Goal: Task Accomplishment & Management: Manage account settings

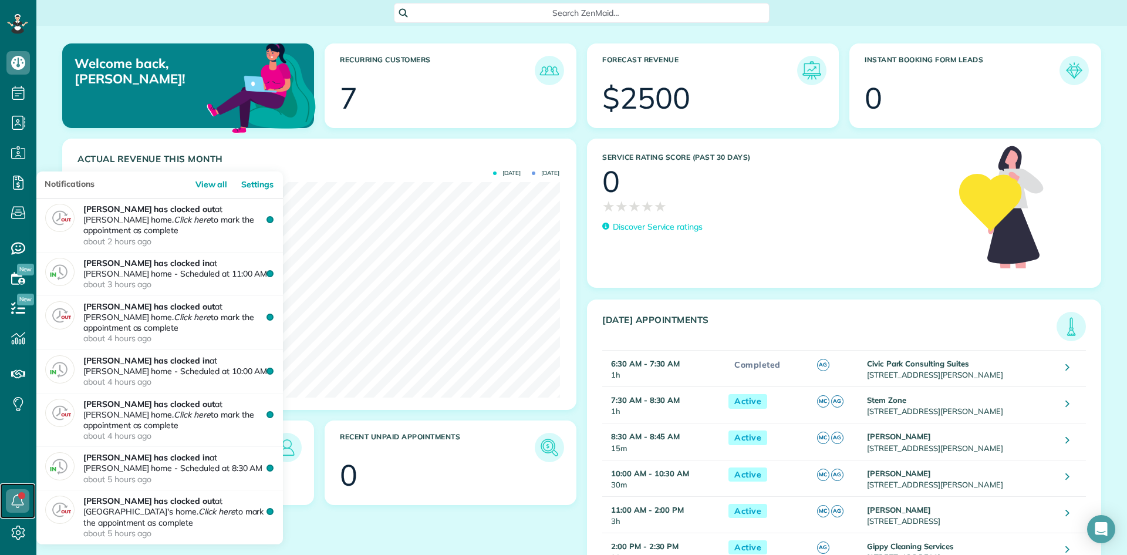
click at [19, 390] on icon at bounding box center [17, 500] width 23 height 23
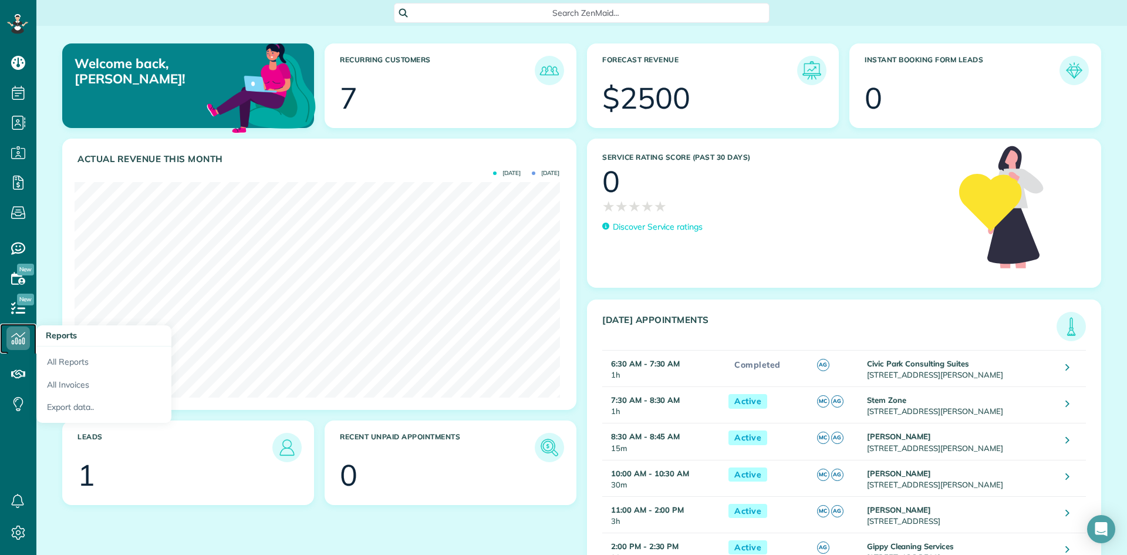
click at [14, 339] on icon at bounding box center [17, 337] width 23 height 23
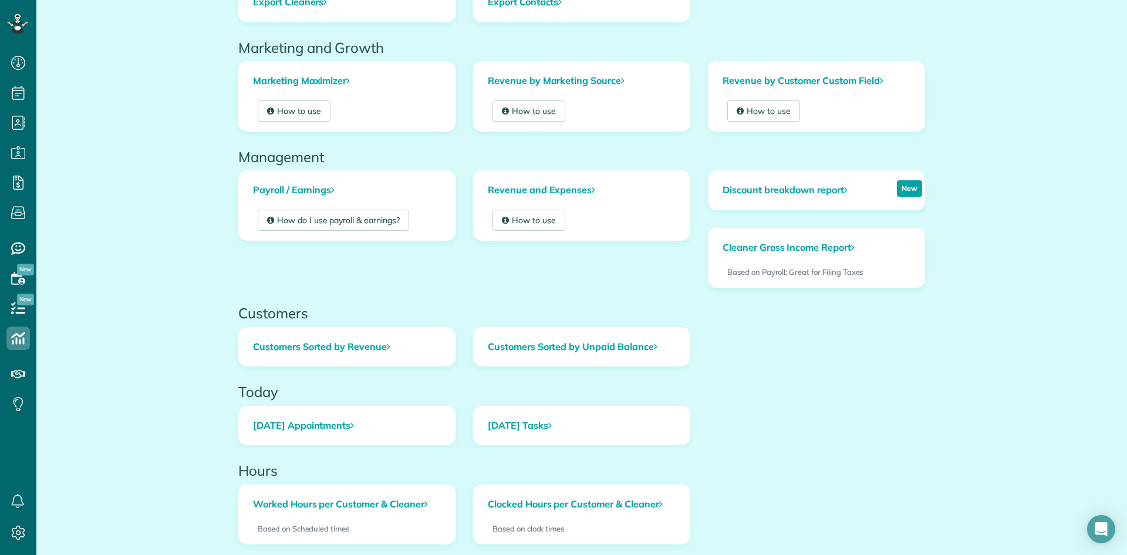
scroll to position [235, 0]
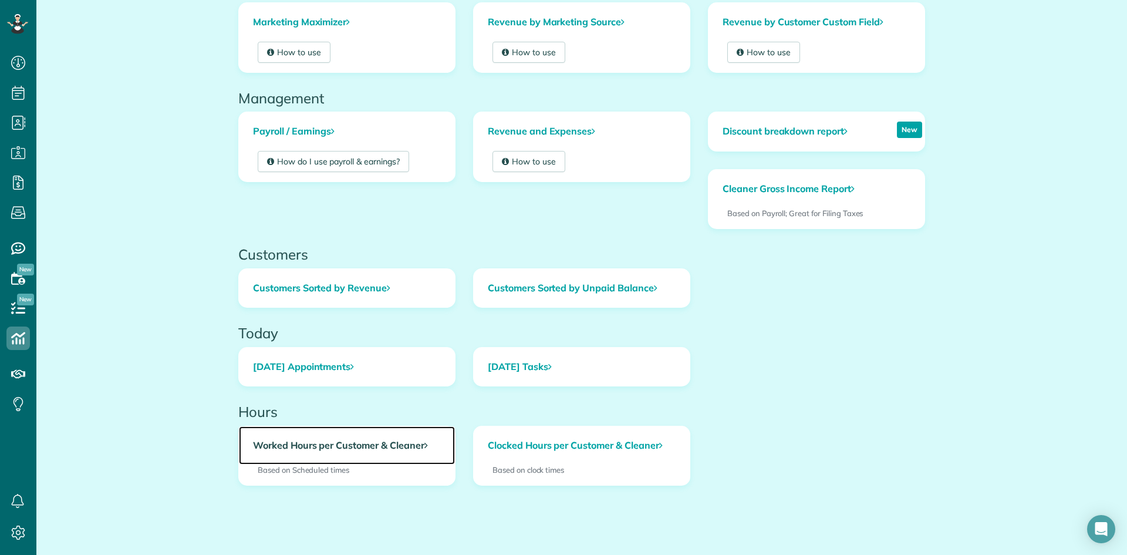
click at [396, 446] on link "Worked Hours per Customer & Cleaner" at bounding box center [347, 445] width 216 height 39
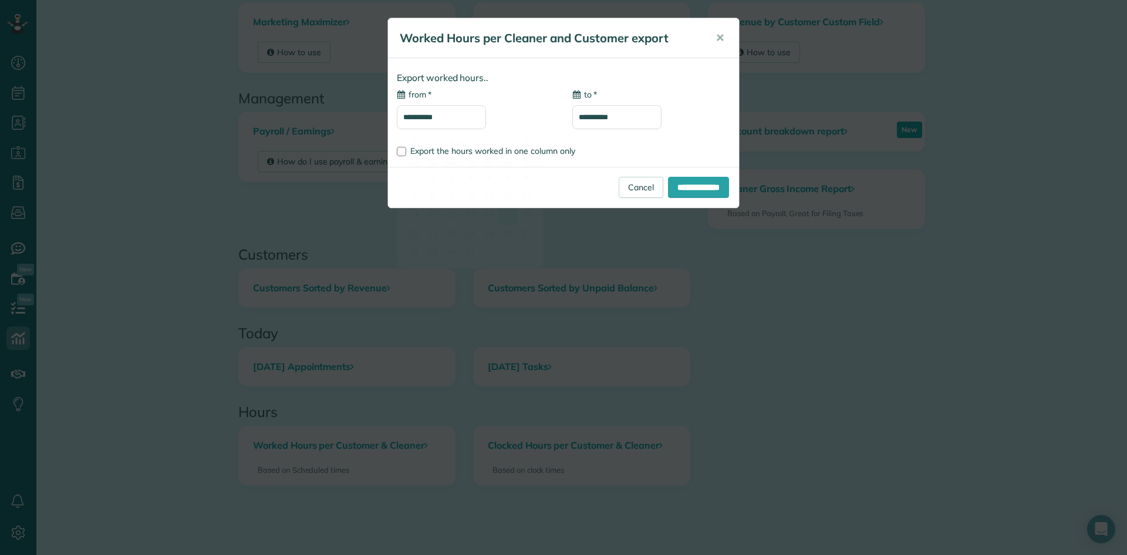
click at [435, 123] on input "**********" at bounding box center [441, 117] width 89 height 24
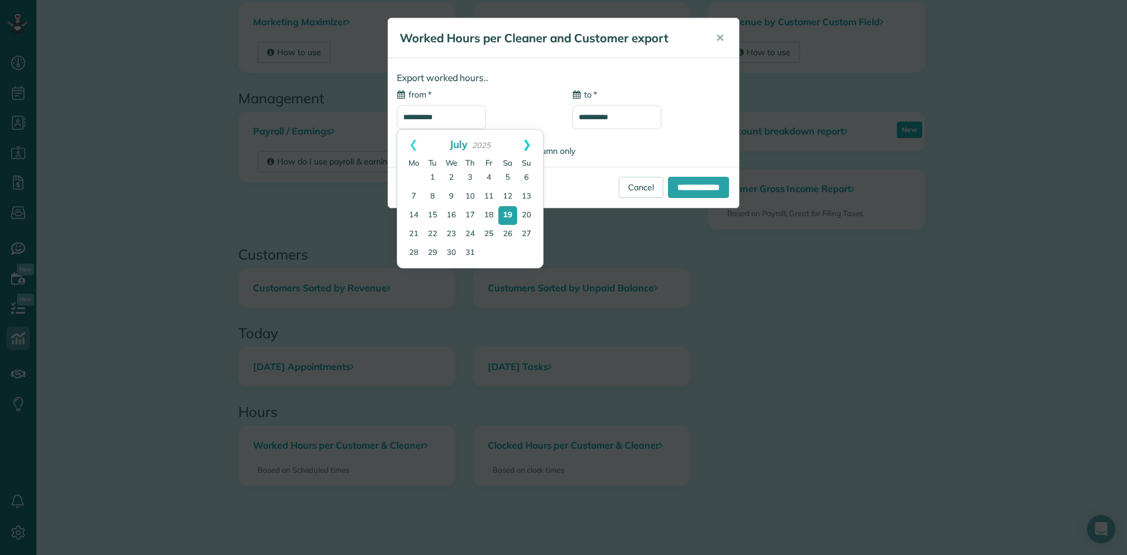
click at [525, 147] on link "Next" at bounding box center [527, 144] width 32 height 29
click at [410, 233] on link "18" at bounding box center [414, 234] width 16 height 16
type input "**********"
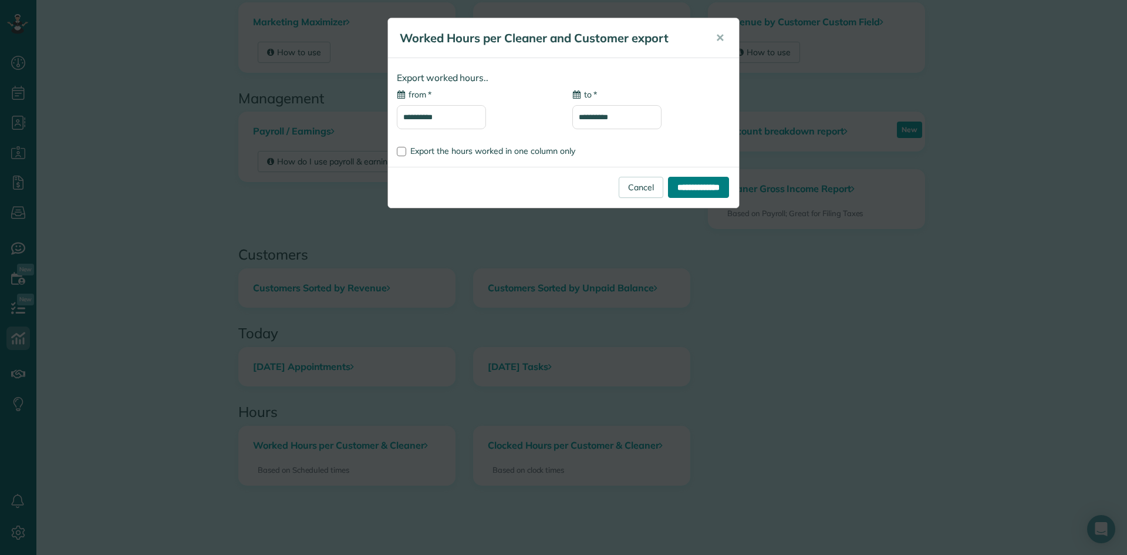
click at [714, 178] on input "**********" at bounding box center [698, 187] width 61 height 21
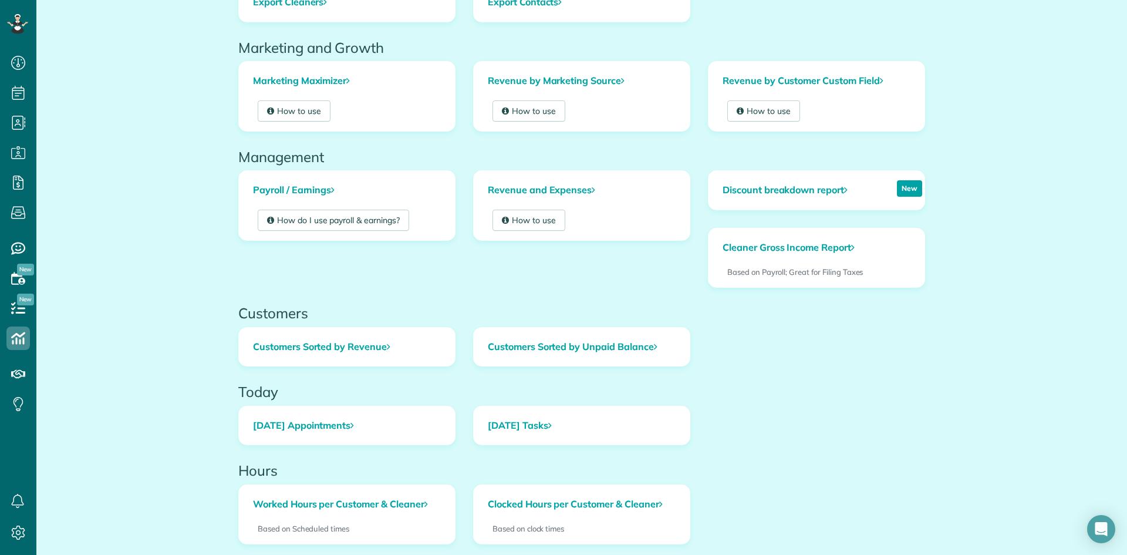
scroll to position [254, 0]
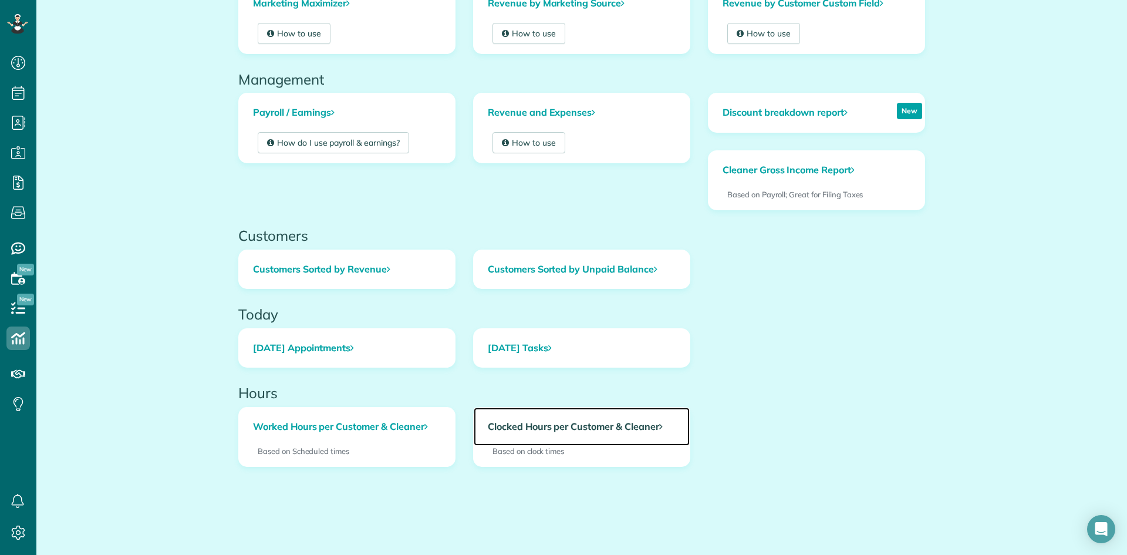
click at [612, 428] on link "Clocked Hours per Customer & Cleaner" at bounding box center [582, 426] width 216 height 39
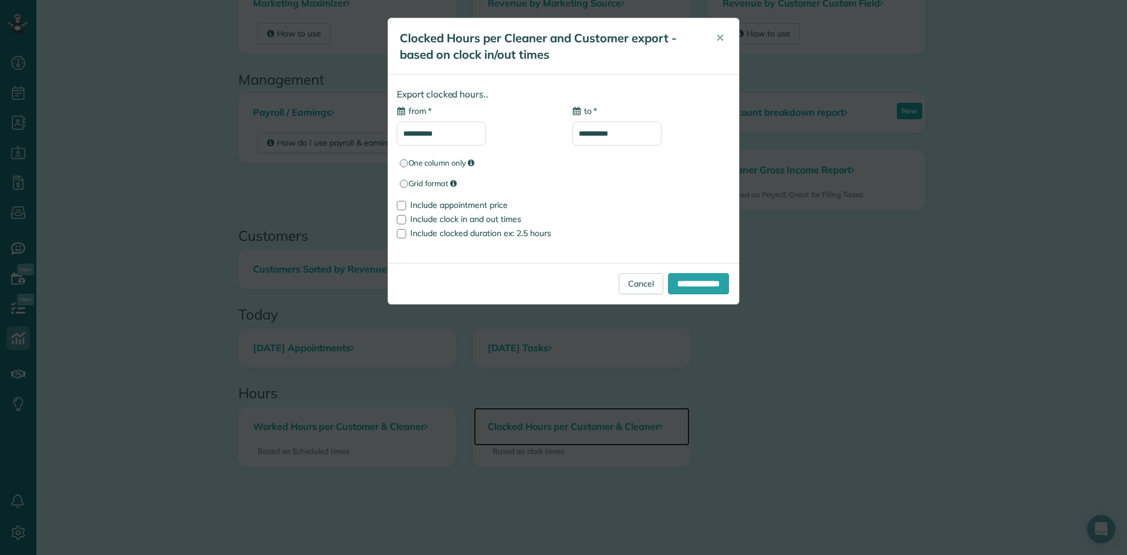
type input "**********"
click at [700, 275] on input "**********" at bounding box center [698, 283] width 61 height 21
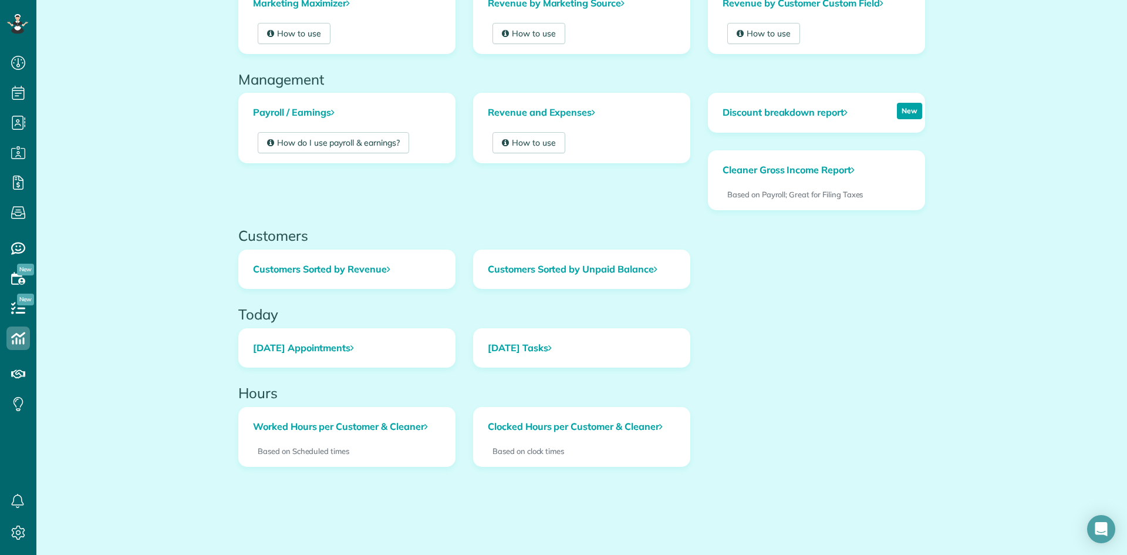
click at [808, 377] on div "Today's Appointments Today's Tasks" at bounding box center [582, 357] width 704 height 58
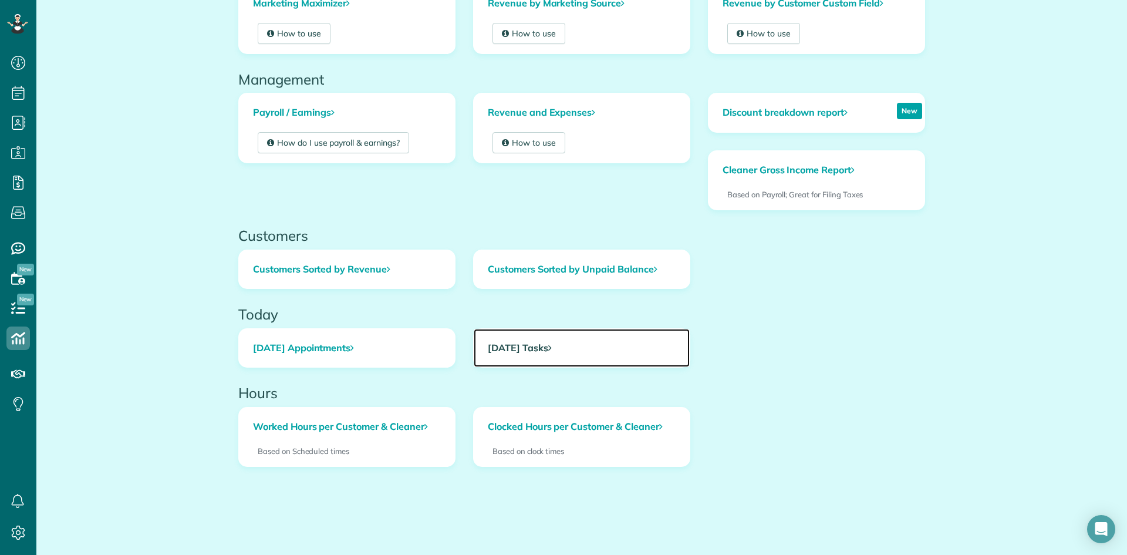
click at [543, 351] on link "Today's Tasks" at bounding box center [582, 348] width 216 height 39
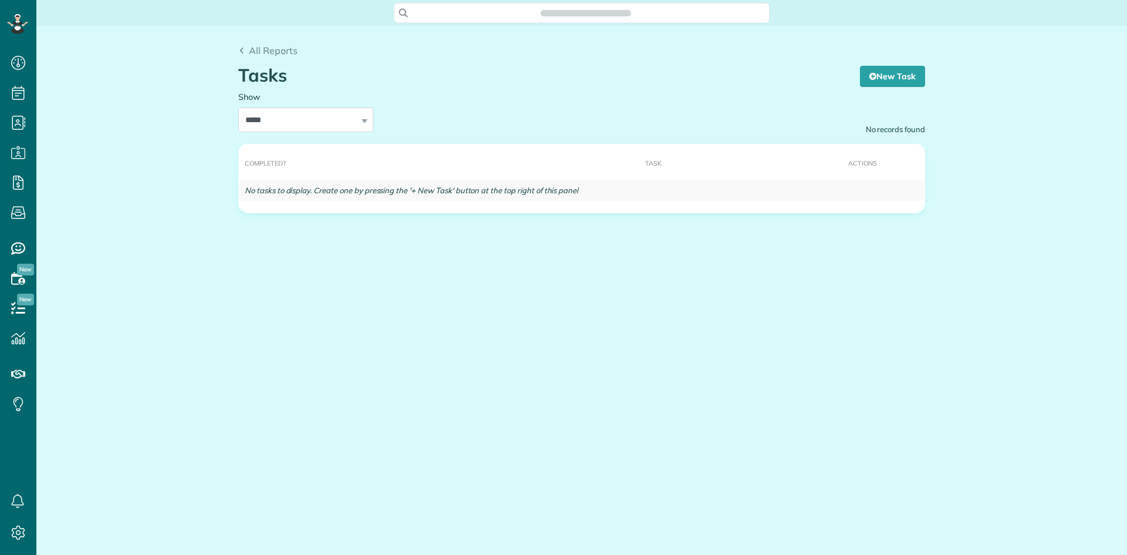
scroll to position [5, 5]
click at [896, 77] on link "New Task" at bounding box center [892, 76] width 65 height 21
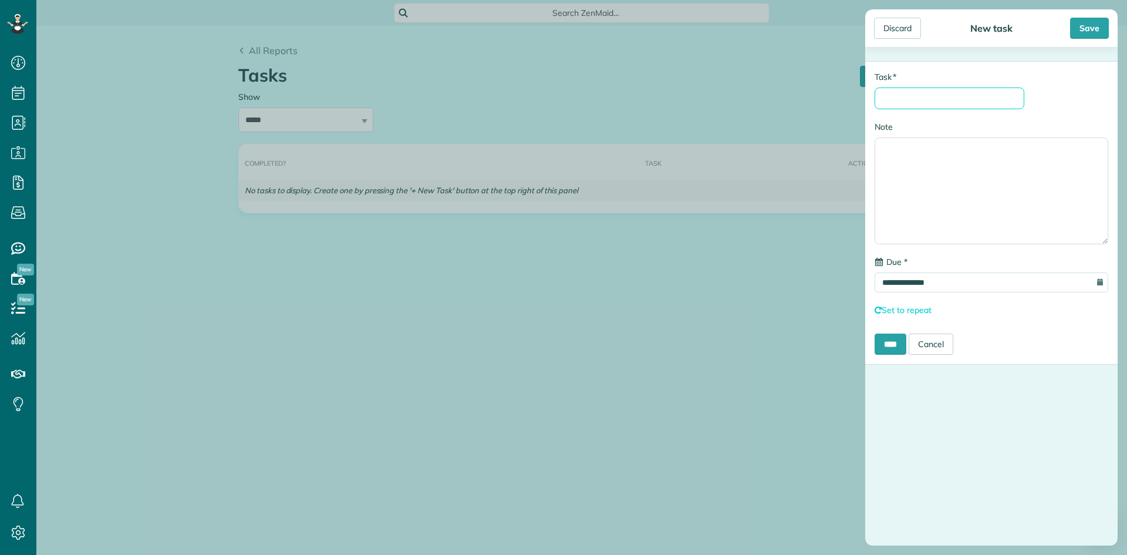
click at [929, 101] on input "* Task" at bounding box center [950, 98] width 150 height 22
type input "**********"
click at [894, 345] on input "****" at bounding box center [891, 343] width 32 height 21
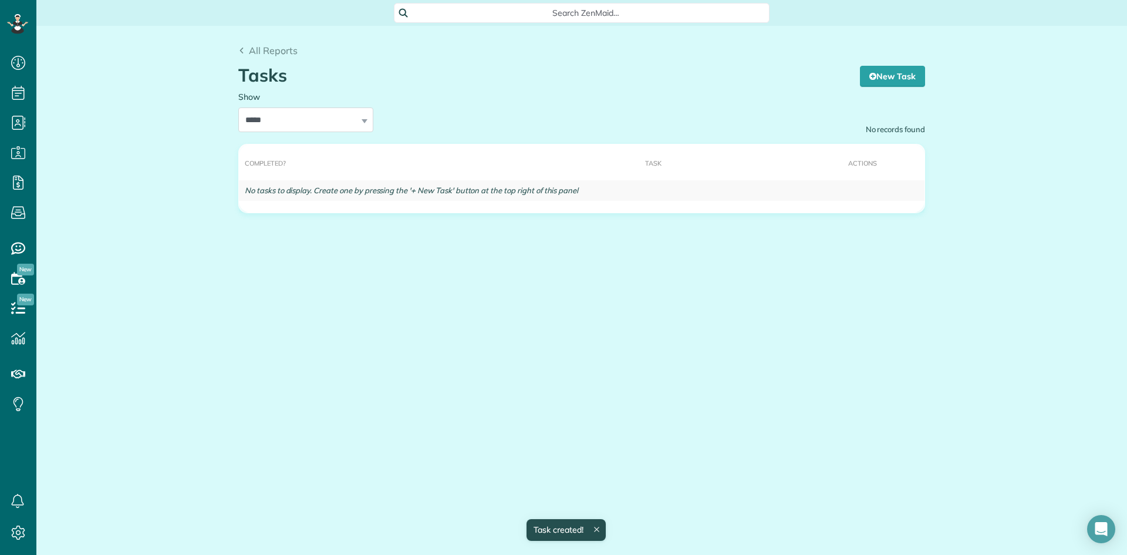
click at [842, 313] on main "**********" at bounding box center [581, 277] width 1091 height 555
click at [268, 46] on span "All Reports" at bounding box center [273, 51] width 49 height 12
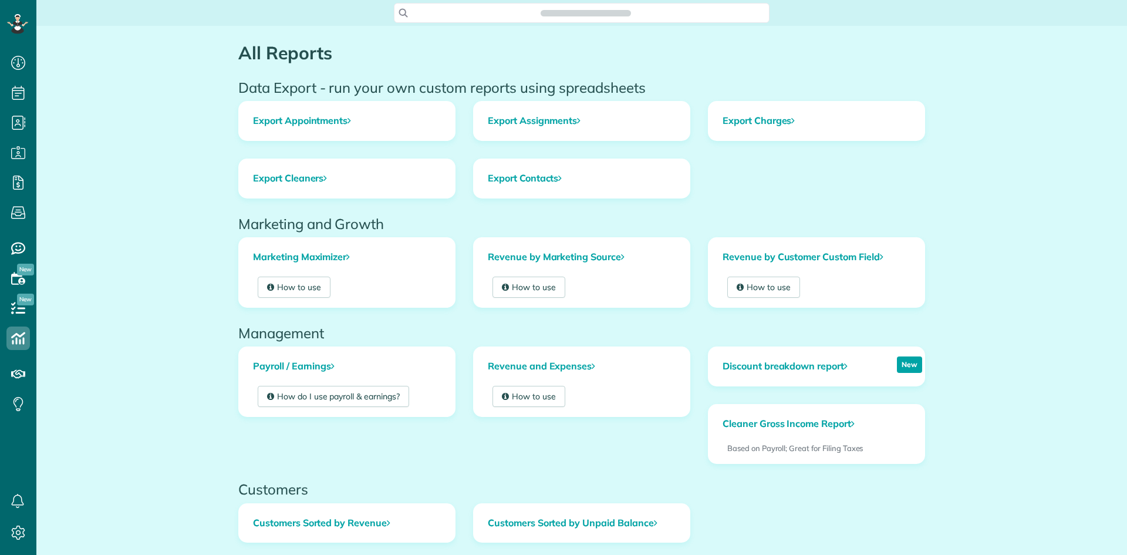
scroll to position [5, 5]
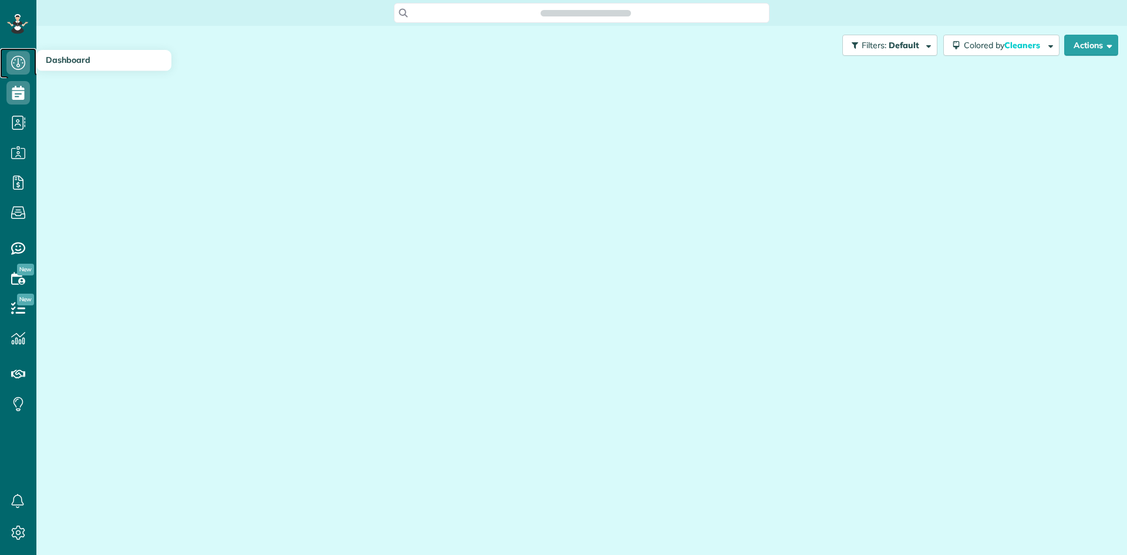
drag, startPoint x: 0, startPoint y: 0, endPoint x: 19, endPoint y: 61, distance: 64.0
click at [19, 61] on icon at bounding box center [17, 62] width 23 height 23
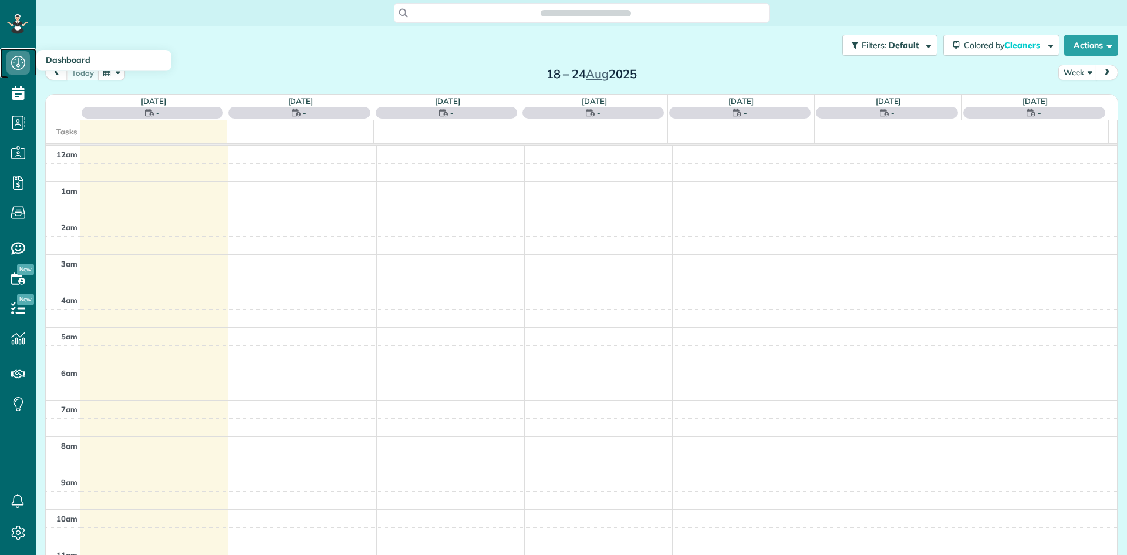
scroll to position [255, 0]
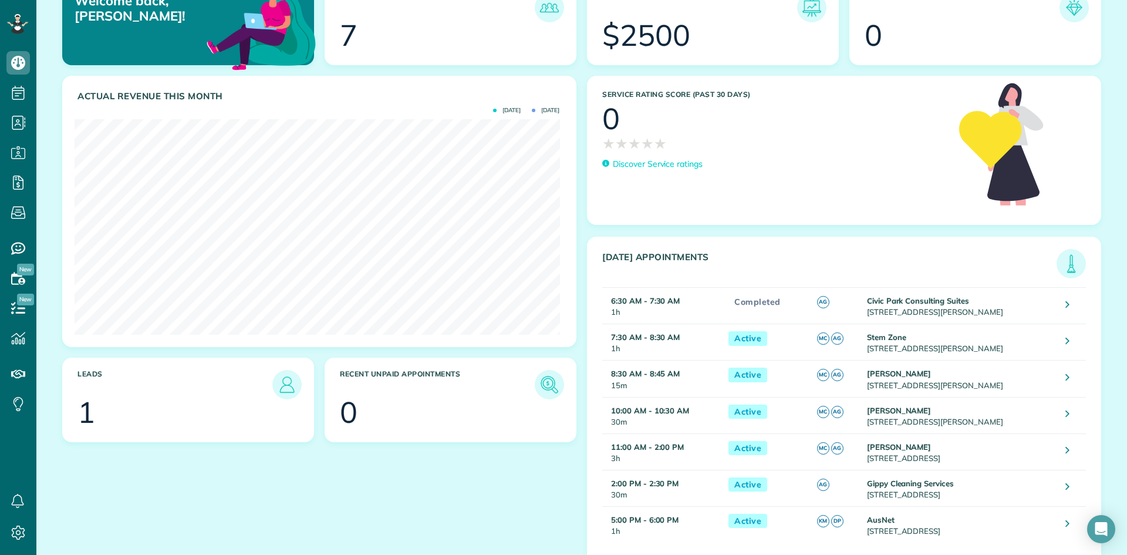
scroll to position [21, 0]
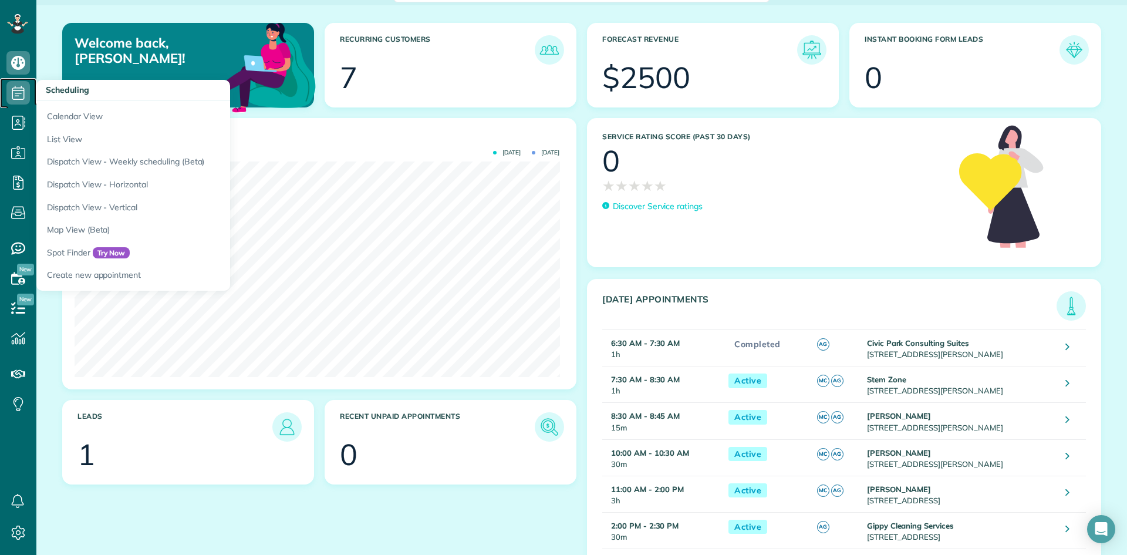
click at [16, 95] on icon at bounding box center [17, 92] width 23 height 23
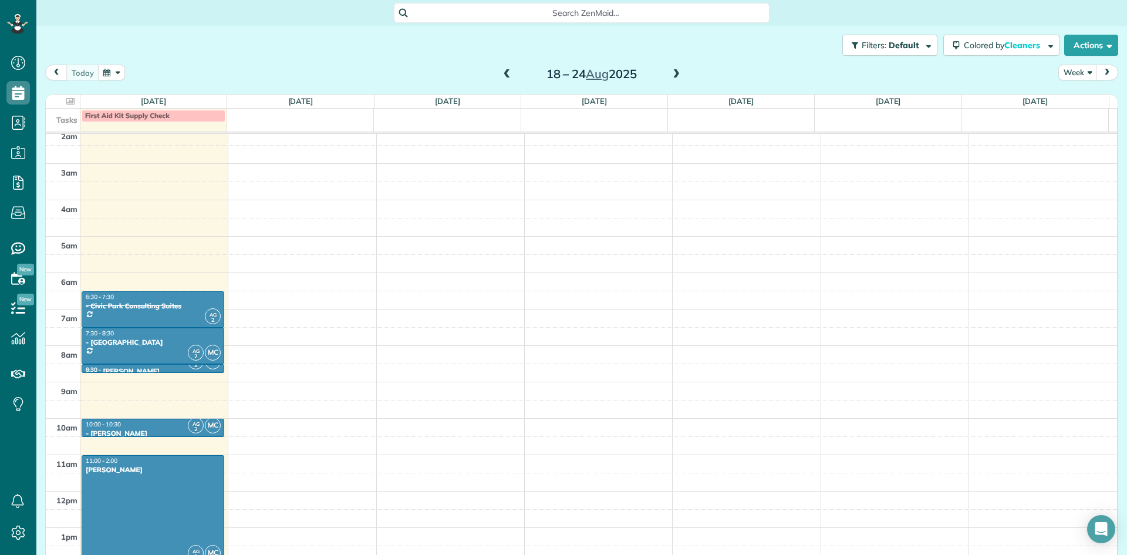
scroll to position [138, 0]
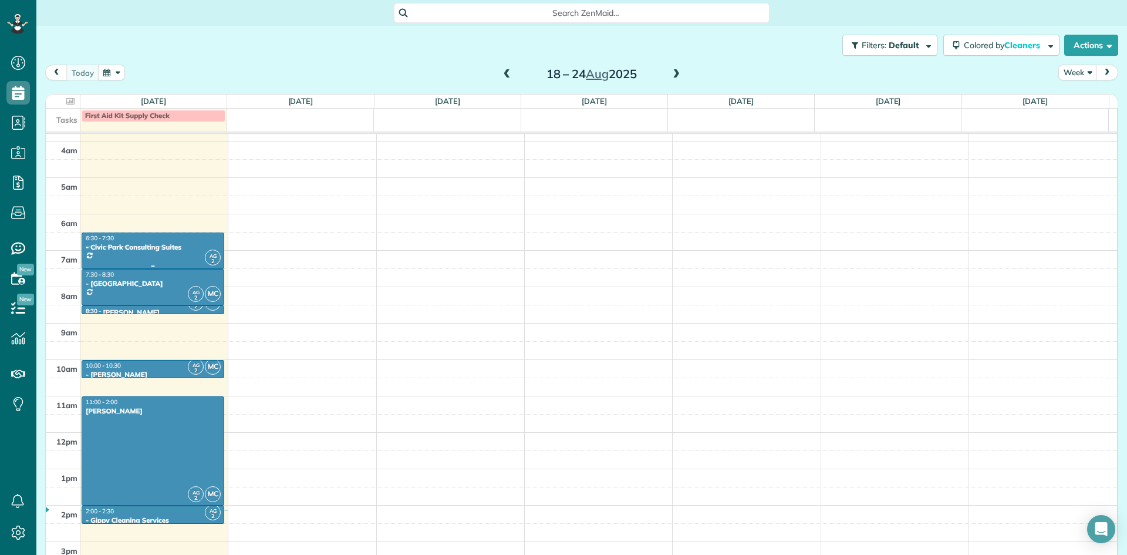
click at [181, 255] on div at bounding box center [152, 250] width 141 height 35
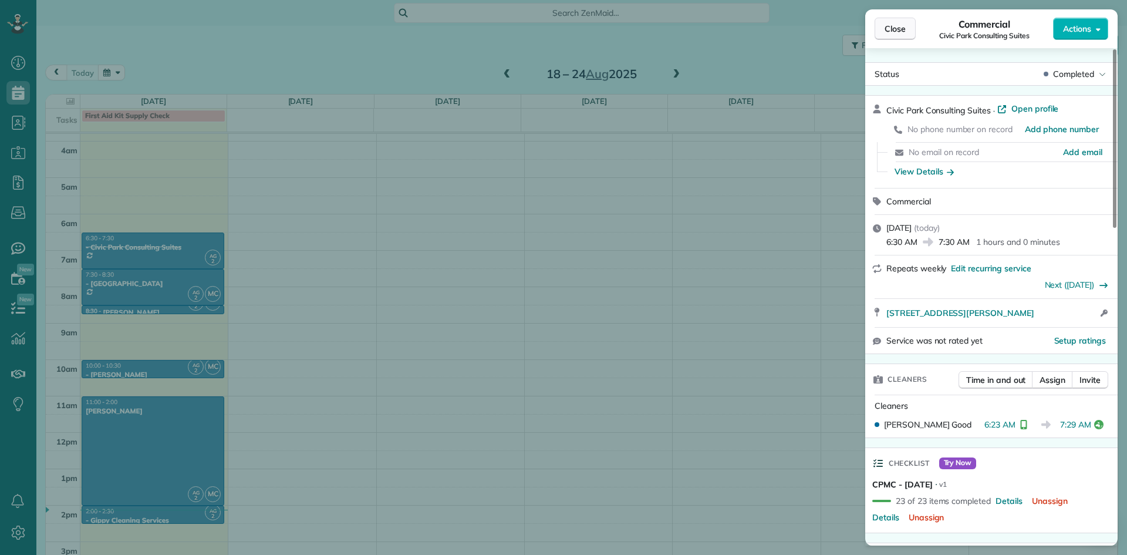
drag, startPoint x: 907, startPoint y: 31, endPoint x: 800, endPoint y: 66, distance: 112.5
click at [907, 32] on button "Close" at bounding box center [895, 29] width 41 height 22
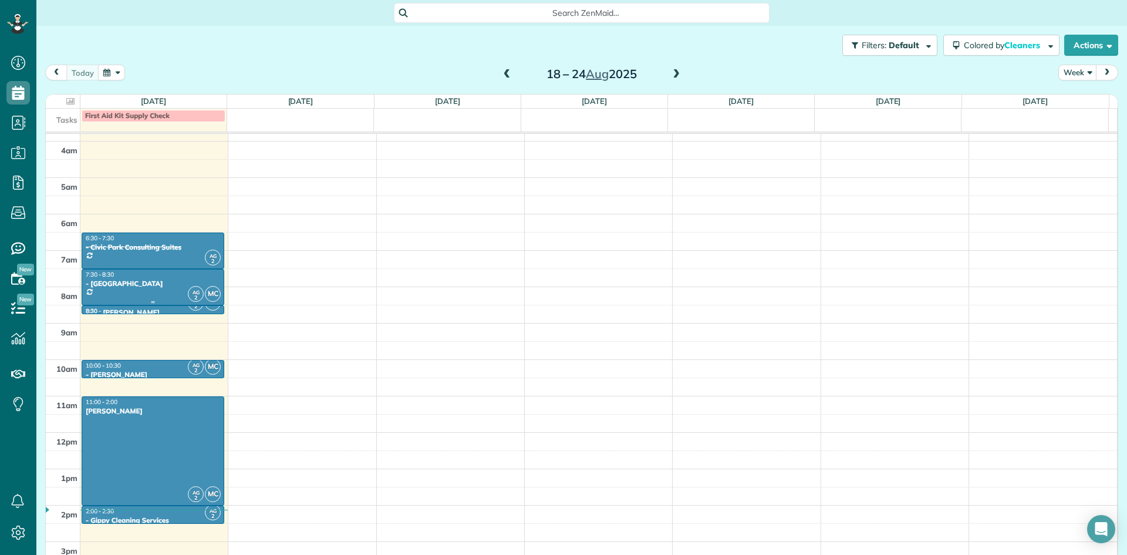
click at [148, 282] on div "- Stem Zone" at bounding box center [153, 283] width 136 height 8
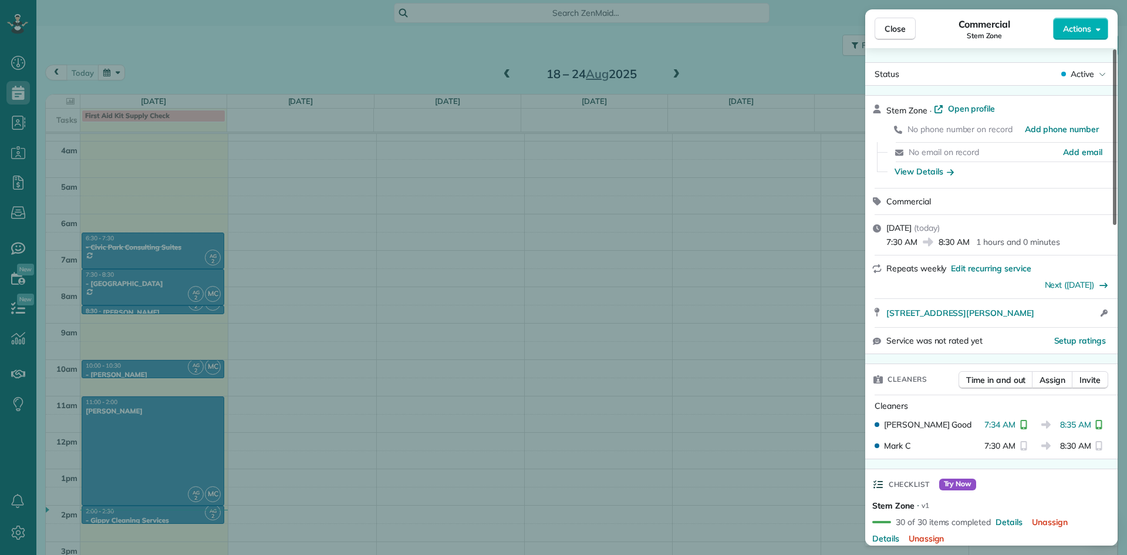
click at [1113, 72] on div at bounding box center [1115, 137] width 4 height 176
click at [1099, 75] on icon at bounding box center [1102, 74] width 7 height 12
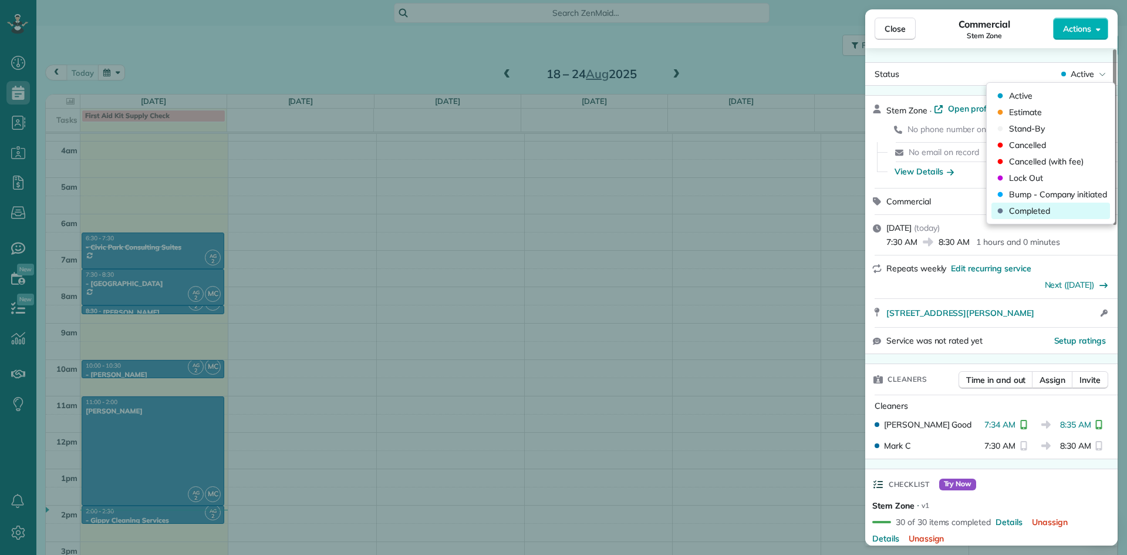
click at [1039, 213] on span "Completed" at bounding box center [1029, 211] width 41 height 12
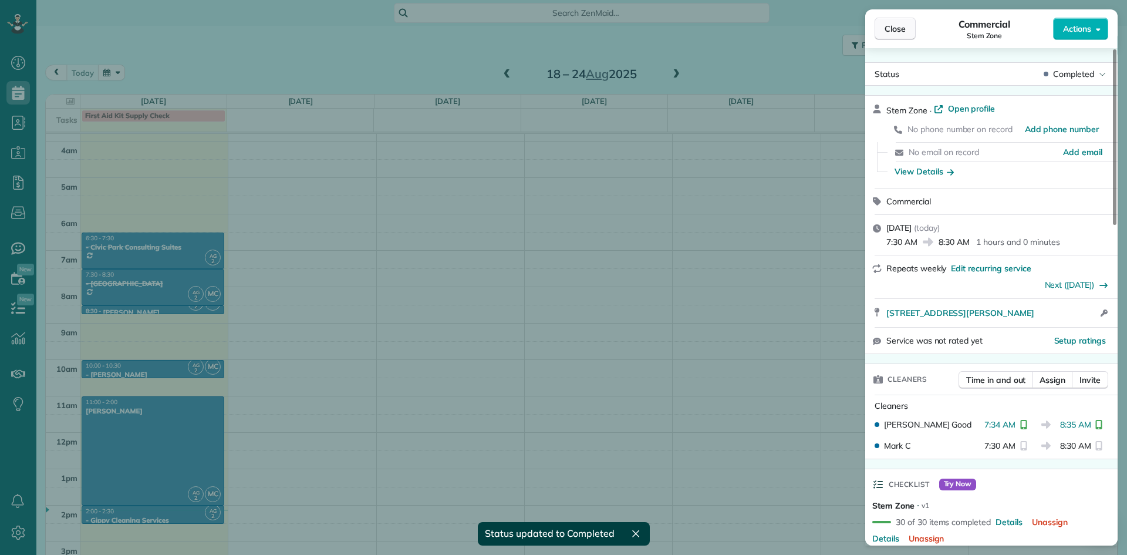
click at [903, 33] on span "Close" at bounding box center [895, 29] width 21 height 12
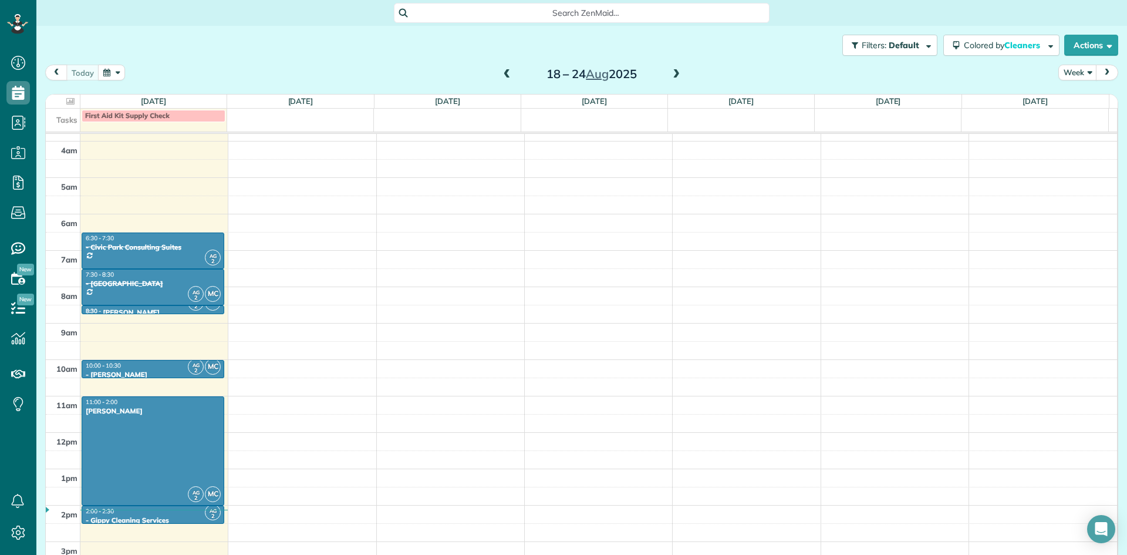
click at [133, 309] on div at bounding box center [152, 311] width 141 height 5
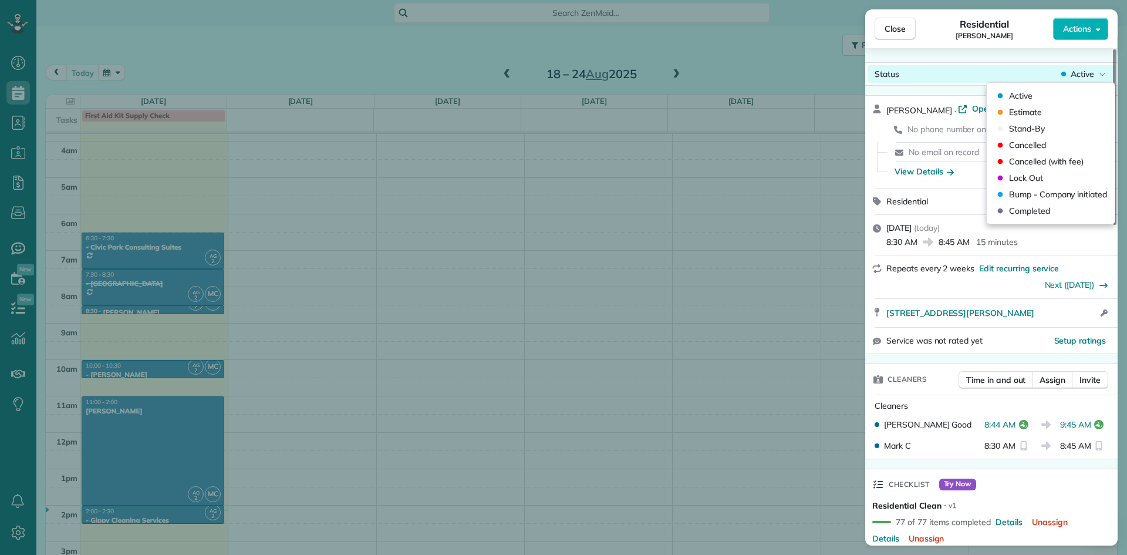
click at [1094, 77] on span "Active" at bounding box center [1082, 74] width 23 height 12
click at [1037, 209] on span "Completed" at bounding box center [1029, 211] width 41 height 12
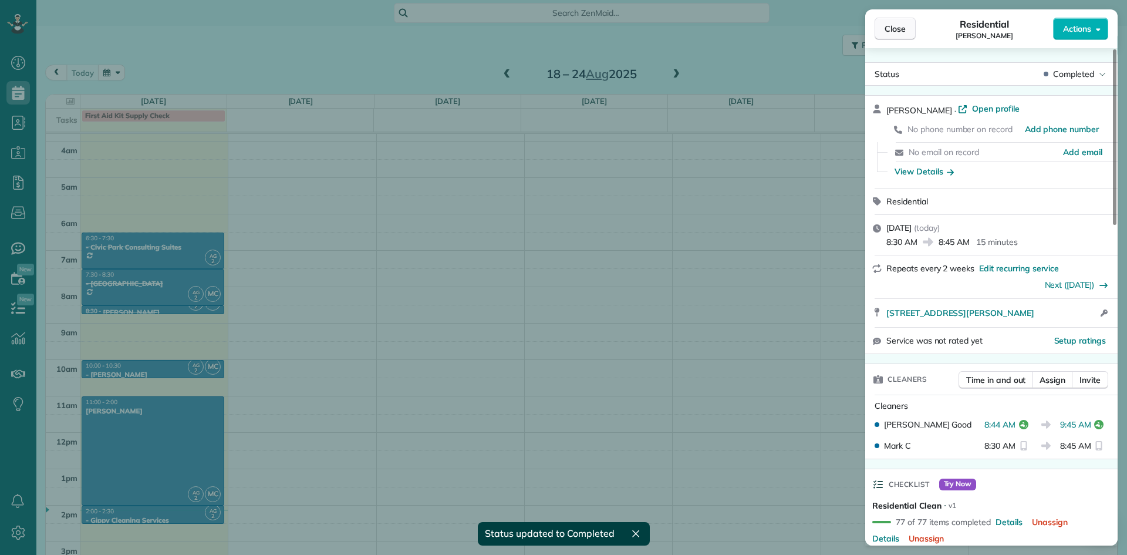
click at [892, 33] on span "Close" at bounding box center [895, 29] width 21 height 12
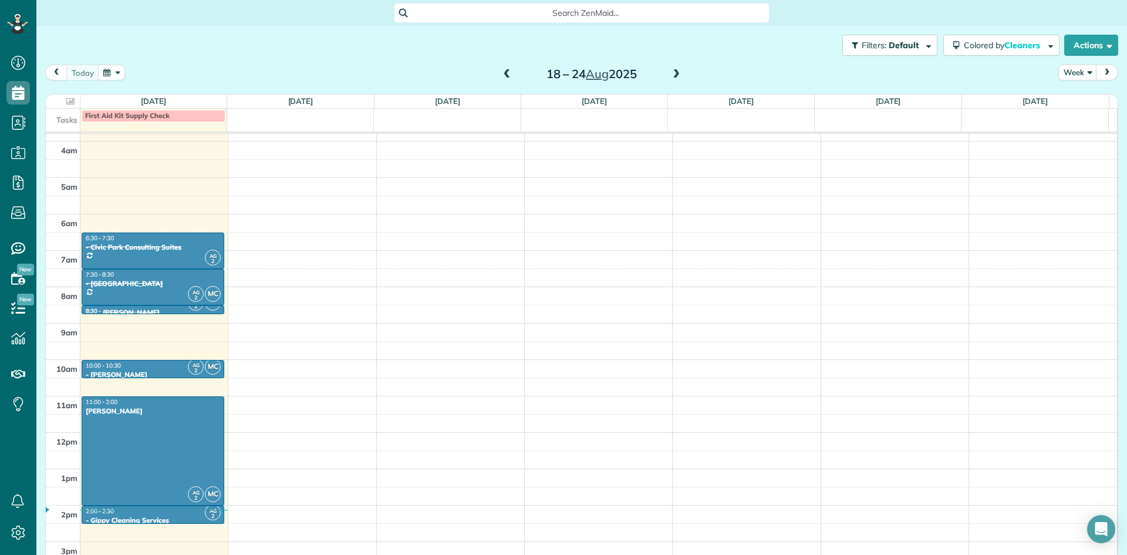
click at [141, 366] on div "10:00 - 10:30" at bounding box center [153, 366] width 136 height 8
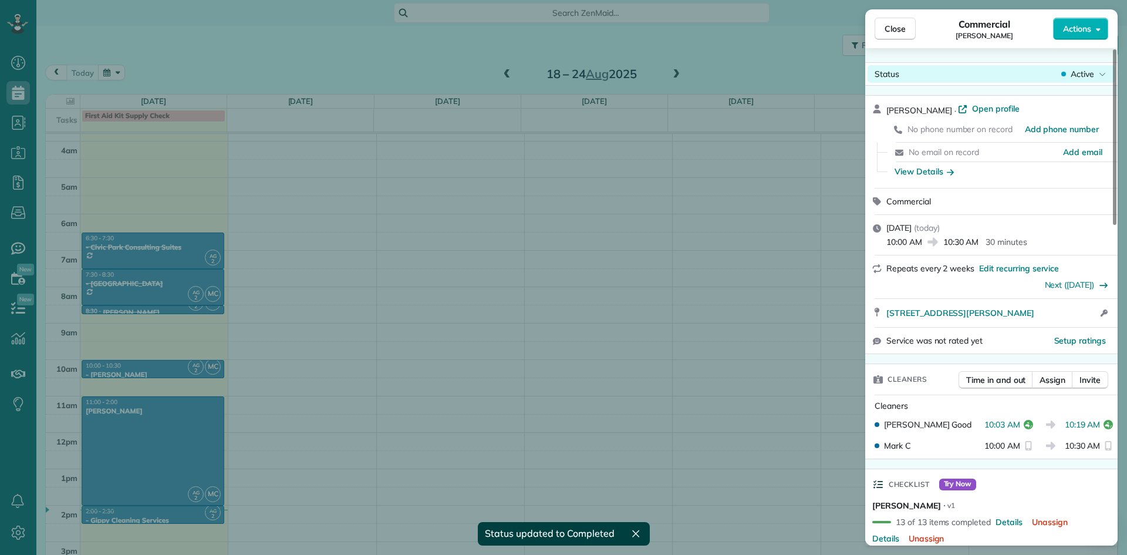
click at [1096, 76] on div "Active" at bounding box center [1083, 74] width 49 height 12
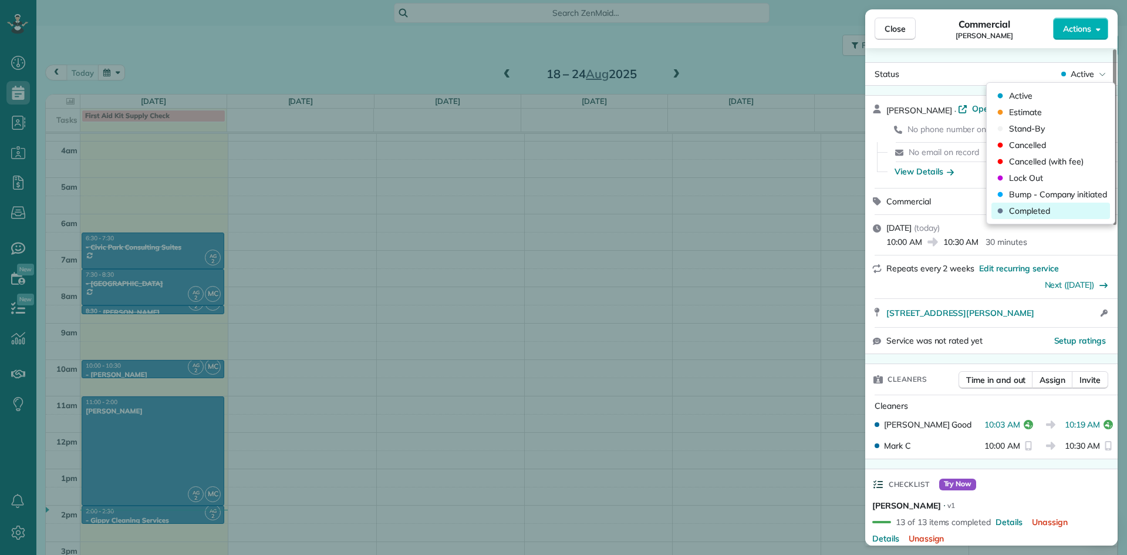
click at [1031, 205] on span "Completed" at bounding box center [1029, 211] width 41 height 12
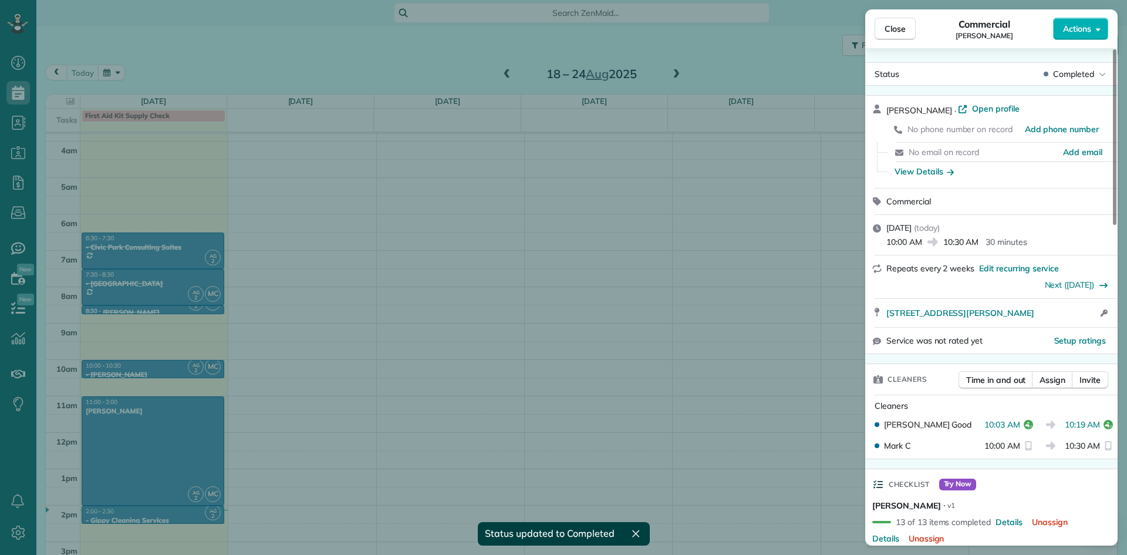
click at [182, 422] on div "Close Commercial Kip McGrath Actions Status Completed Kip McGrath · Open profil…" at bounding box center [563, 277] width 1127 height 555
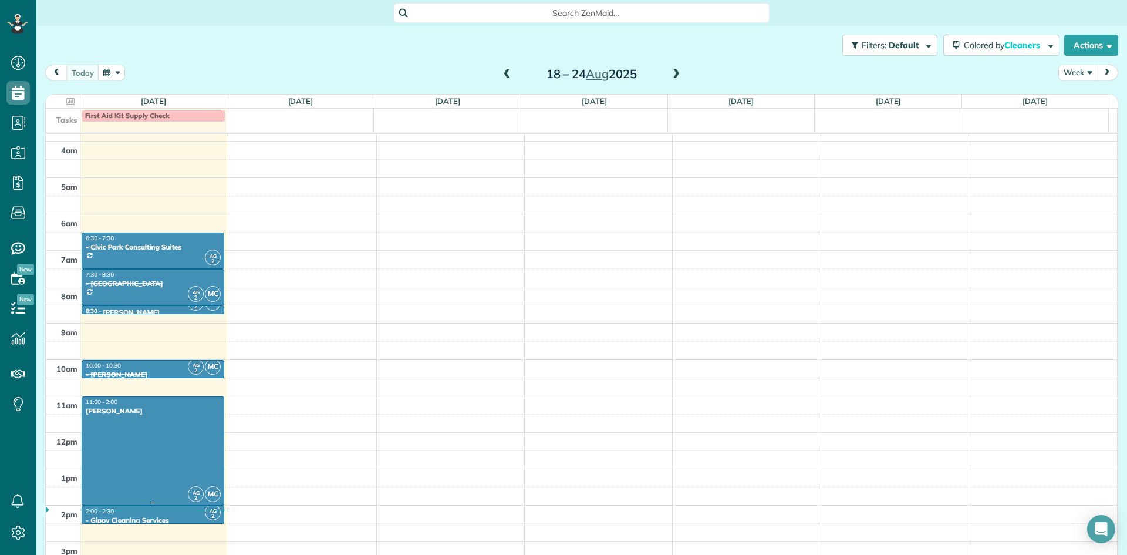
click at [182, 422] on div at bounding box center [152, 451] width 141 height 108
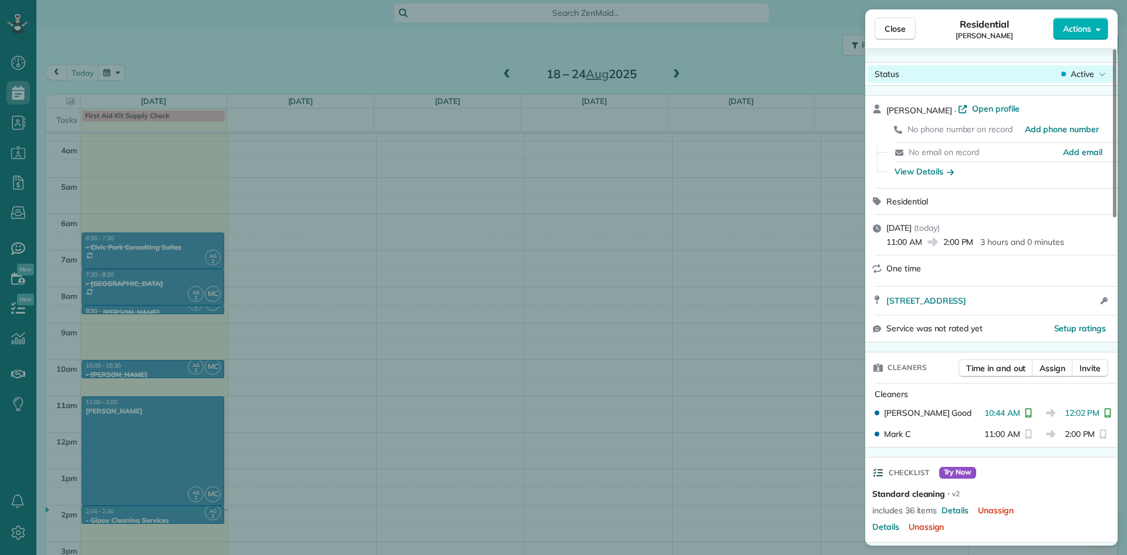
click at [1088, 71] on span "Active" at bounding box center [1082, 74] width 23 height 12
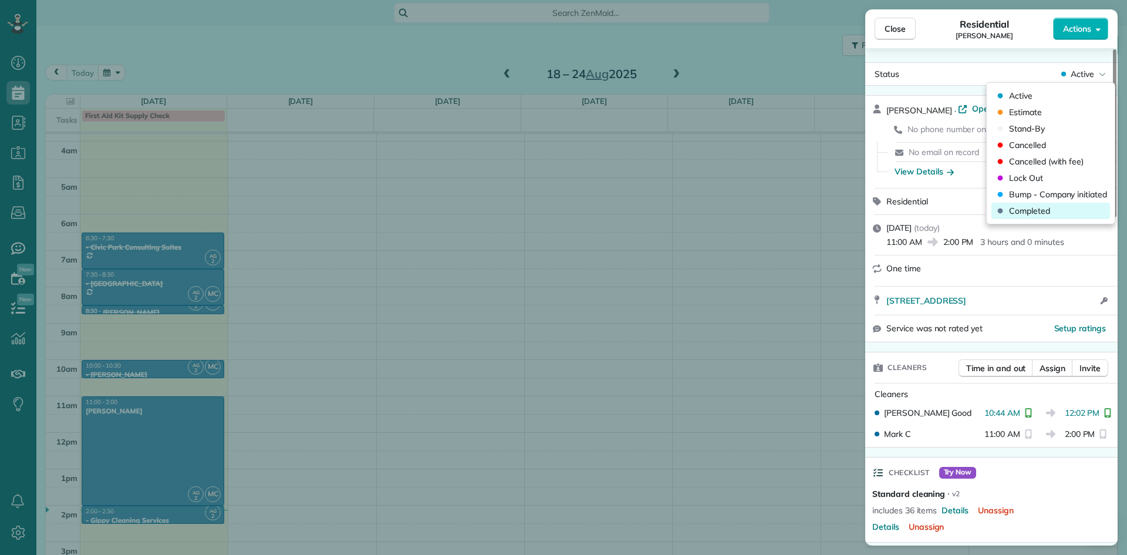
click at [1026, 214] on span "Completed" at bounding box center [1029, 211] width 41 height 12
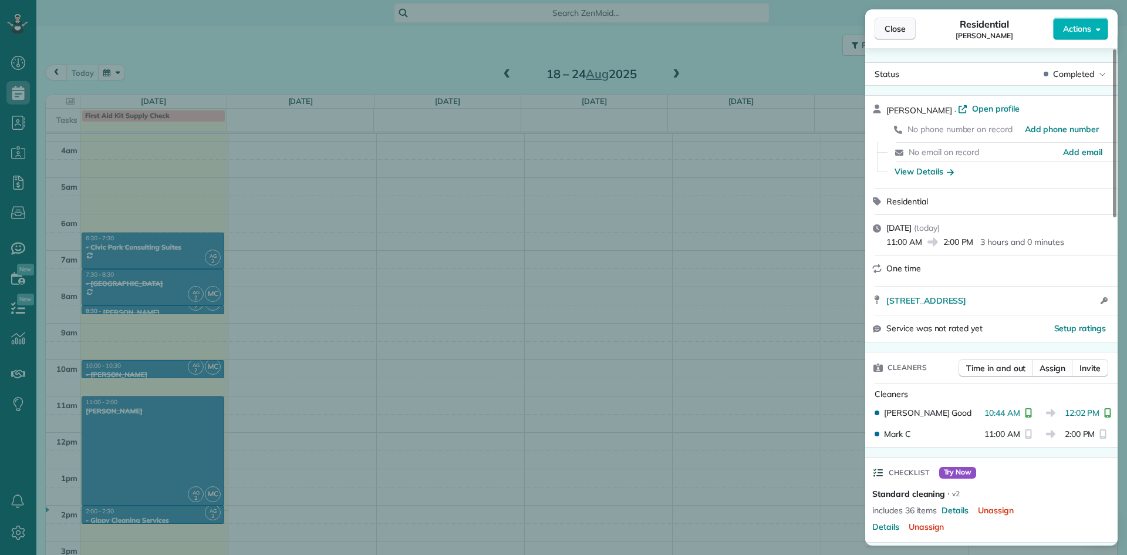
click at [879, 25] on button "Close" at bounding box center [895, 29] width 41 height 22
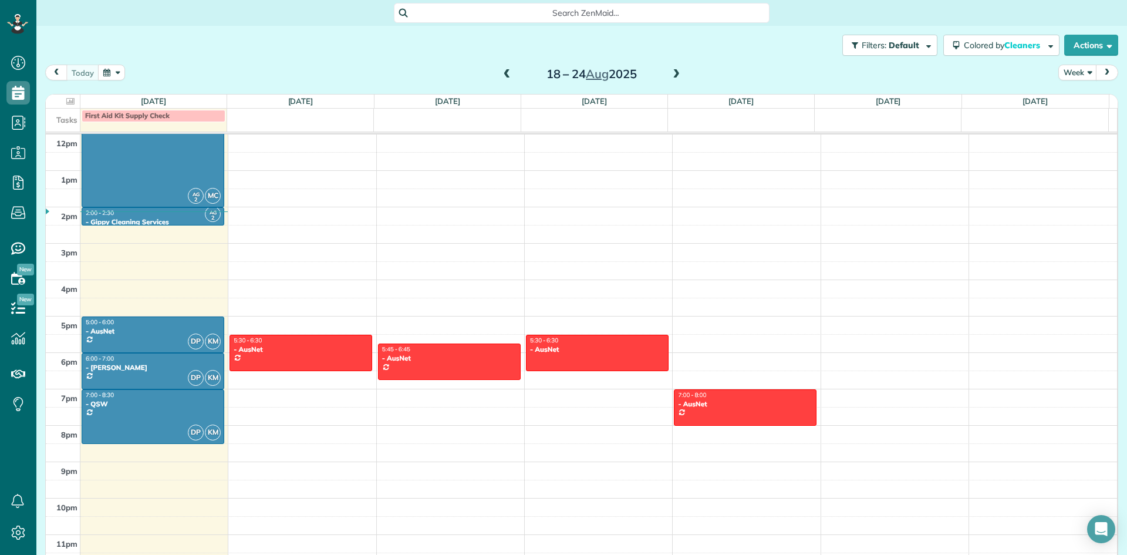
scroll to position [437, 0]
click at [138, 329] on div "- AusNet" at bounding box center [153, 330] width 136 height 8
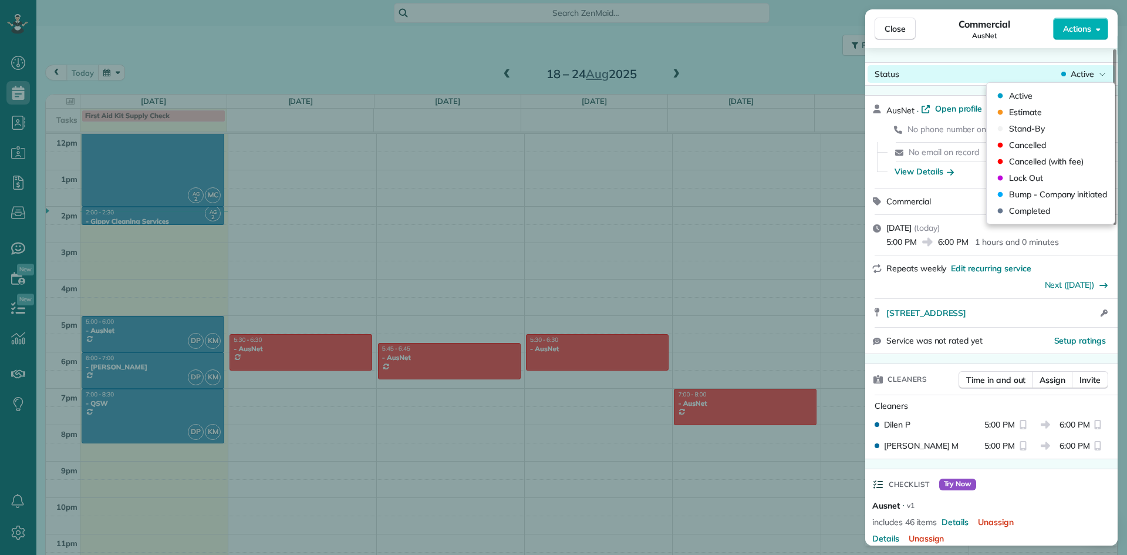
click at [1081, 76] on span "Active" at bounding box center [1082, 74] width 23 height 12
click at [1029, 212] on span "Completed" at bounding box center [1029, 211] width 41 height 12
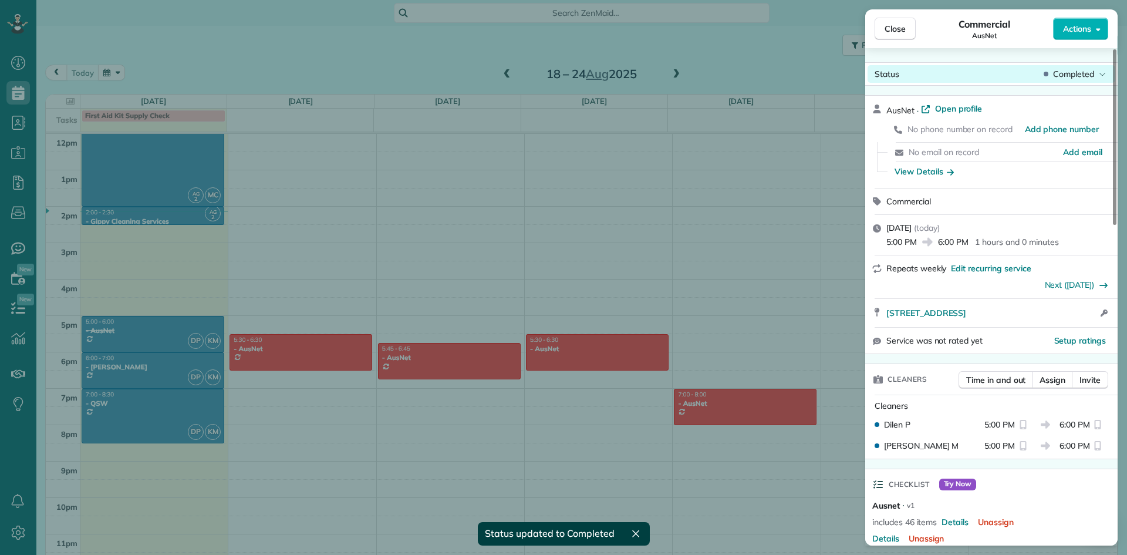
click at [1078, 77] on span "Completed" at bounding box center [1073, 74] width 41 height 12
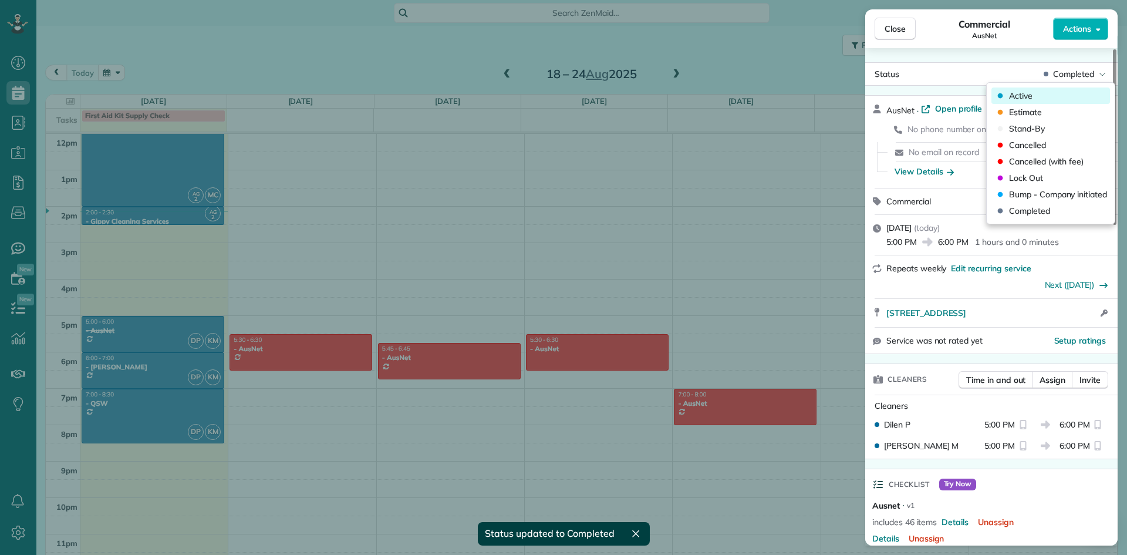
click at [1067, 97] on div "Active" at bounding box center [1050, 95] width 119 height 16
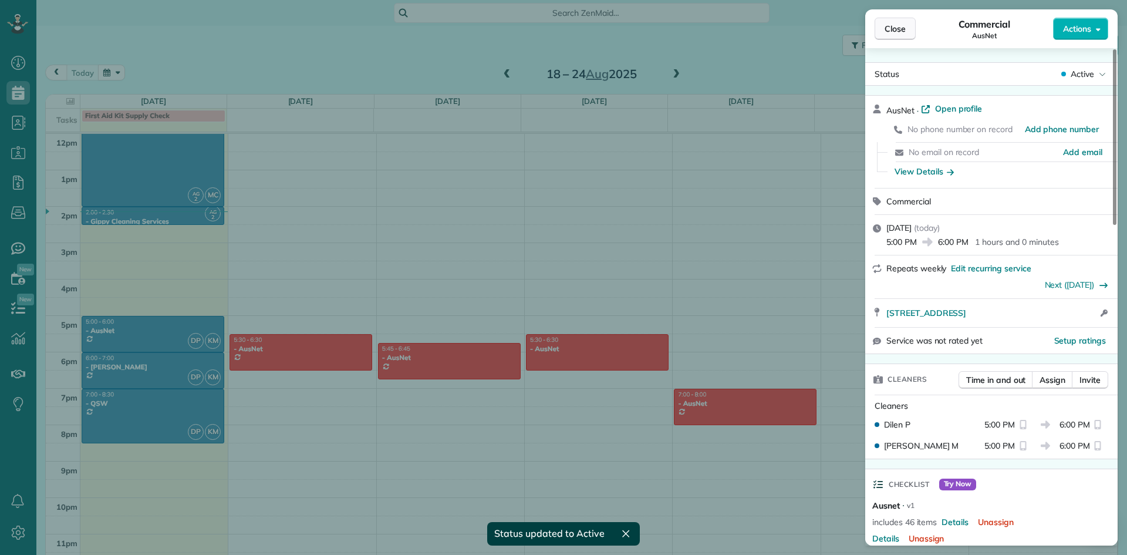
click at [890, 28] on span "Close" at bounding box center [895, 29] width 21 height 12
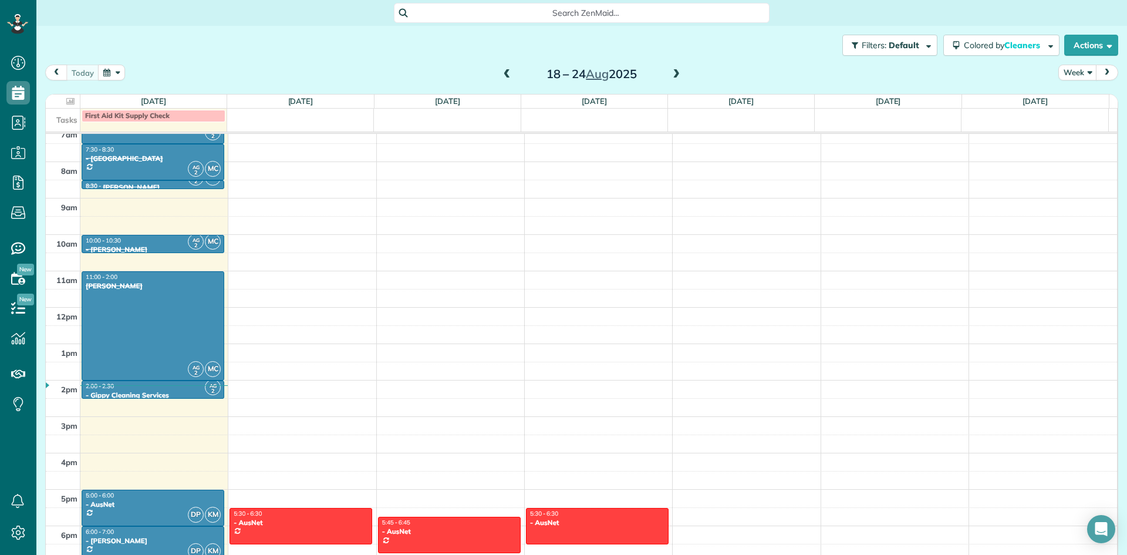
scroll to position [261, 0]
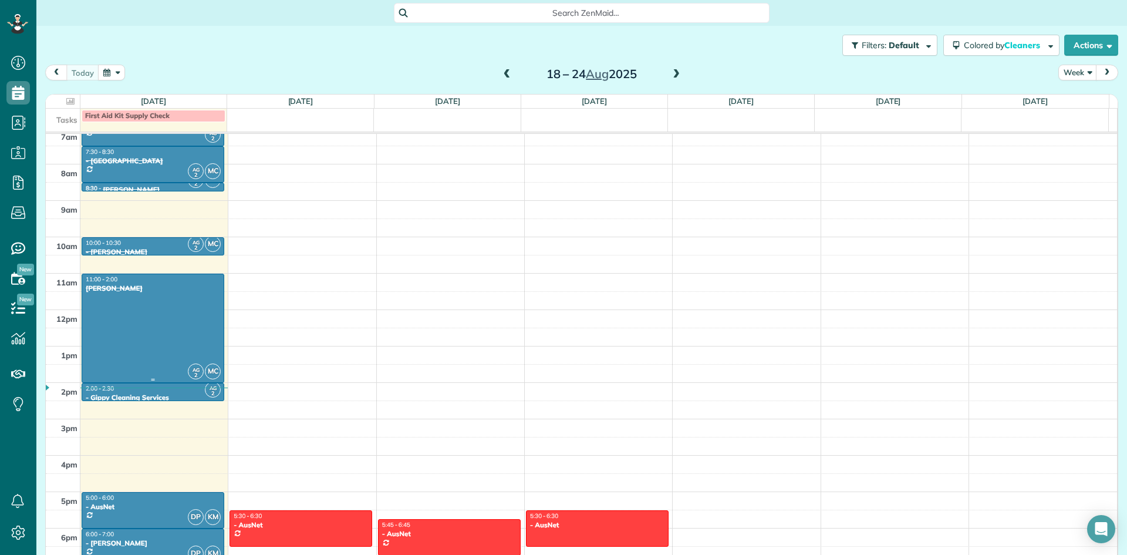
click at [185, 318] on div at bounding box center [152, 328] width 141 height 108
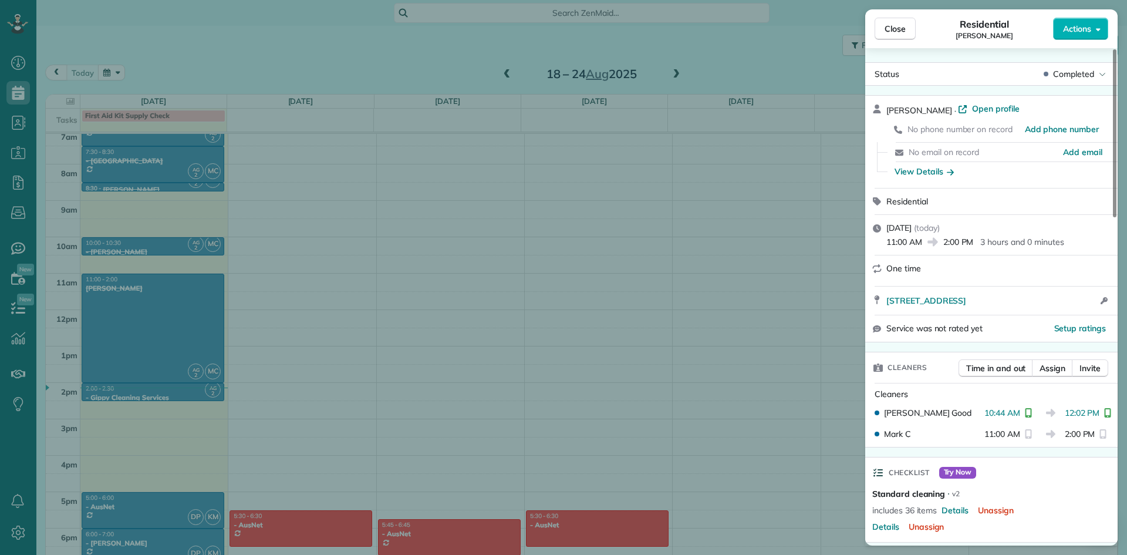
drag, startPoint x: 903, startPoint y: 32, endPoint x: 822, endPoint y: 67, distance: 87.8
click at [903, 32] on span "Close" at bounding box center [895, 29] width 21 height 12
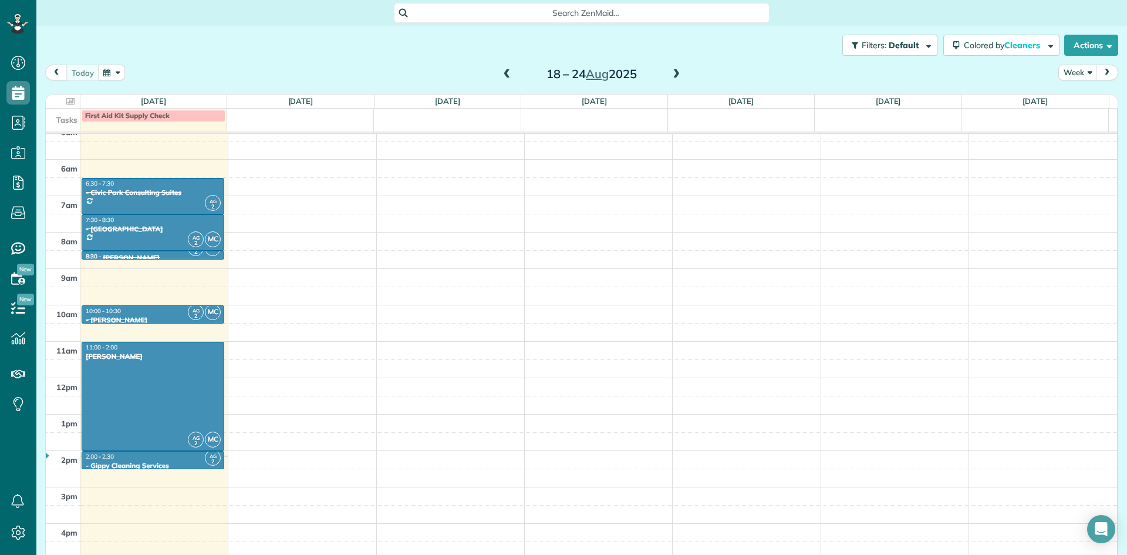
scroll to position [202, 0]
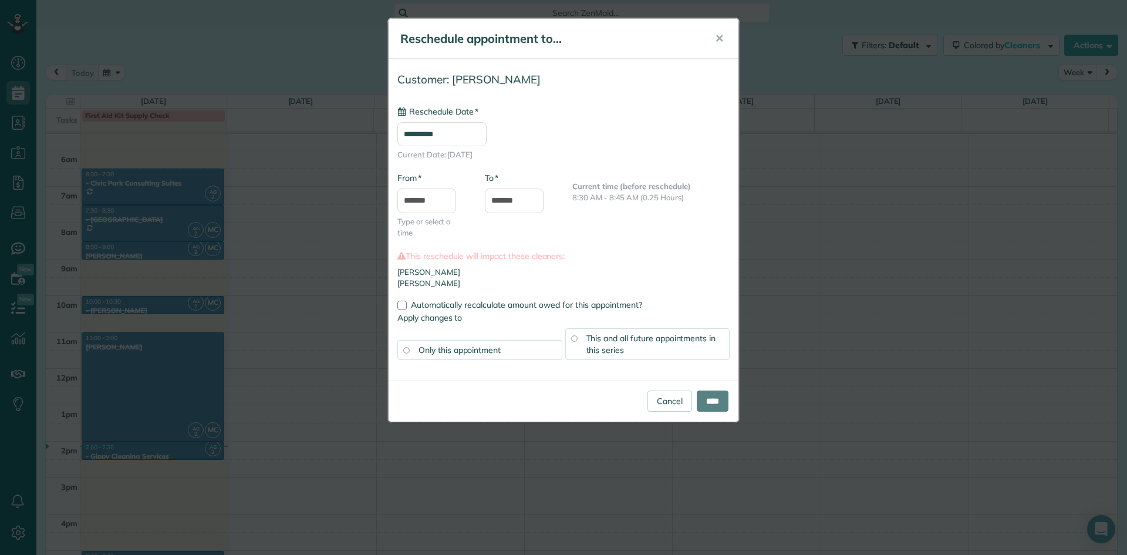
type input "**********"
click at [626, 341] on span "This and all future appointments in this series" at bounding box center [651, 344] width 130 height 22
click at [724, 404] on input "****" at bounding box center [713, 400] width 32 height 21
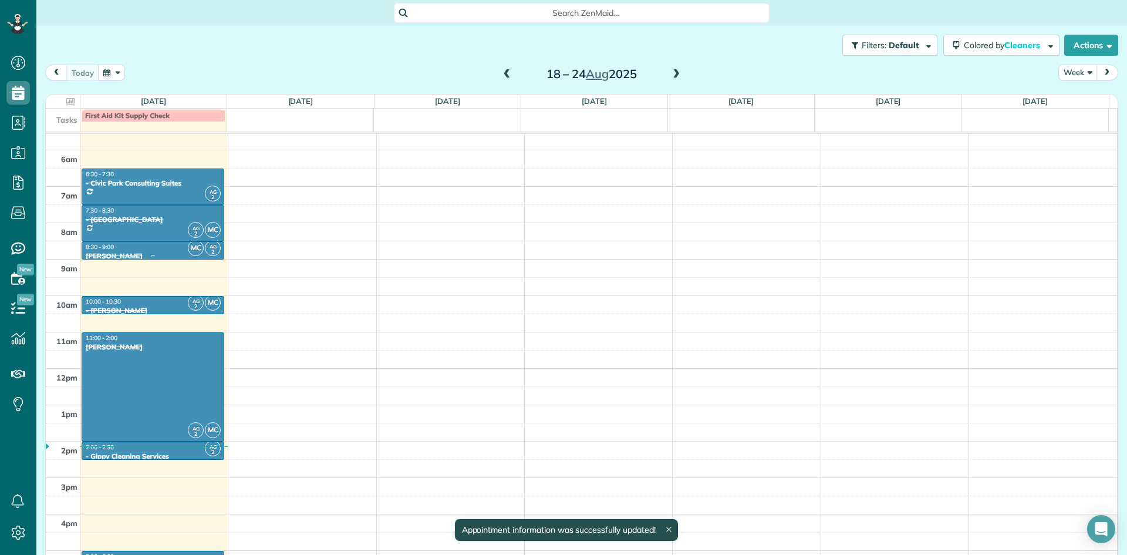
click at [191, 250] on span "MC" at bounding box center [196, 248] width 16 height 16
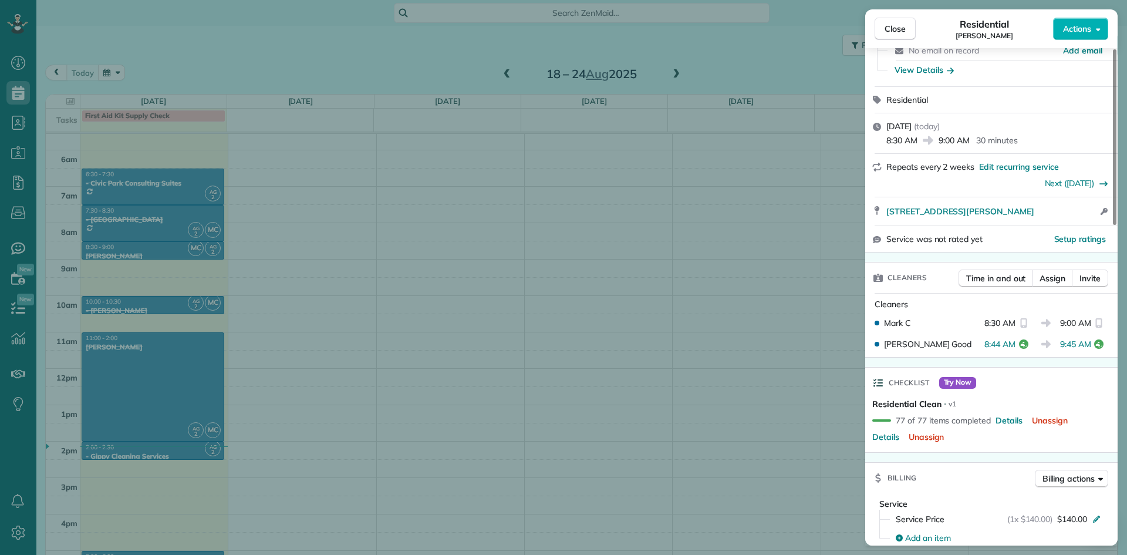
scroll to position [117, 0]
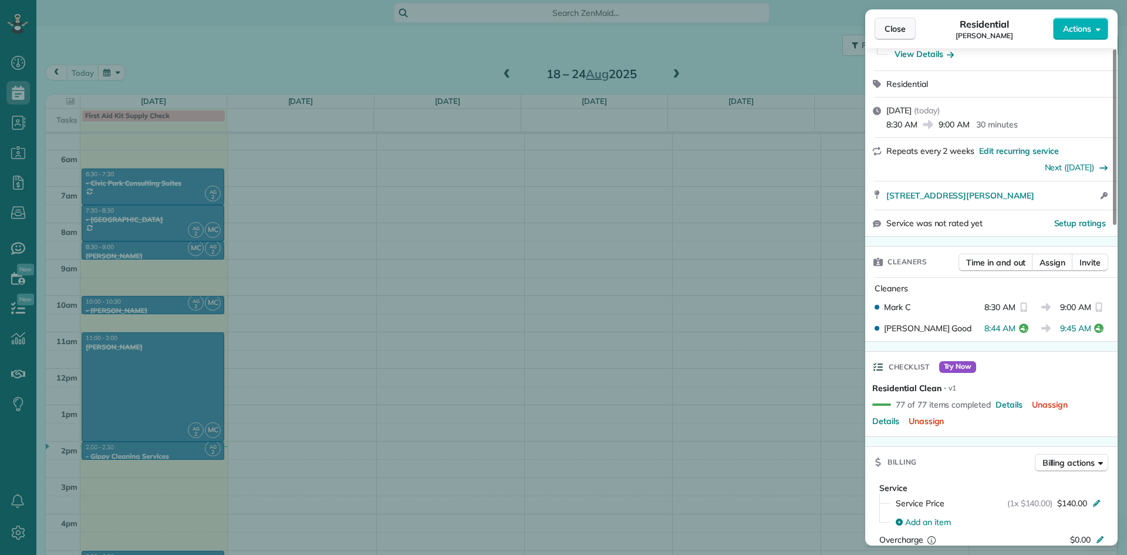
click at [894, 27] on span "Close" at bounding box center [895, 29] width 21 height 12
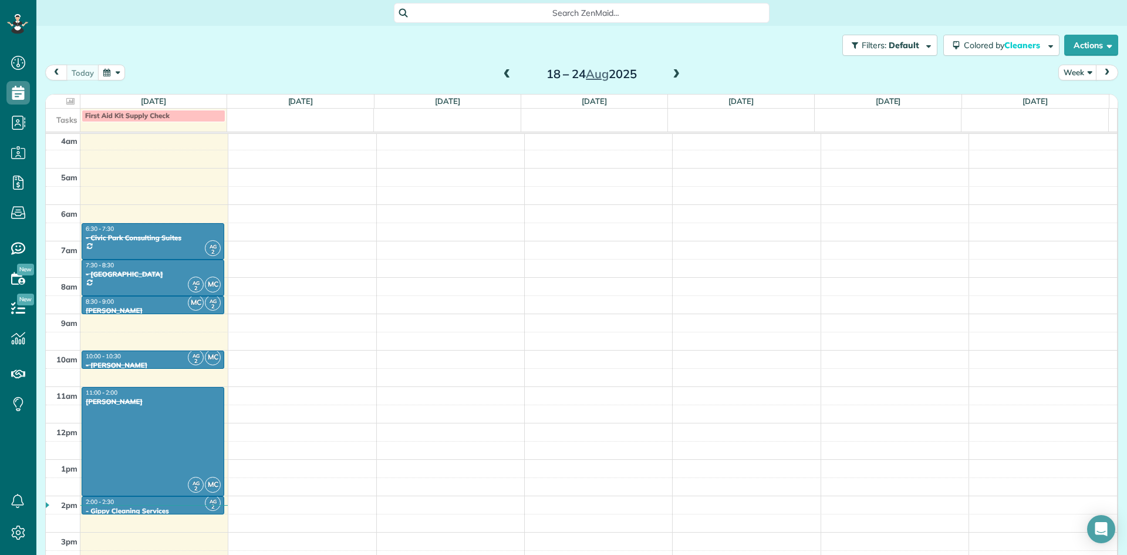
scroll to position [143, 0]
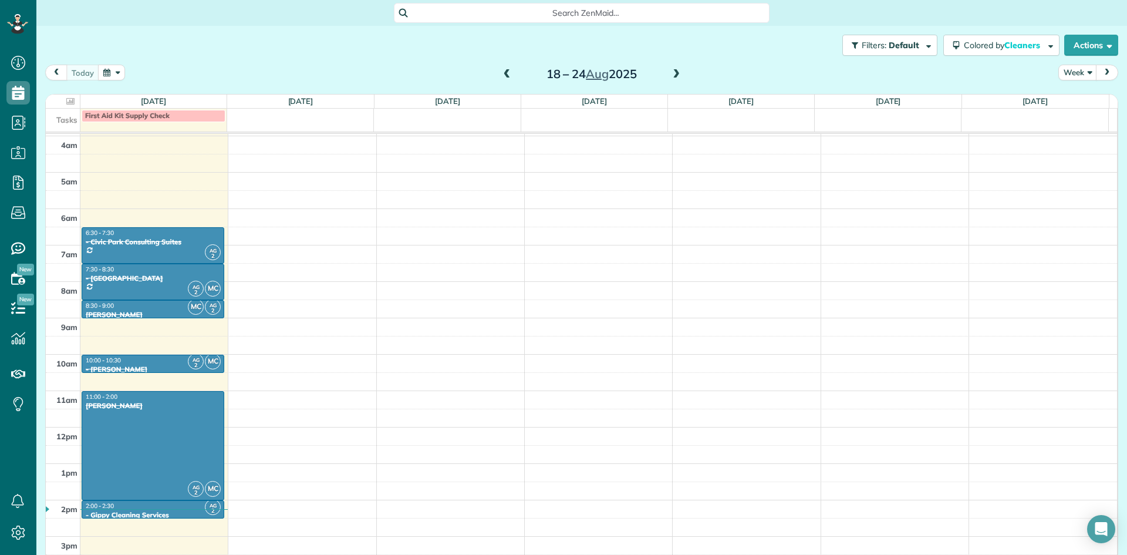
click at [155, 119] on span "First Aid Kit Supply Check" at bounding box center [127, 115] width 85 height 9
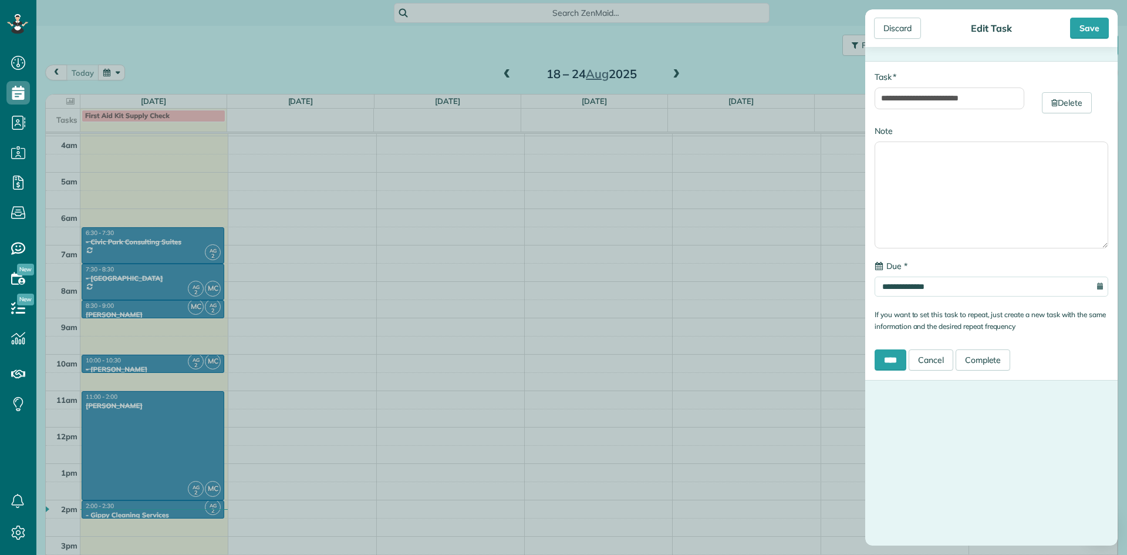
click at [791, 309] on div "**********" at bounding box center [563, 277] width 1127 height 555
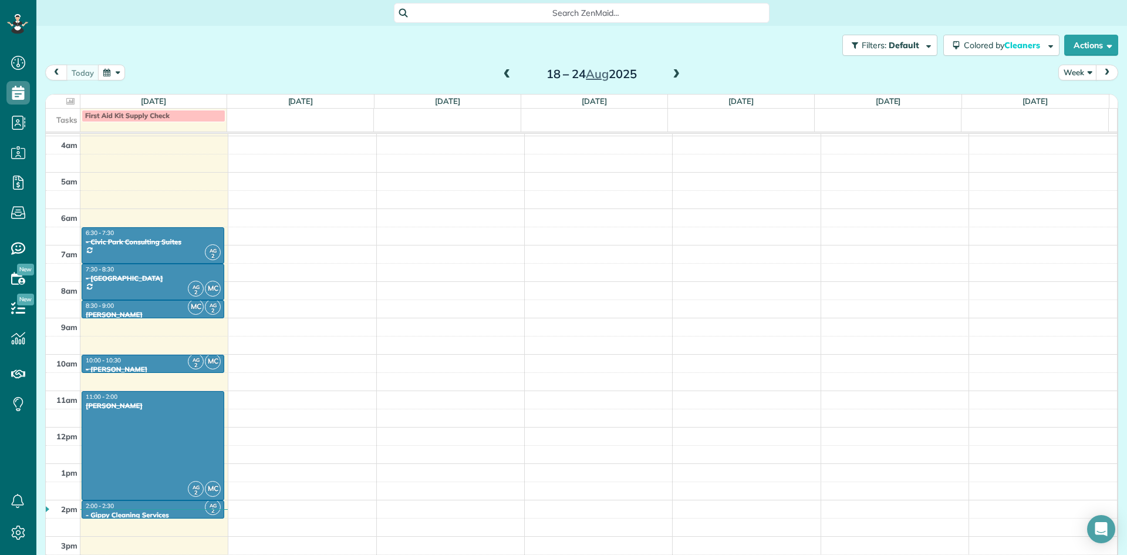
click at [187, 113] on div "First Aid Kit Supply Check" at bounding box center [153, 116] width 137 height 8
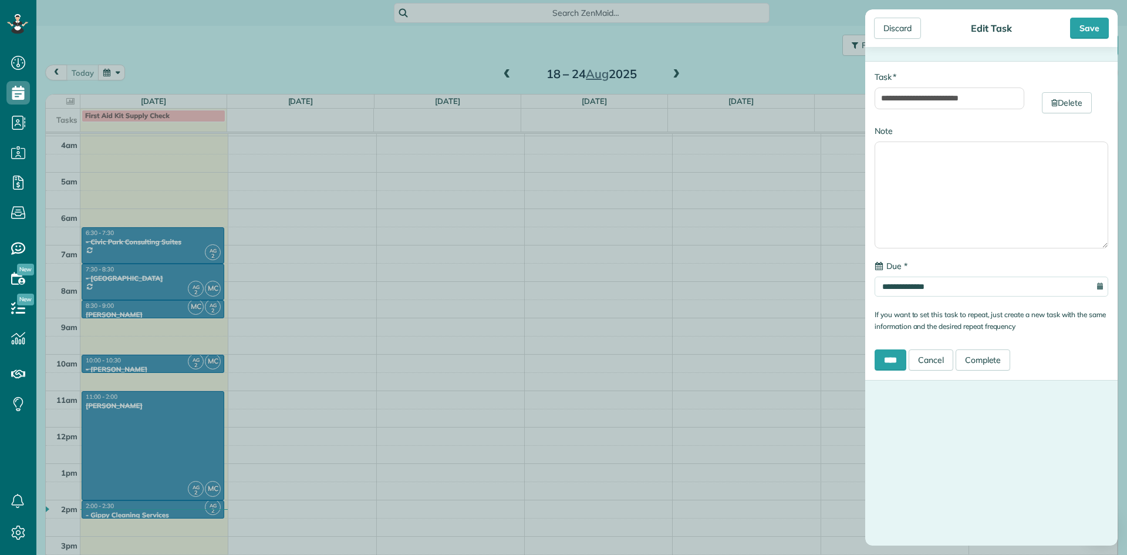
drag, startPoint x: 1098, startPoint y: 29, endPoint x: 1015, endPoint y: 55, distance: 86.1
click at [1099, 29] on div "Save" at bounding box center [1089, 28] width 39 height 21
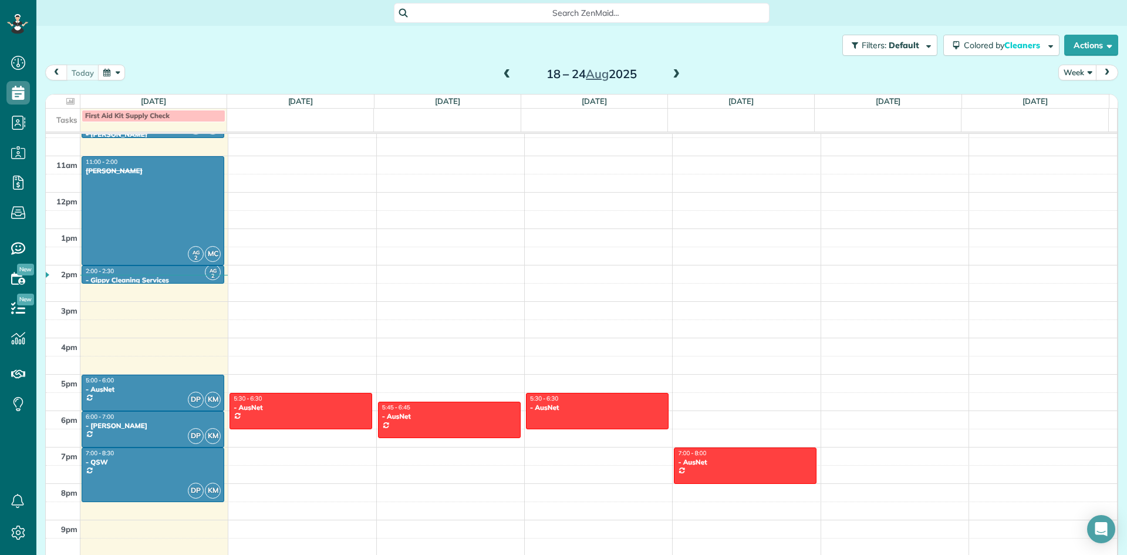
scroll to position [437, 0]
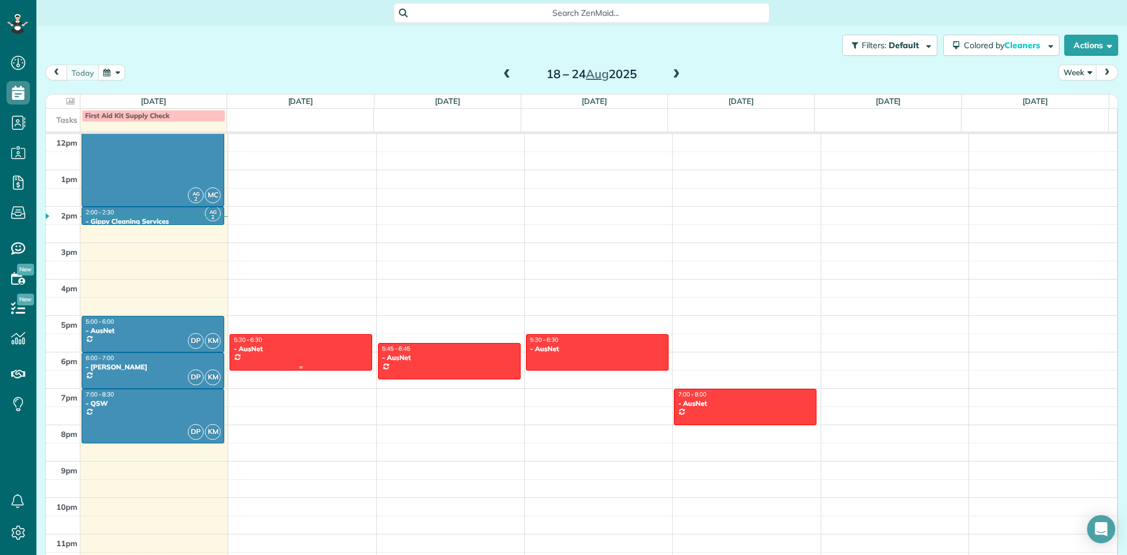
click at [298, 353] on div at bounding box center [300, 352] width 141 height 35
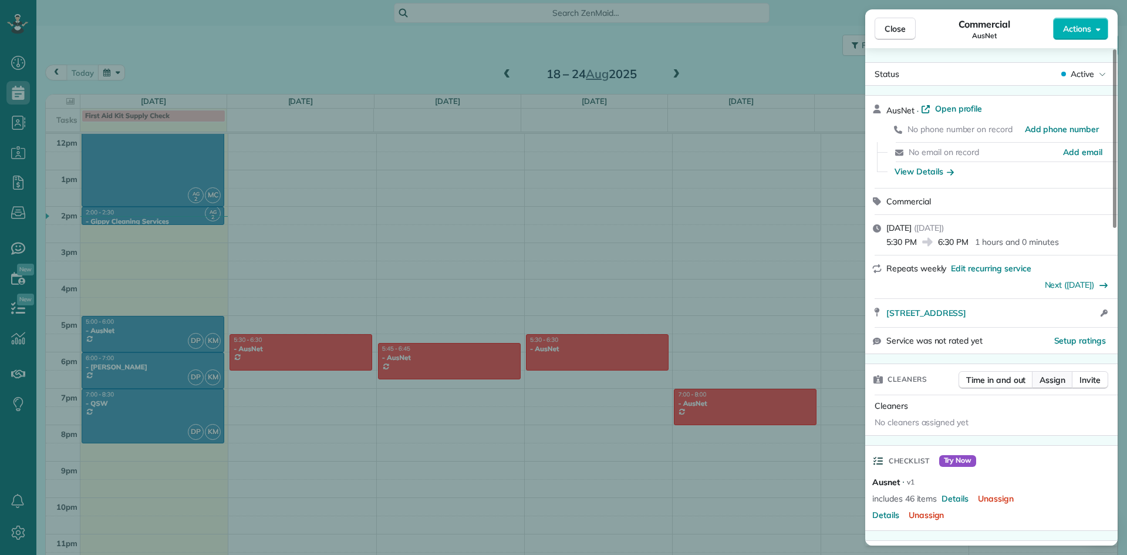
click at [1049, 382] on span "Assign" at bounding box center [1053, 380] width 26 height 12
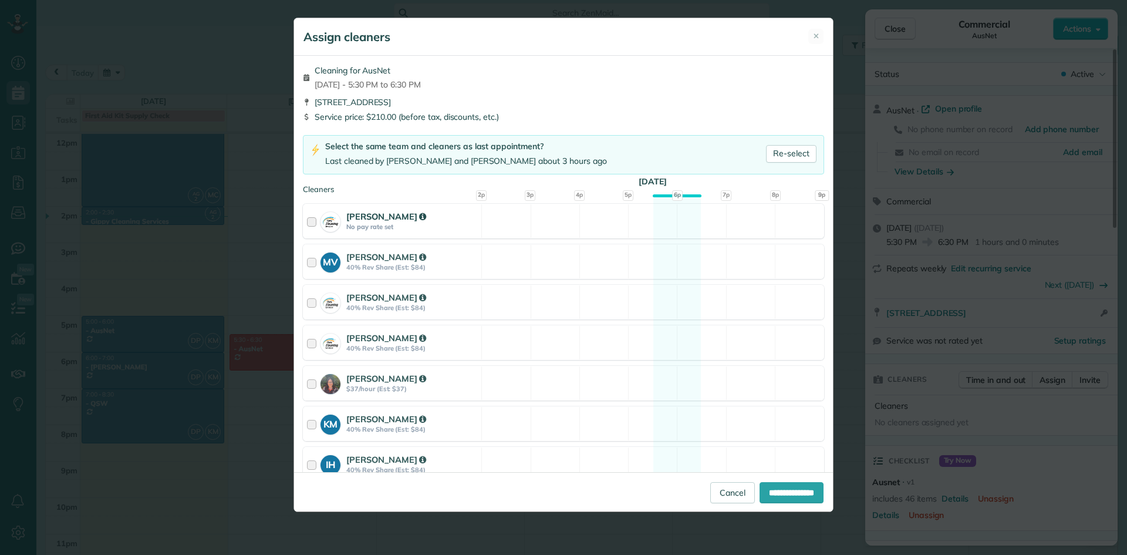
drag, startPoint x: 311, startPoint y: 222, endPoint x: 309, endPoint y: 238, distance: 15.9
click at [311, 222] on div at bounding box center [314, 221] width 14 height 22
click at [311, 260] on div at bounding box center [314, 262] width 14 height 22
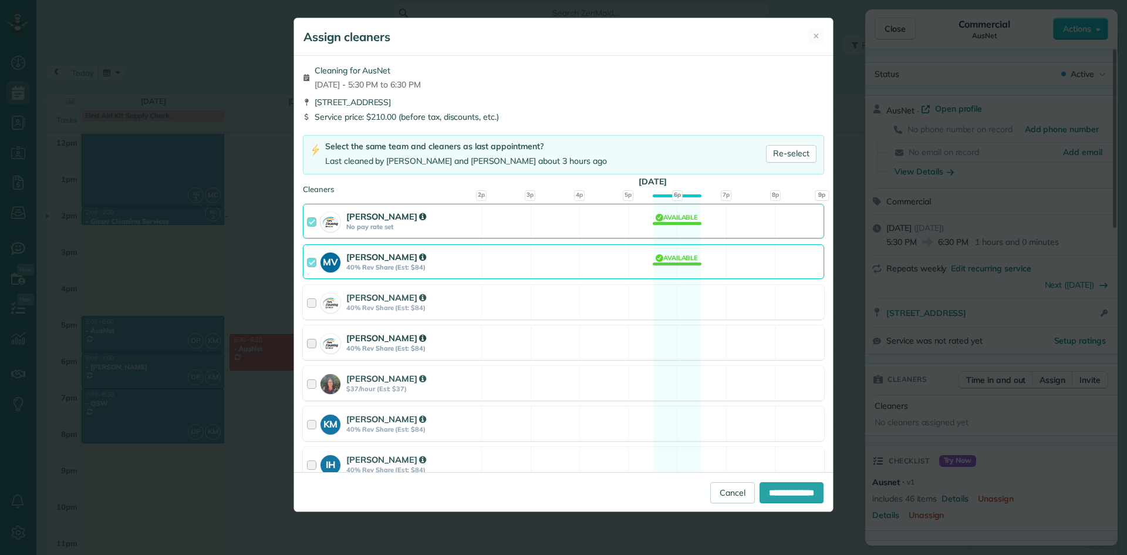
click at [309, 342] on div at bounding box center [314, 343] width 14 height 22
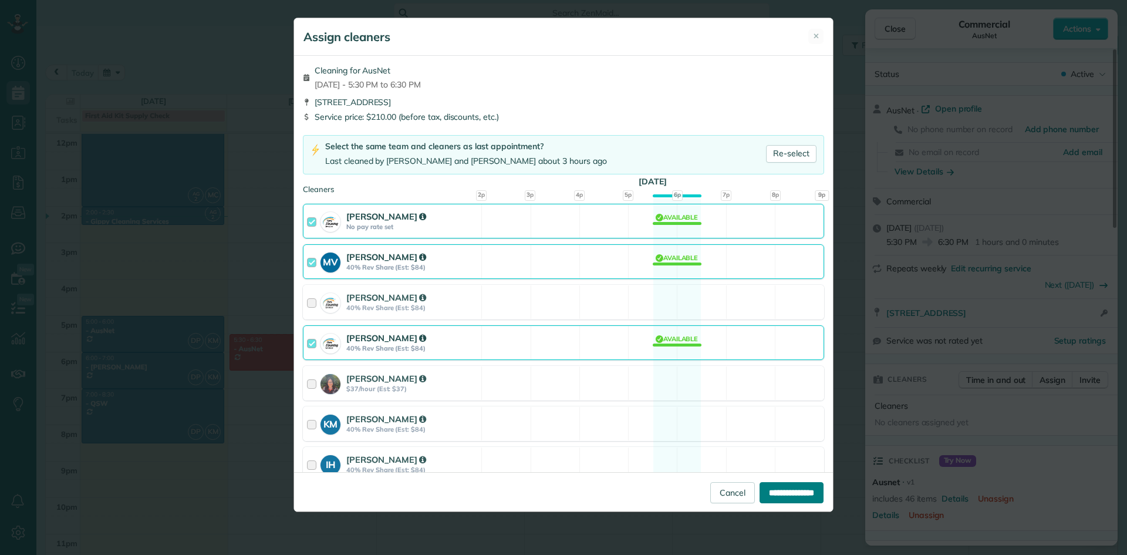
click at [775, 495] on input "**********" at bounding box center [792, 492] width 64 height 21
type input "**********"
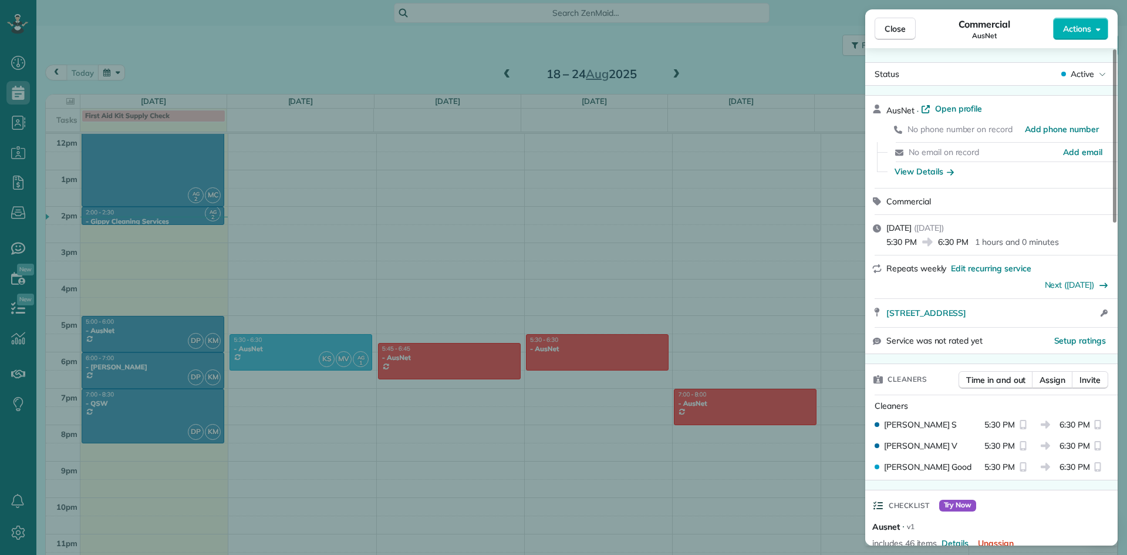
scroll to position [60, 0]
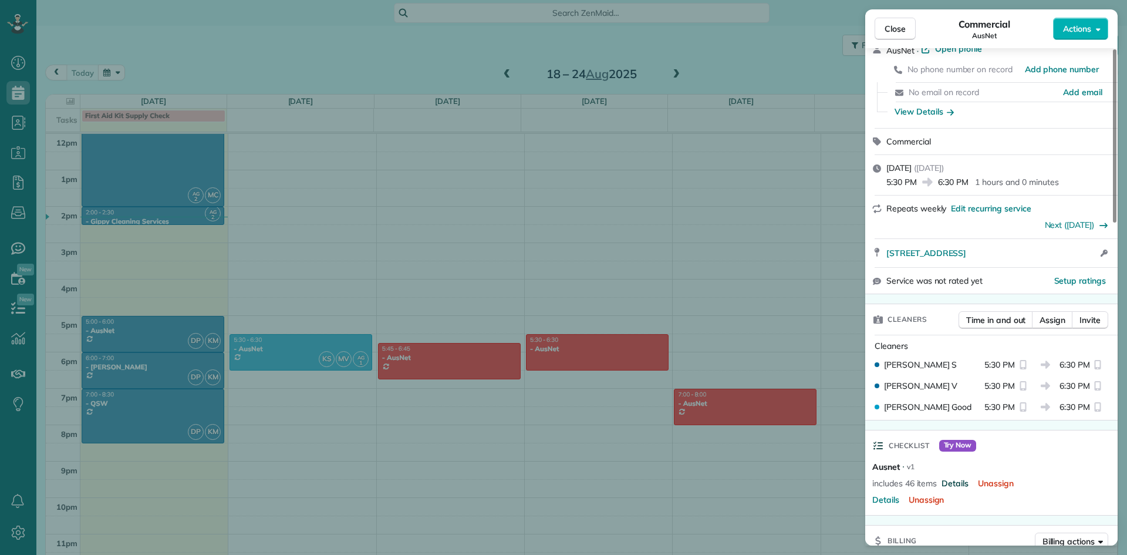
click at [960, 484] on span "Details" at bounding box center [954, 483] width 27 height 12
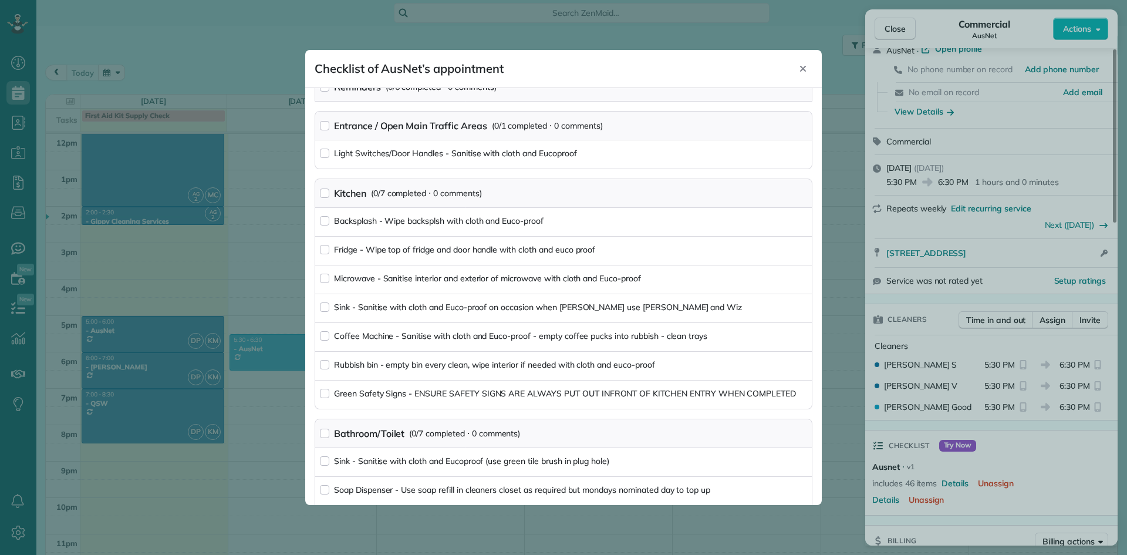
scroll to position [0, 0]
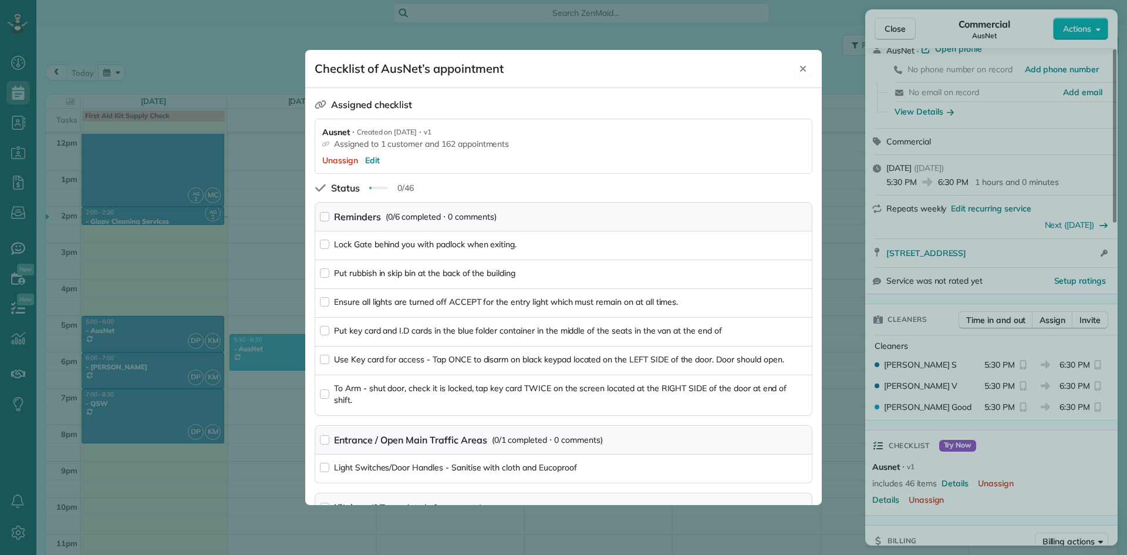
click at [802, 68] on icon "Close" at bounding box center [803, 69] width 6 height 6
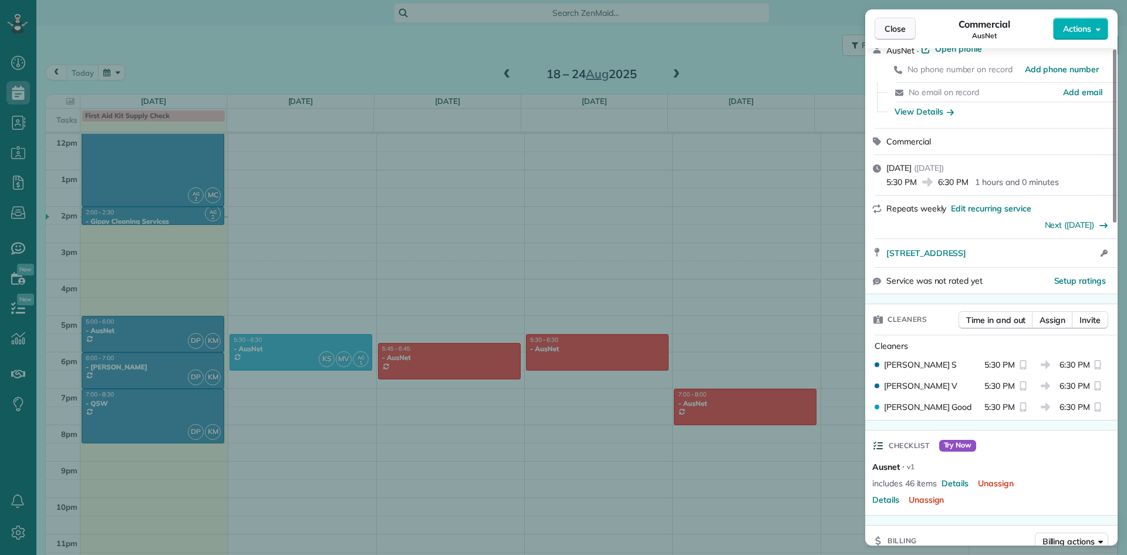
click at [891, 29] on span "Close" at bounding box center [895, 29] width 21 height 12
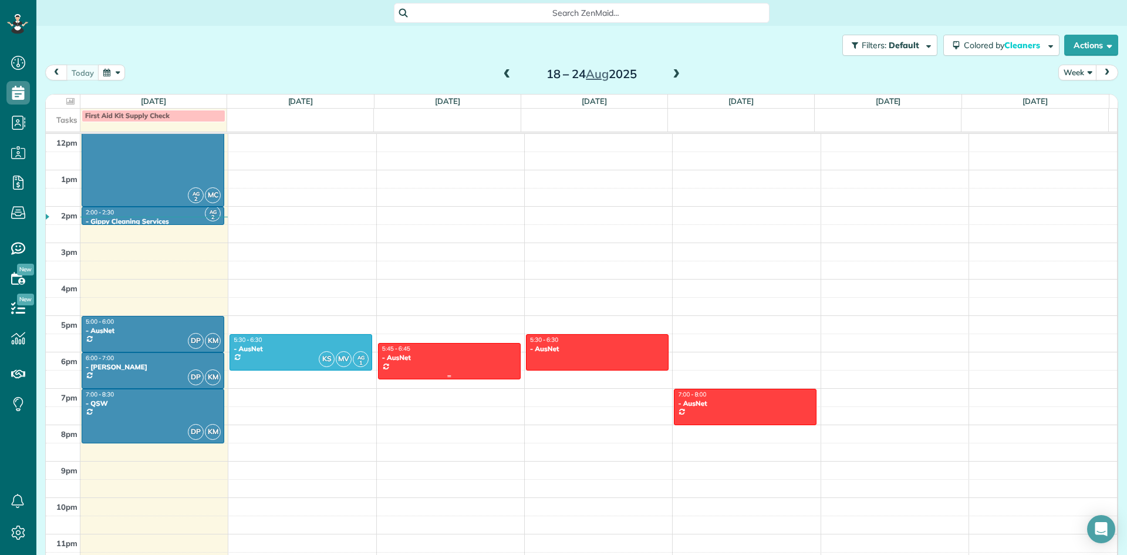
click at [439, 366] on div at bounding box center [449, 360] width 141 height 35
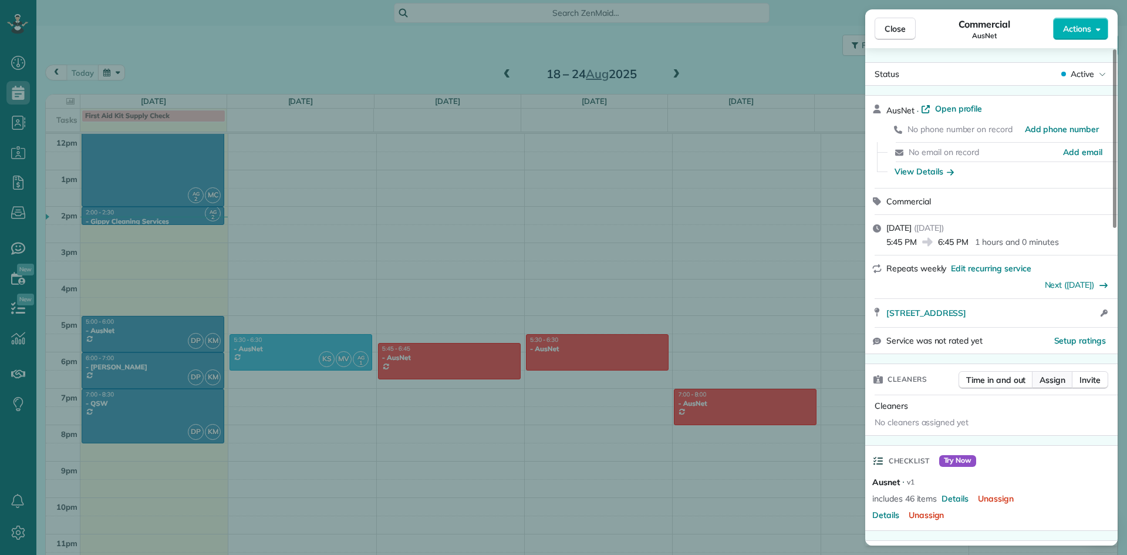
click at [1055, 383] on span "Assign" at bounding box center [1053, 380] width 26 height 12
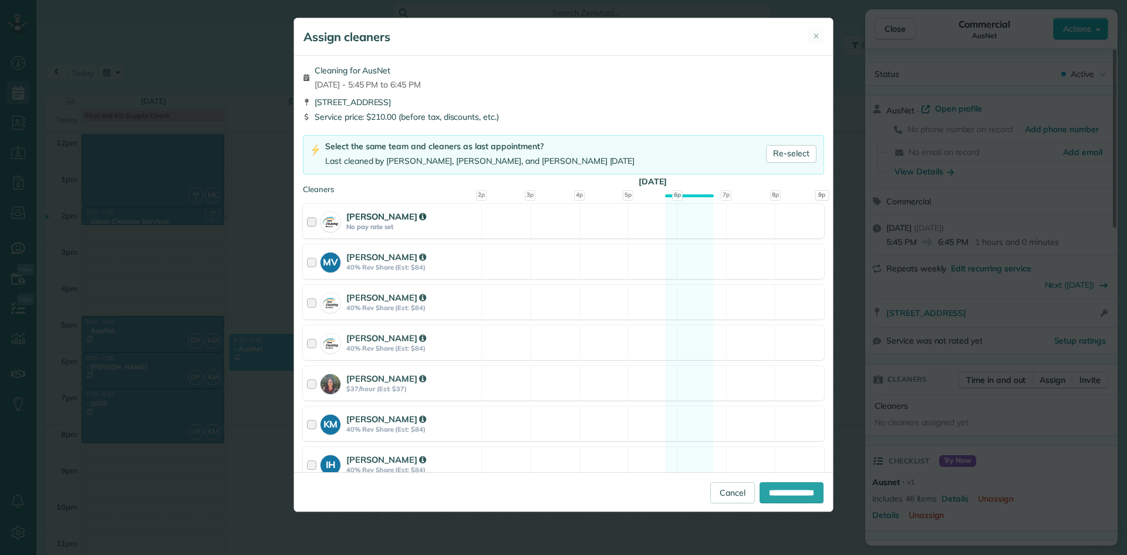
click at [311, 222] on div at bounding box center [314, 221] width 14 height 22
click at [308, 343] on div at bounding box center [314, 343] width 14 height 22
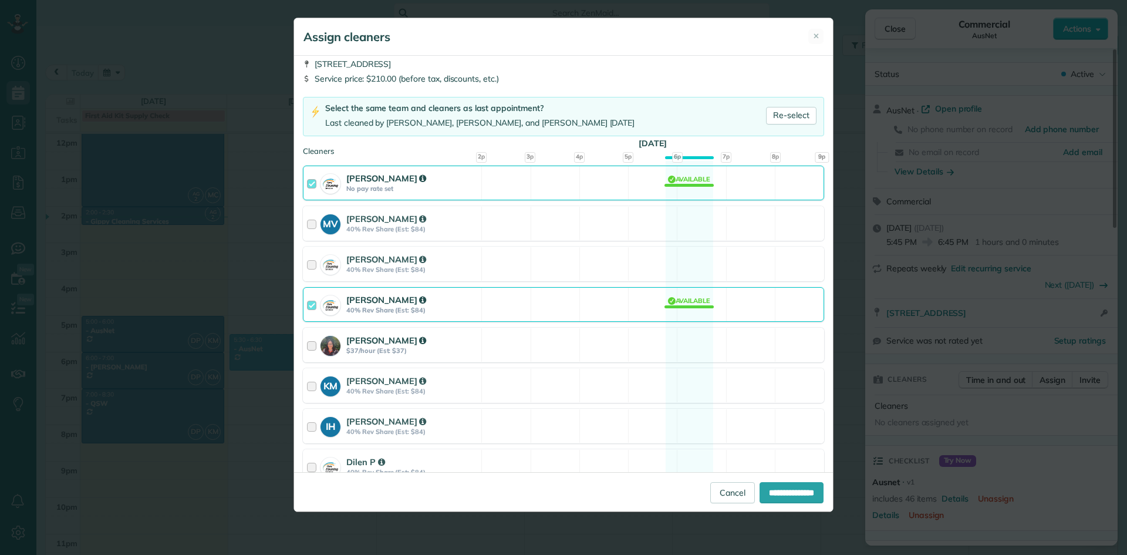
scroll to position [59, 0]
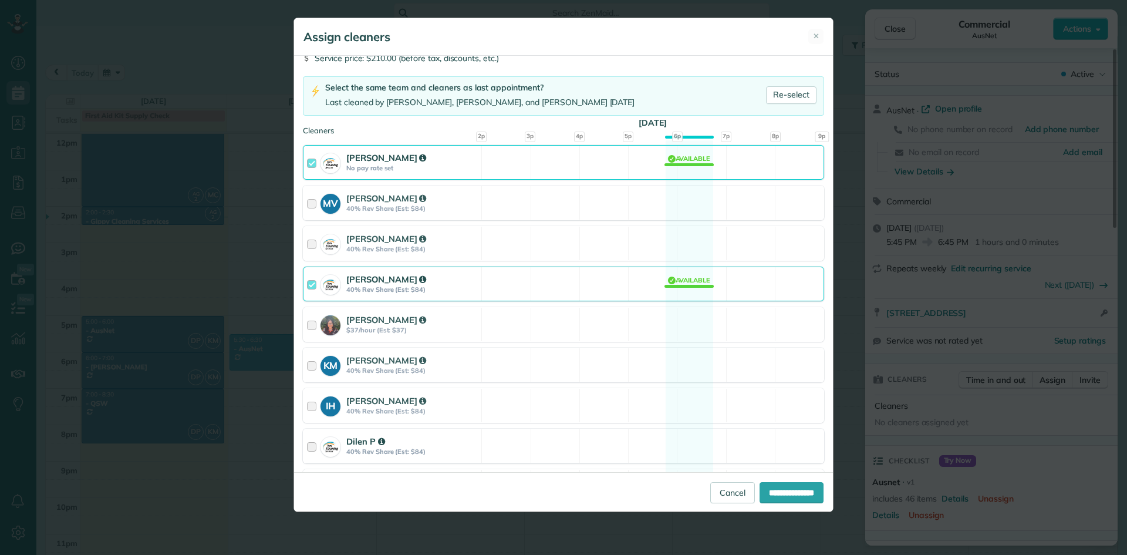
click at [312, 449] on div at bounding box center [314, 446] width 14 height 22
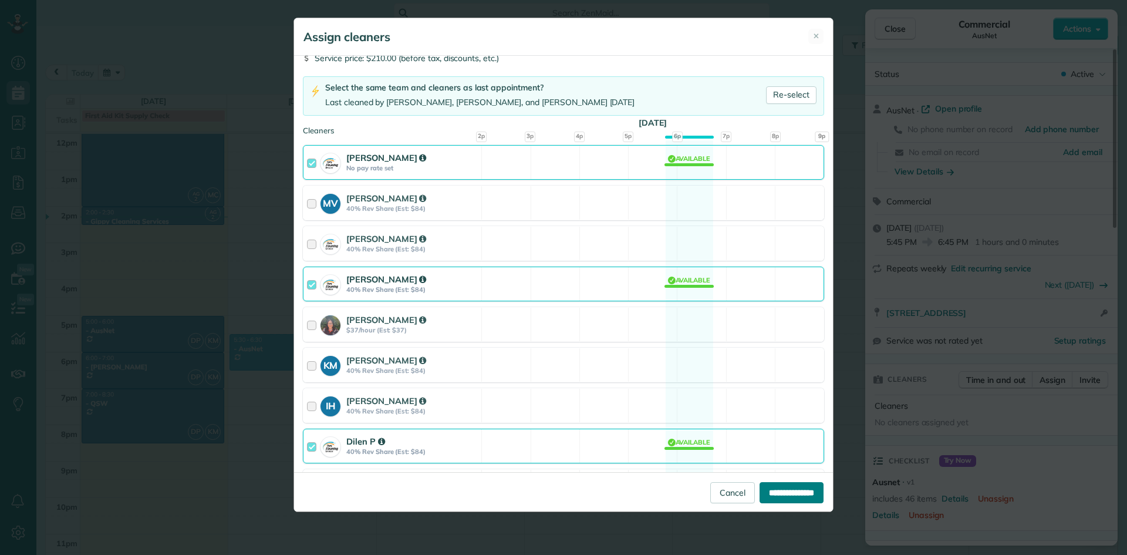
click at [795, 495] on input "**********" at bounding box center [792, 492] width 64 height 21
type input "**********"
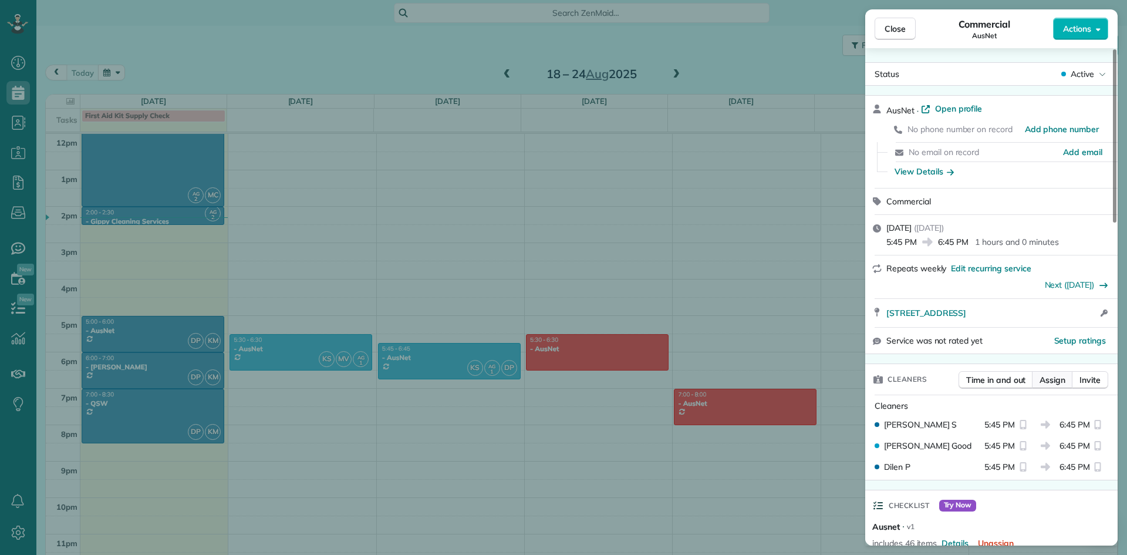
click at [1055, 382] on span "Assign" at bounding box center [1053, 380] width 26 height 12
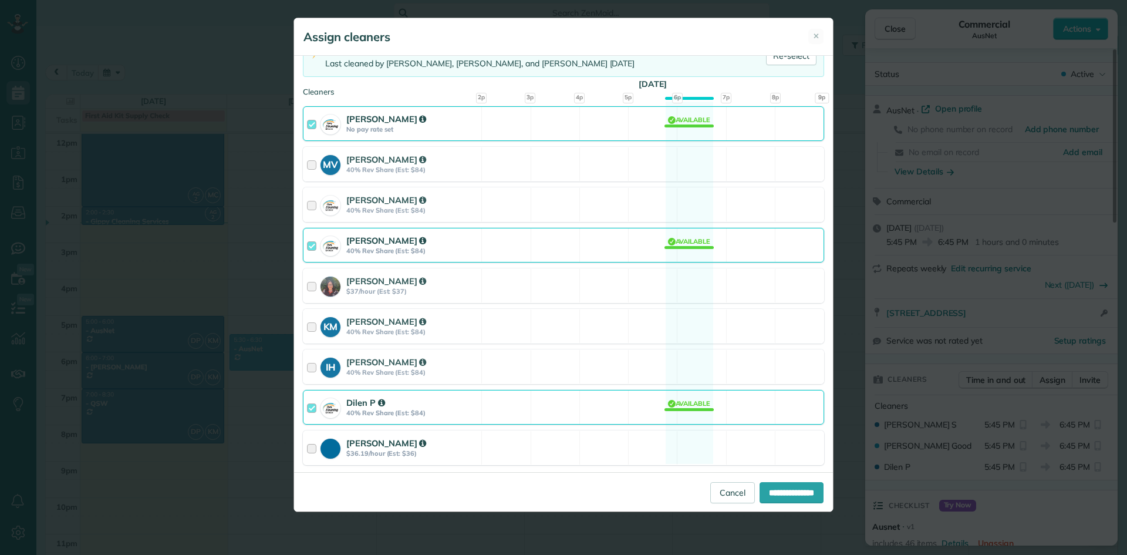
scroll to position [117, 0]
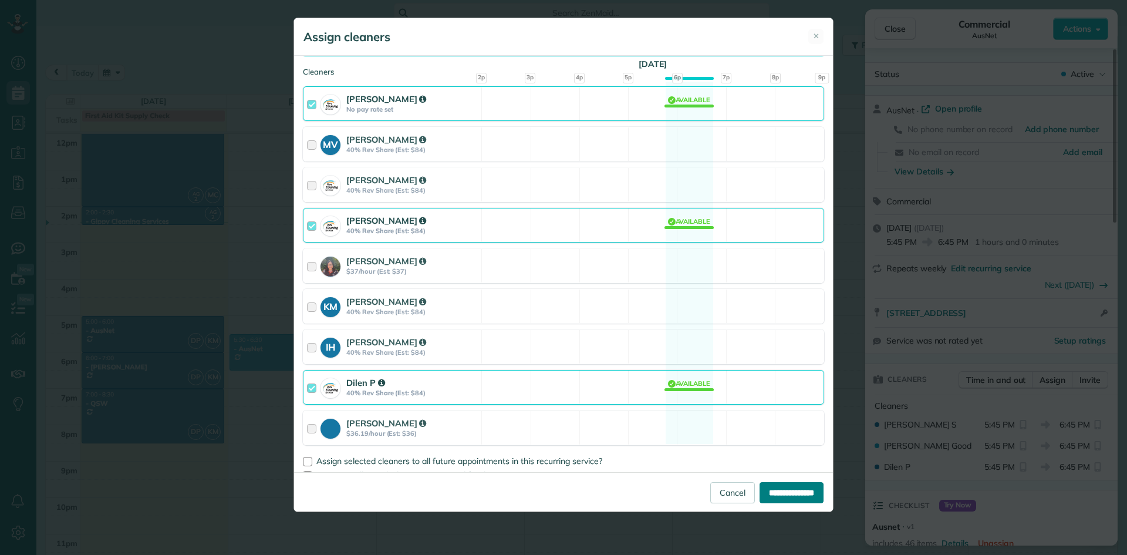
click at [794, 487] on input "**********" at bounding box center [792, 492] width 64 height 21
type input "**********"
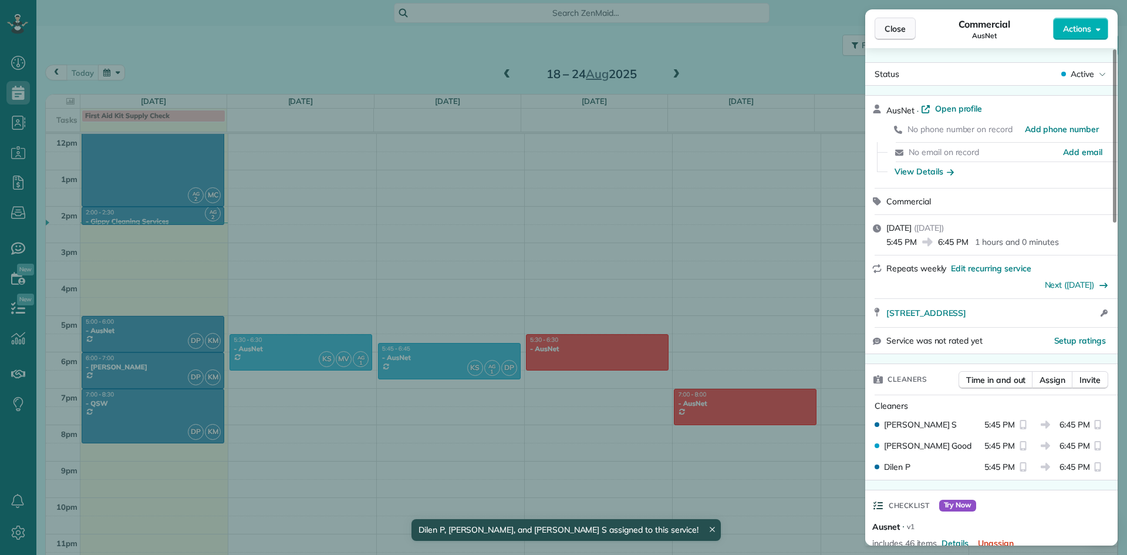
click at [906, 31] on button "Close" at bounding box center [895, 29] width 41 height 22
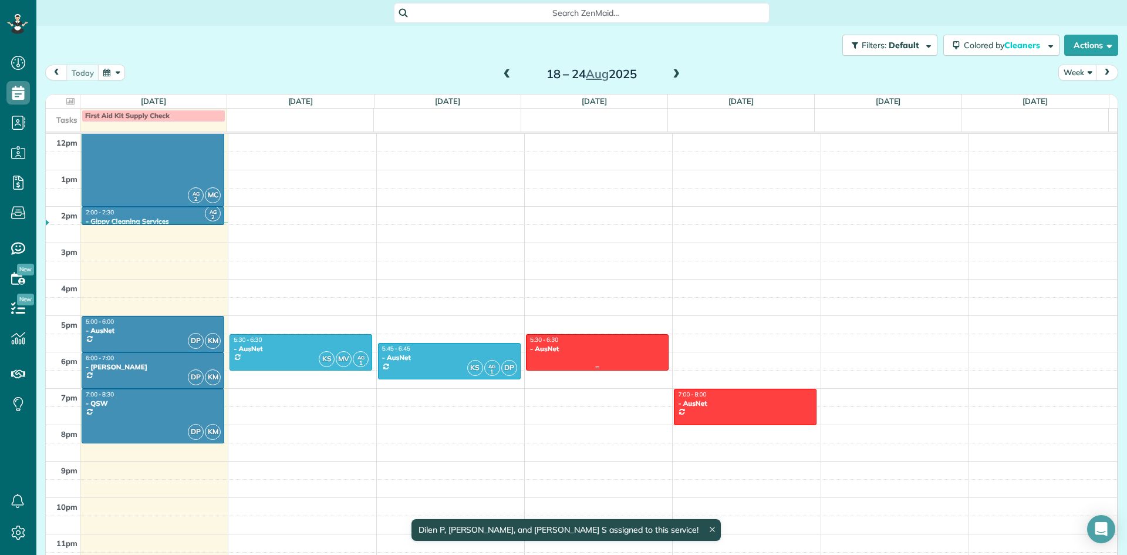
click at [606, 358] on div at bounding box center [597, 352] width 141 height 35
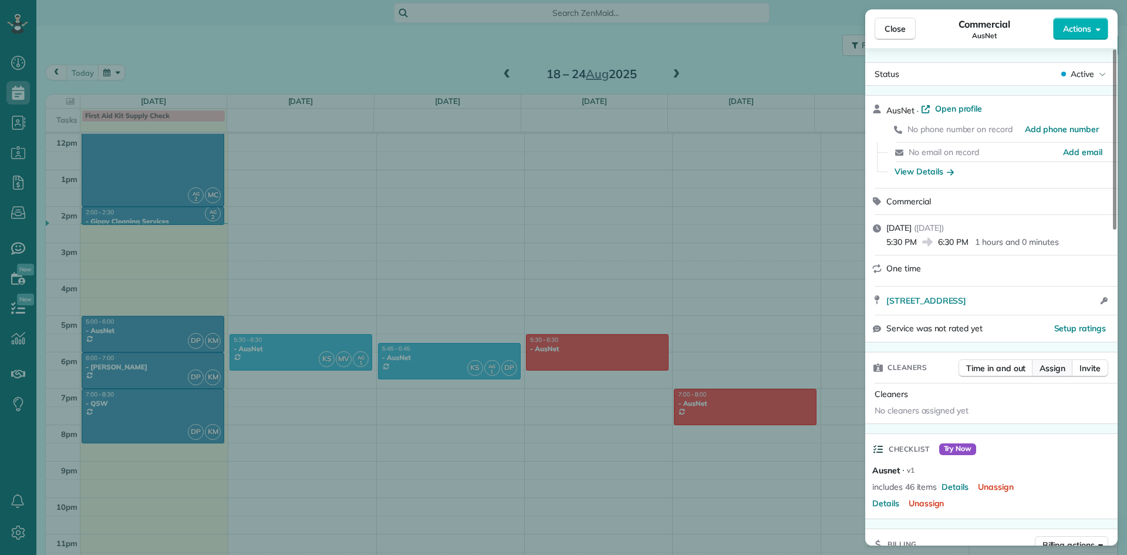
click at [1057, 371] on span "Assign" at bounding box center [1053, 368] width 26 height 12
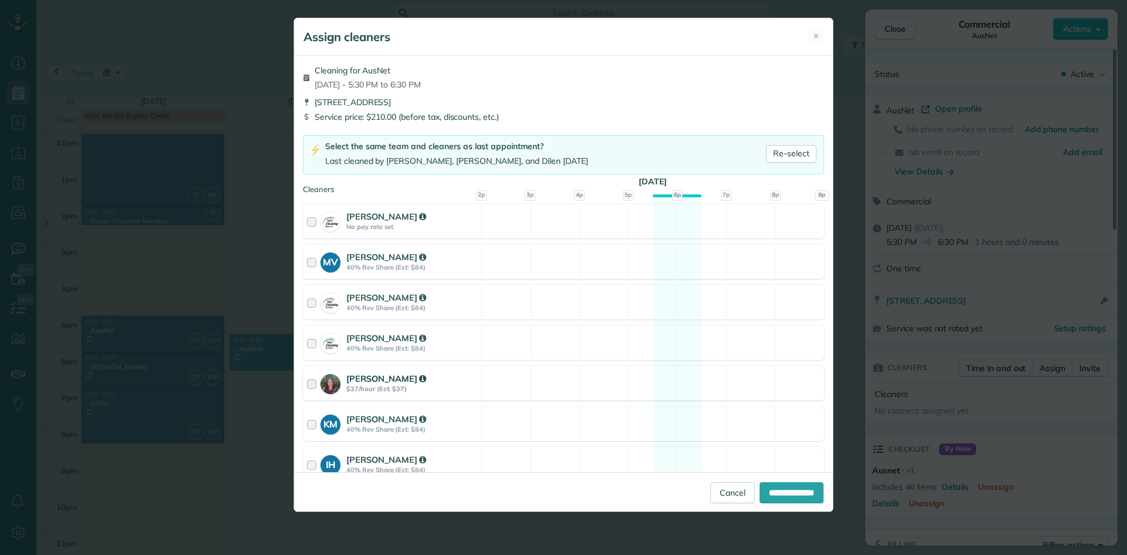
click at [309, 384] on div at bounding box center [314, 383] width 14 height 22
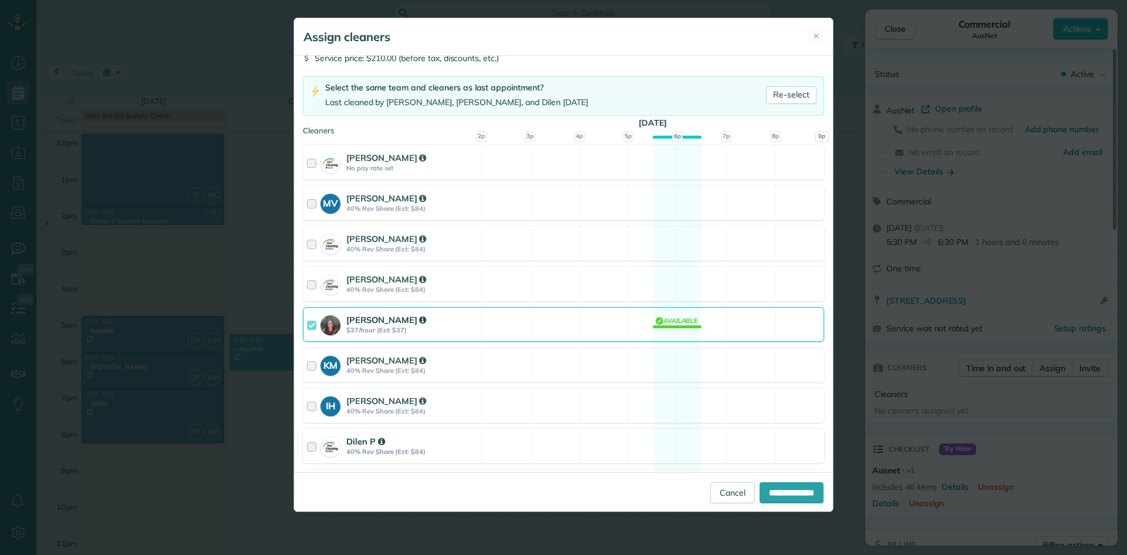
drag, startPoint x: 311, startPoint y: 445, endPoint x: 330, endPoint y: 448, distance: 19.6
click at [311, 446] on div at bounding box center [314, 446] width 14 height 22
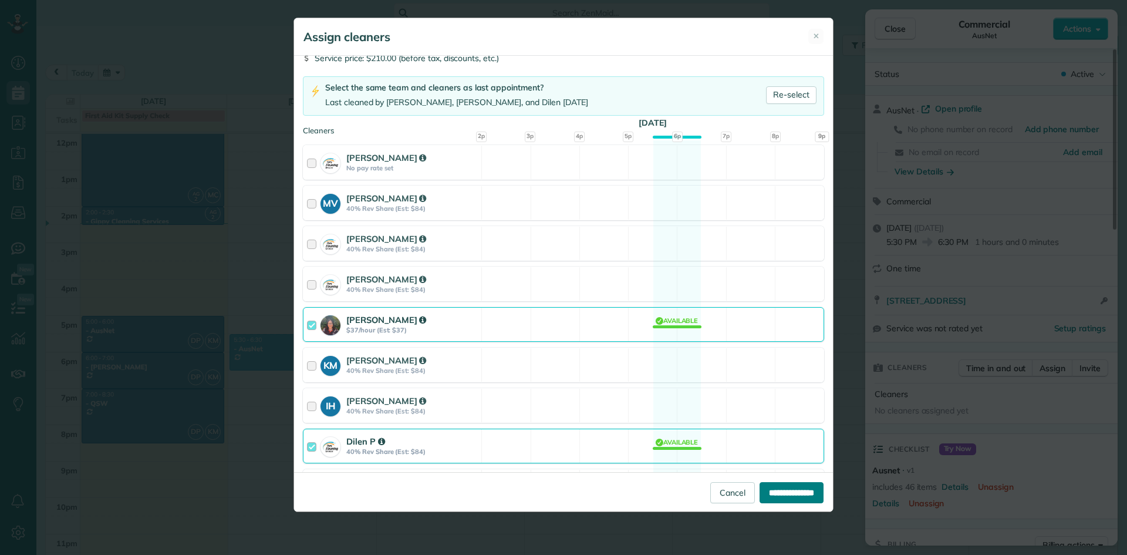
click at [789, 493] on input "**********" at bounding box center [792, 492] width 64 height 21
type input "**********"
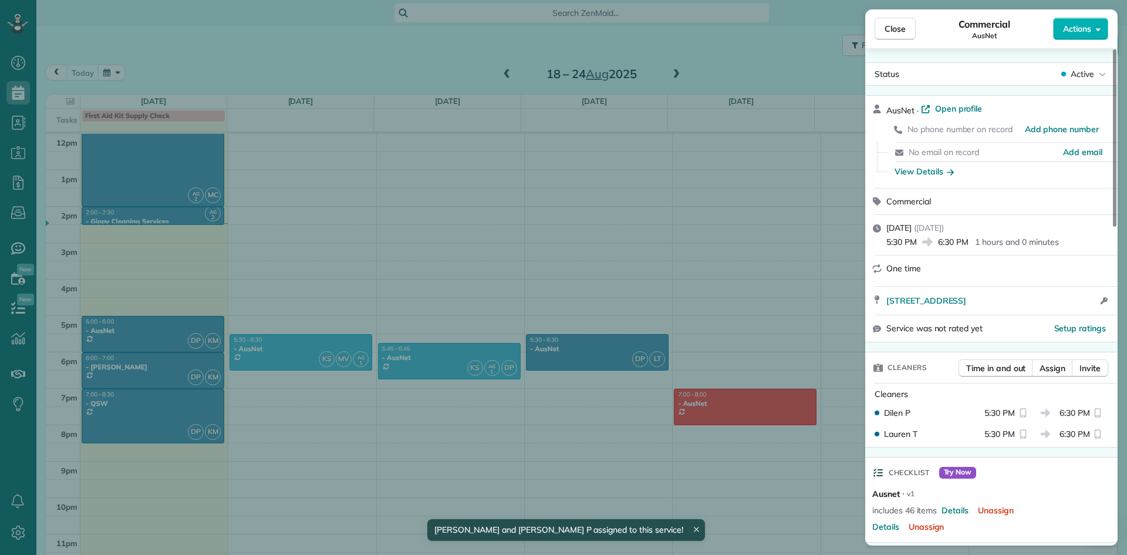
click at [751, 410] on div "Close Commercial AusNet Actions Status Active AusNet · Open profile No phone nu…" at bounding box center [563, 277] width 1127 height 555
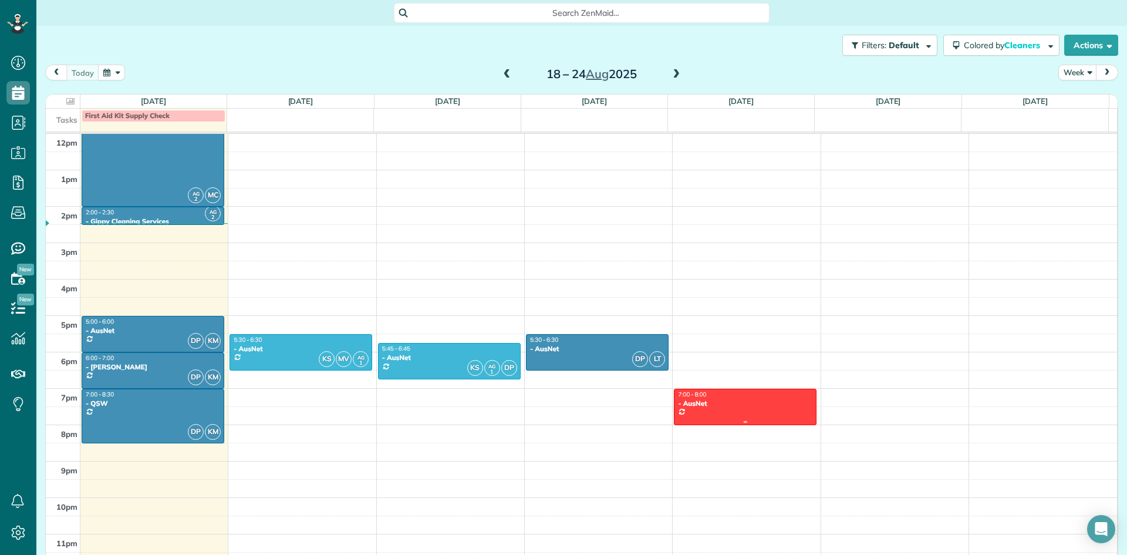
click at [754, 409] on div at bounding box center [744, 406] width 141 height 35
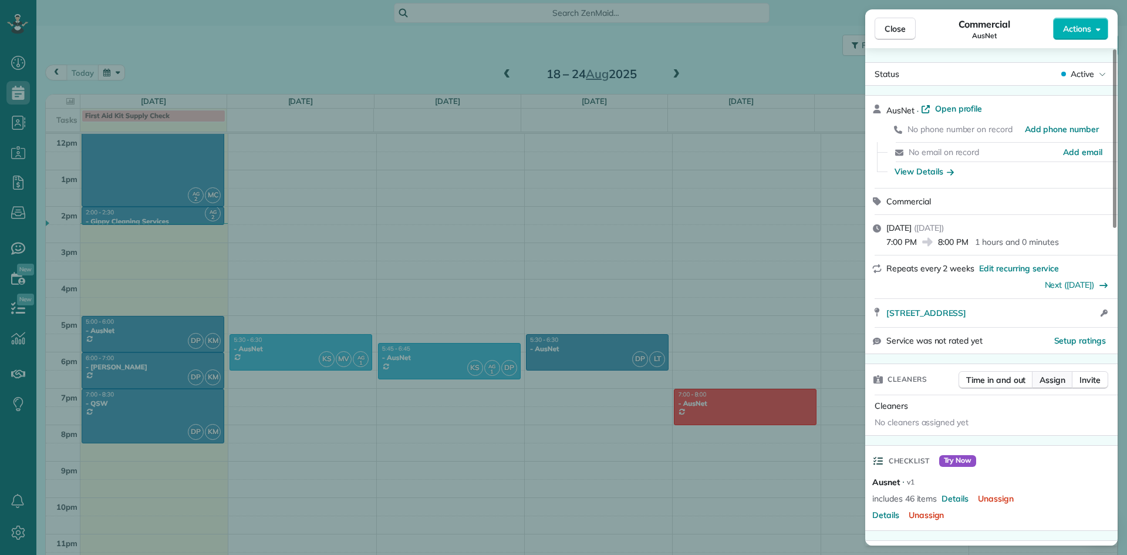
click at [1049, 380] on span "Assign" at bounding box center [1053, 380] width 26 height 12
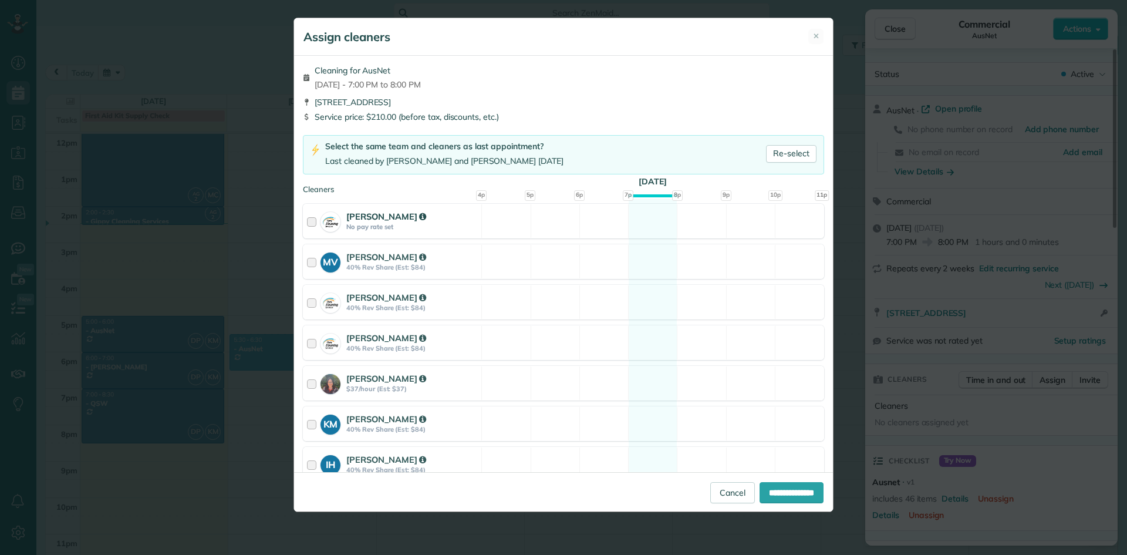
click at [312, 223] on div at bounding box center [314, 221] width 14 height 22
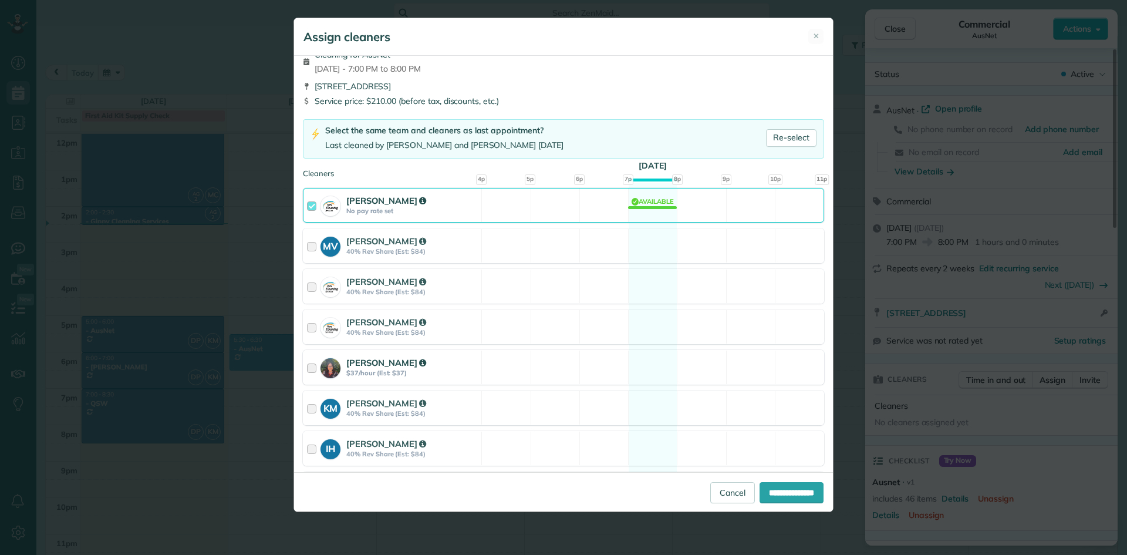
scroll to position [133, 0]
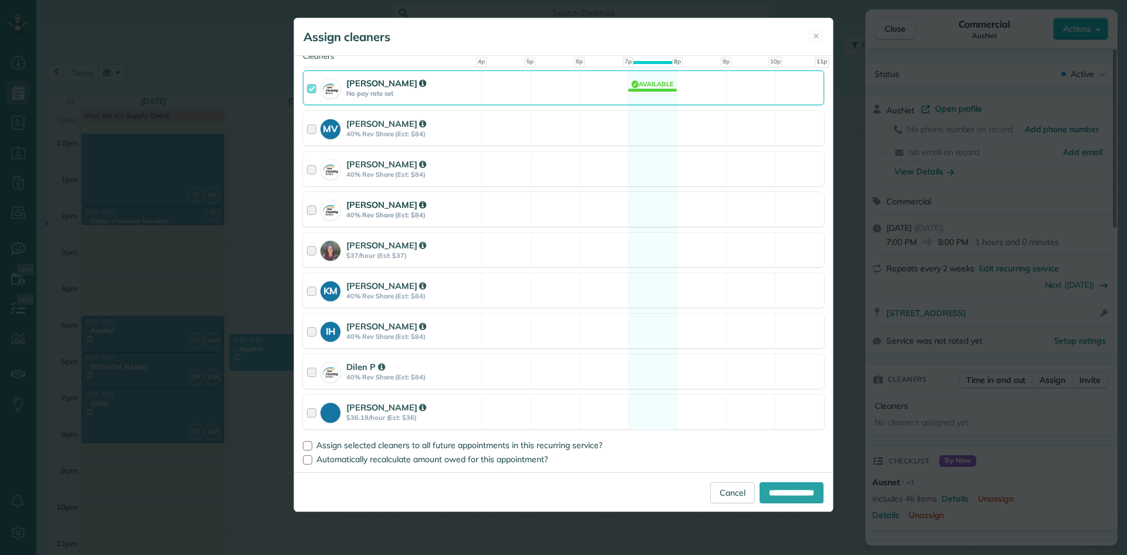
click at [309, 207] on div at bounding box center [314, 209] width 14 height 22
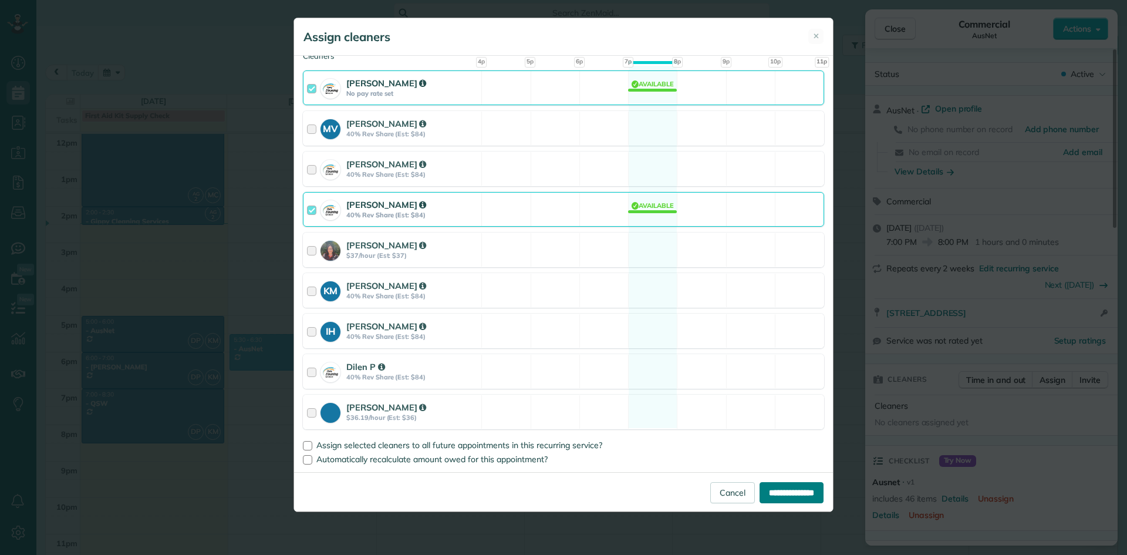
click at [785, 491] on input "**********" at bounding box center [792, 492] width 64 height 21
type input "**********"
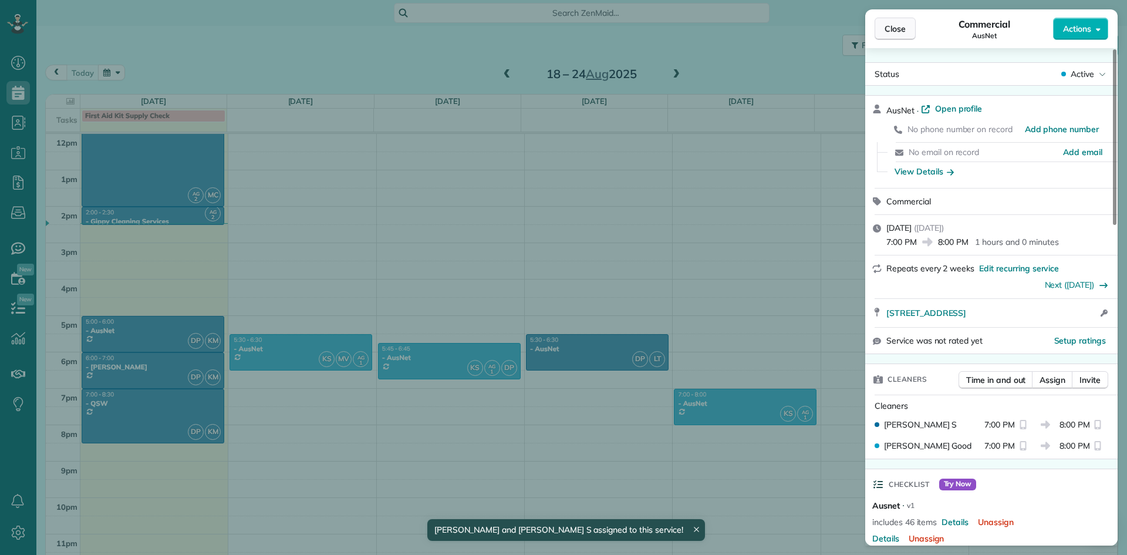
click at [882, 34] on button "Close" at bounding box center [895, 29] width 41 height 22
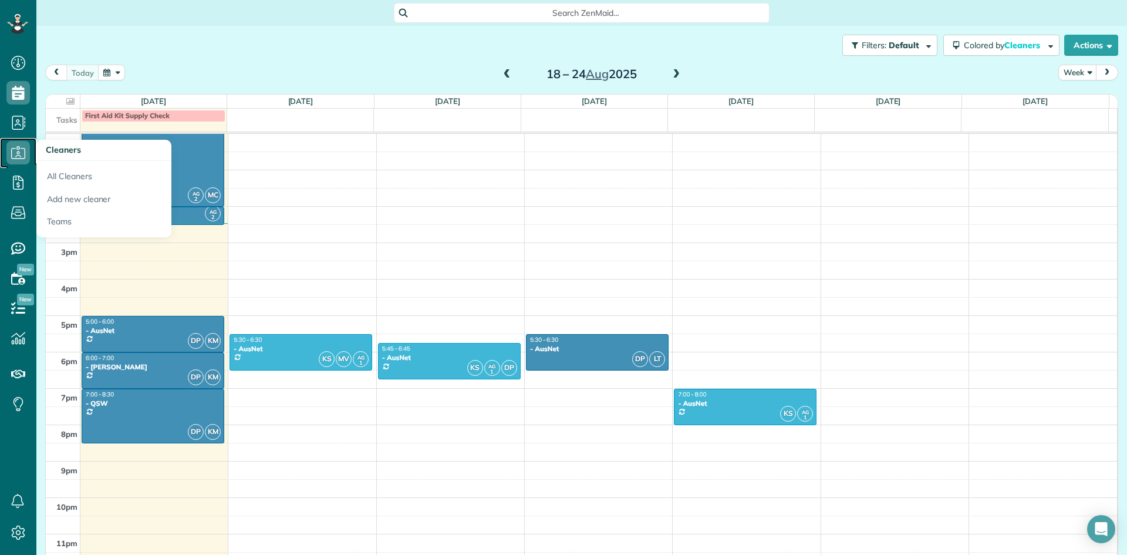
click at [17, 159] on icon at bounding box center [17, 152] width 23 height 23
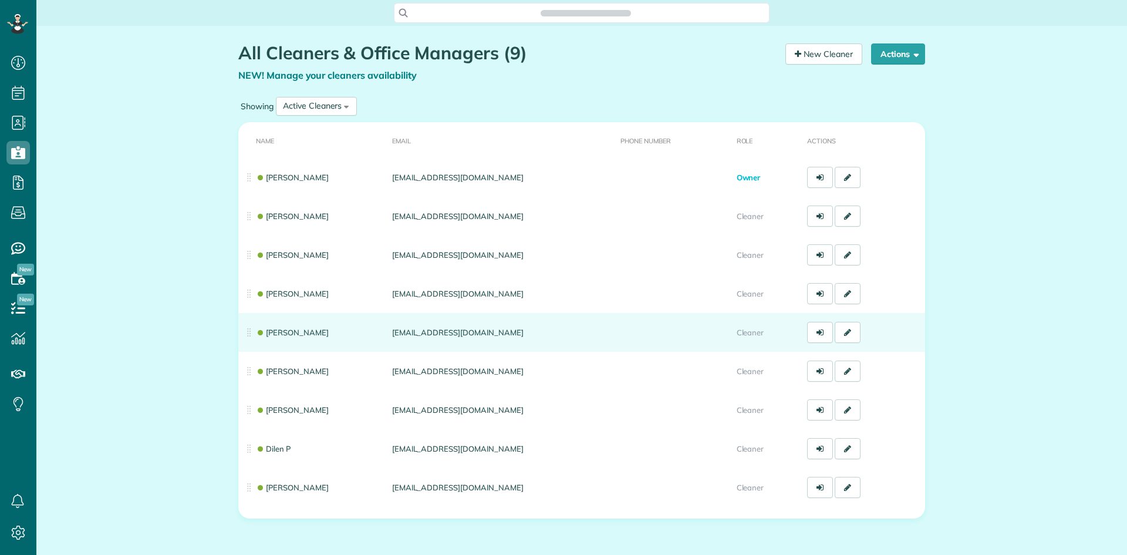
scroll to position [5, 5]
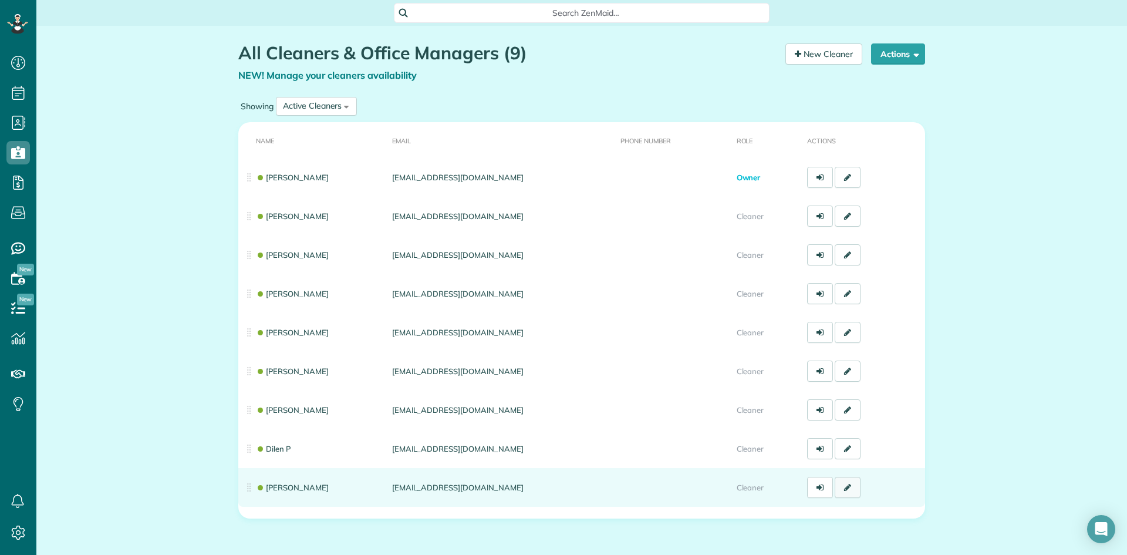
click at [842, 492] on link at bounding box center [848, 487] width 26 height 21
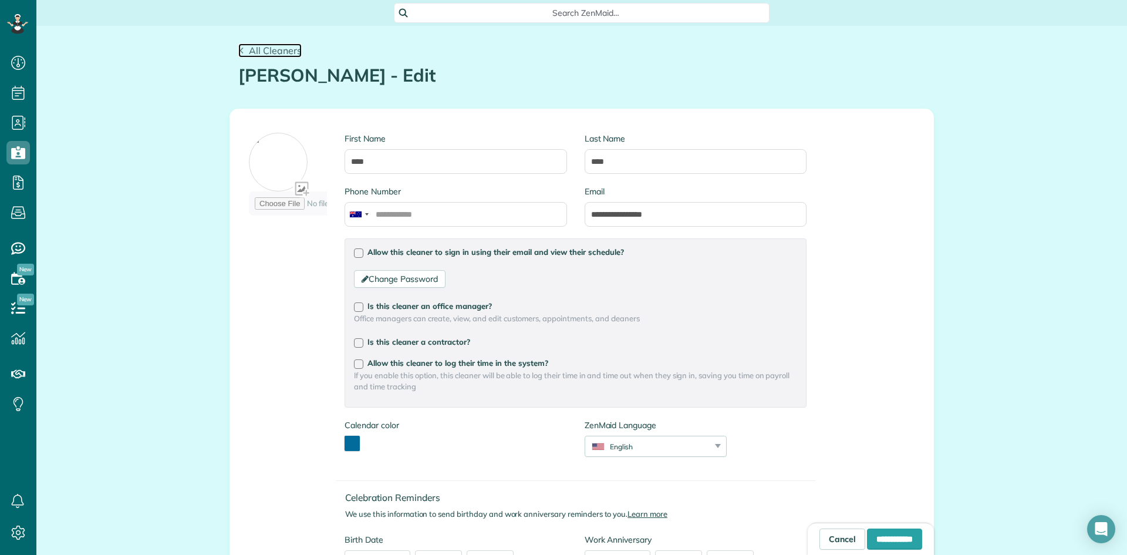
click at [286, 48] on span "All Cleaners" at bounding box center [275, 51] width 53 height 12
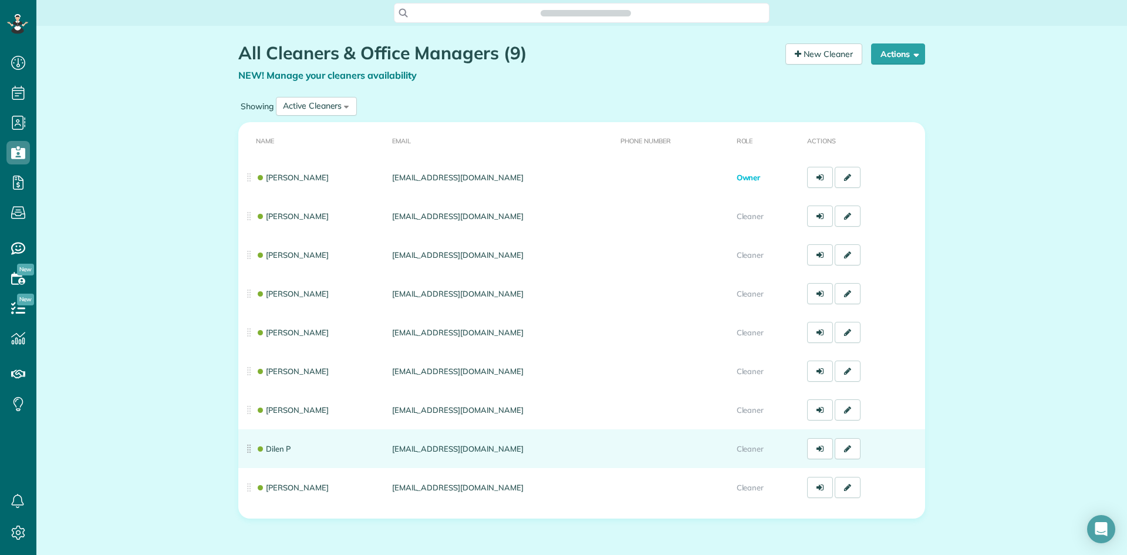
scroll to position [5, 5]
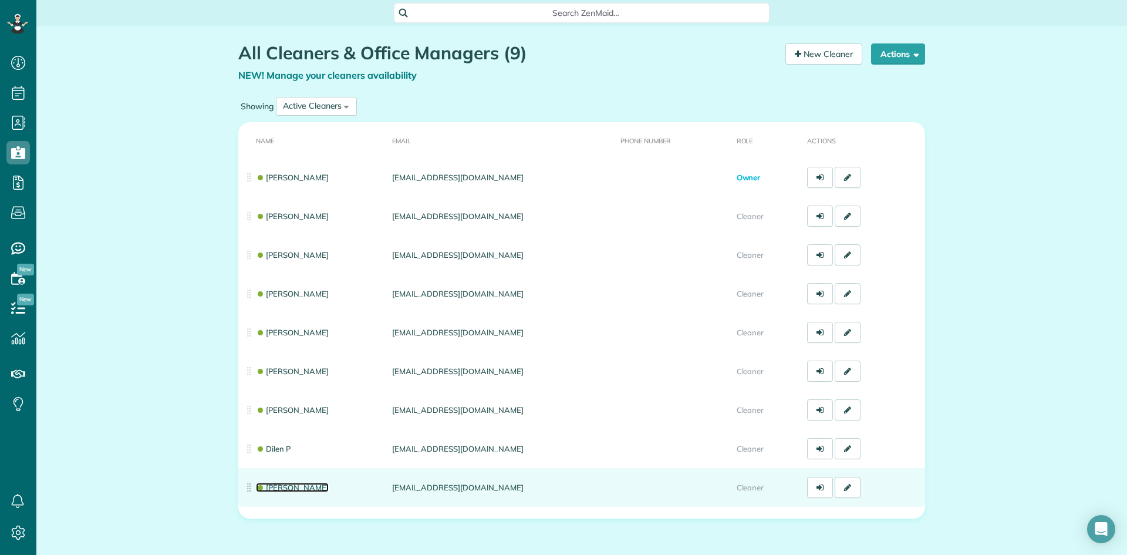
click at [286, 488] on link "[PERSON_NAME]" at bounding box center [292, 486] width 73 height 9
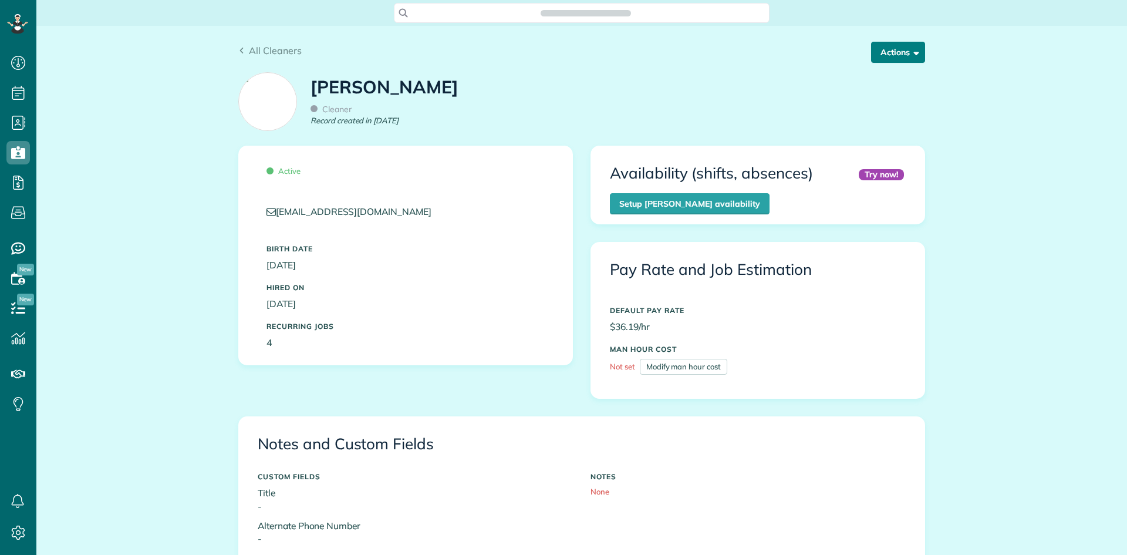
scroll to position [255, 0]
click at [910, 51] on span "button" at bounding box center [914, 52] width 9 height 9
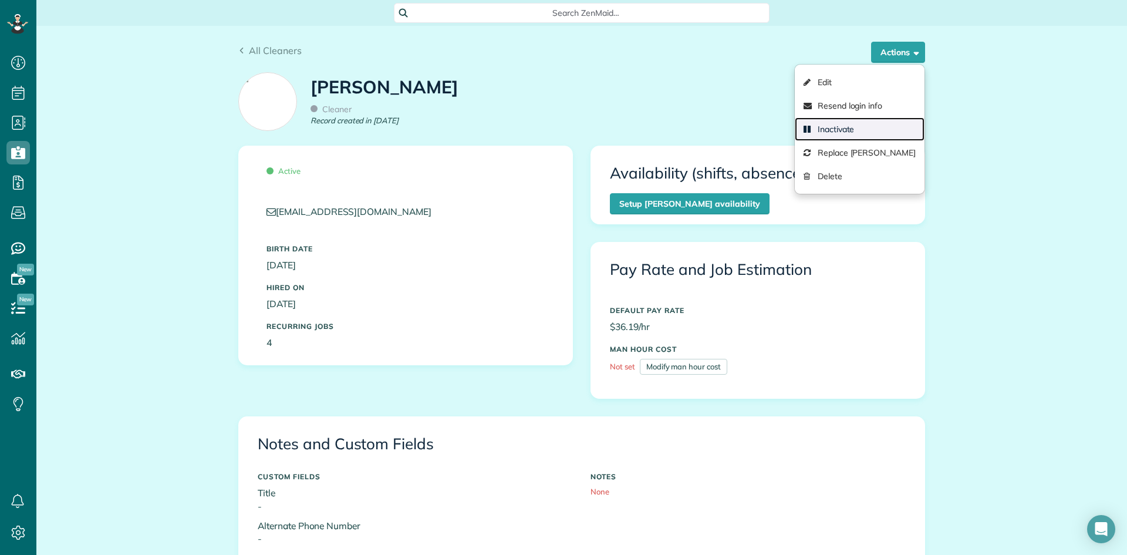
click at [878, 129] on link "Inactivate" at bounding box center [860, 128] width 130 height 23
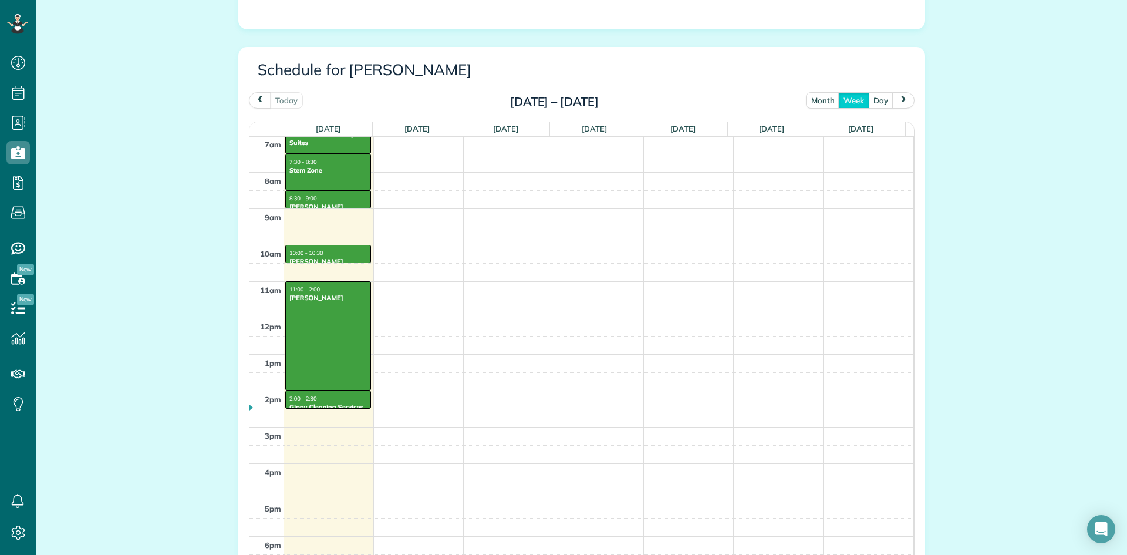
scroll to position [763, 0]
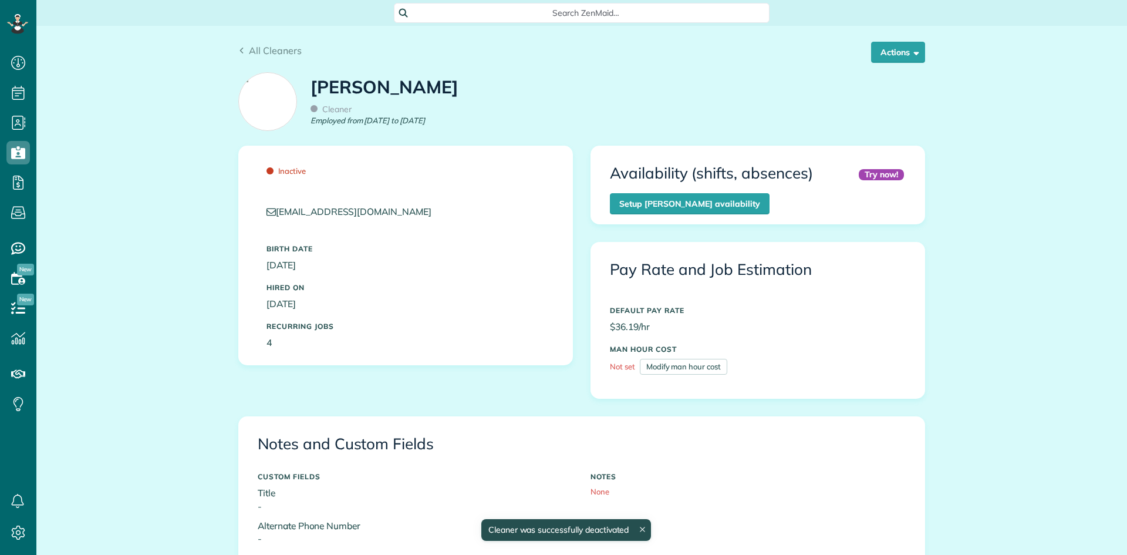
scroll to position [255, 0]
click at [269, 58] on link "All Cleaners" at bounding box center [269, 50] width 63 height 14
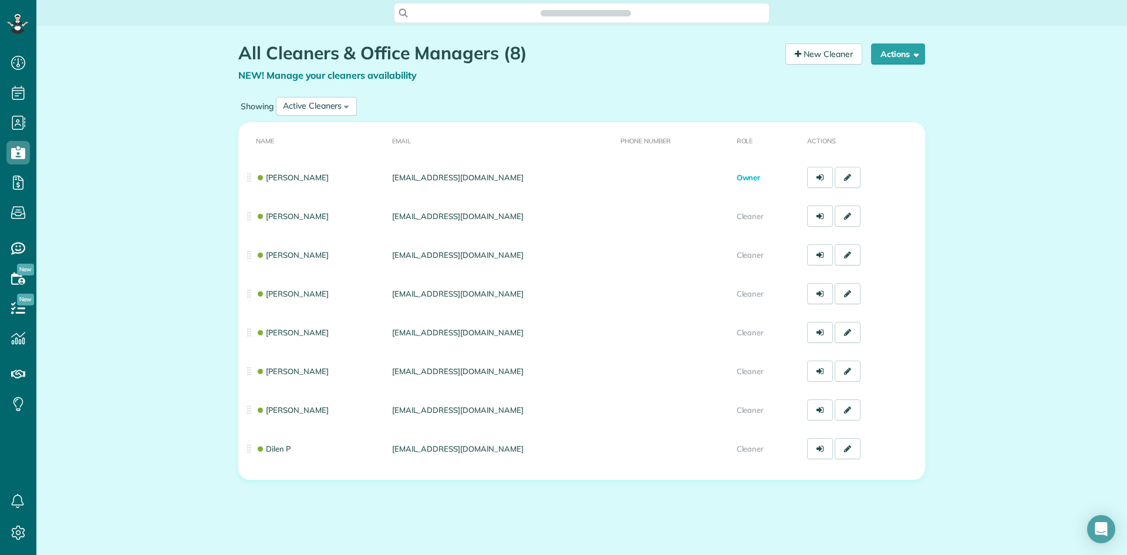
scroll to position [5, 5]
click at [995, 456] on div "All Cleaners & Office Managers (8) NEW! Manage your cleaners availability Your …" at bounding box center [581, 296] width 1091 height 540
click at [23, 69] on icon at bounding box center [17, 62] width 23 height 23
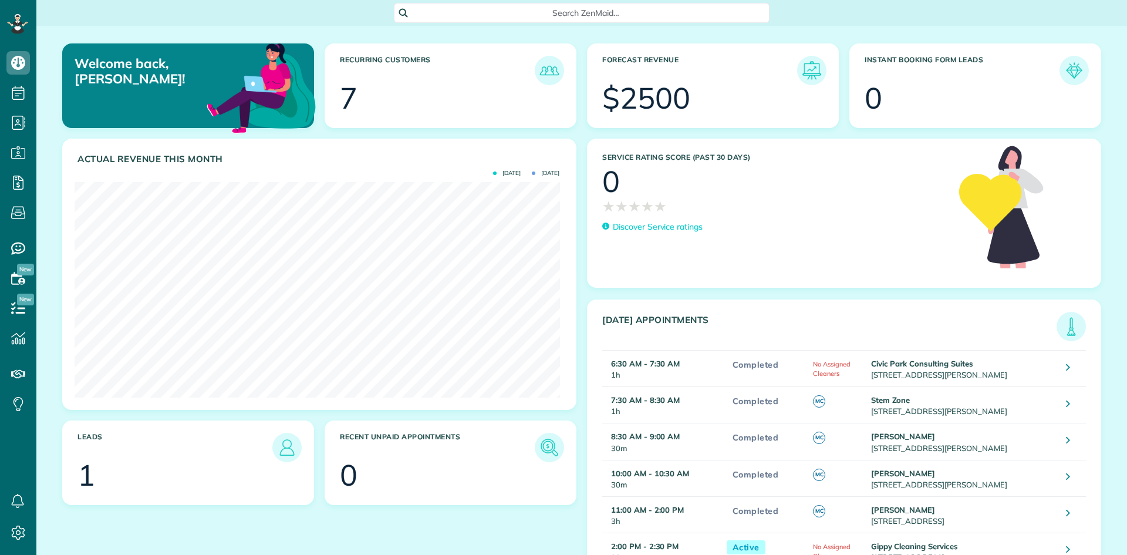
scroll to position [215, 485]
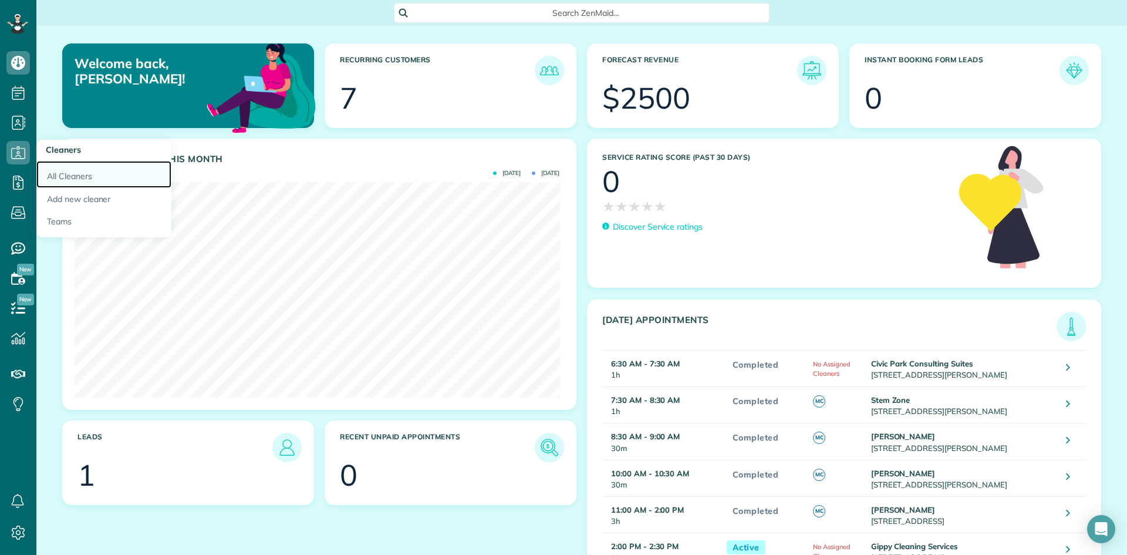
click at [80, 184] on link "All Cleaners" at bounding box center [103, 174] width 135 height 27
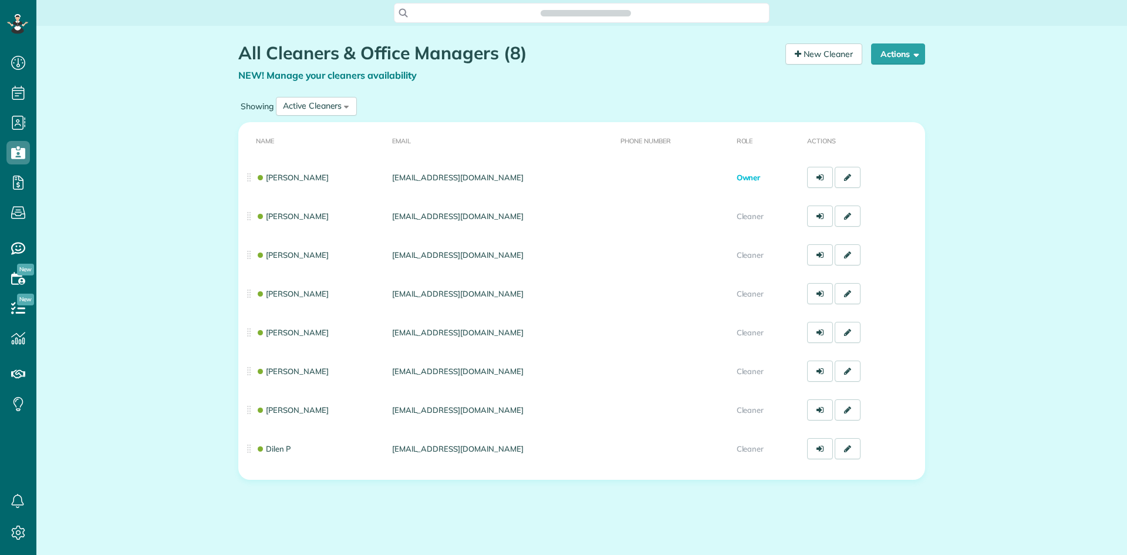
scroll to position [5, 5]
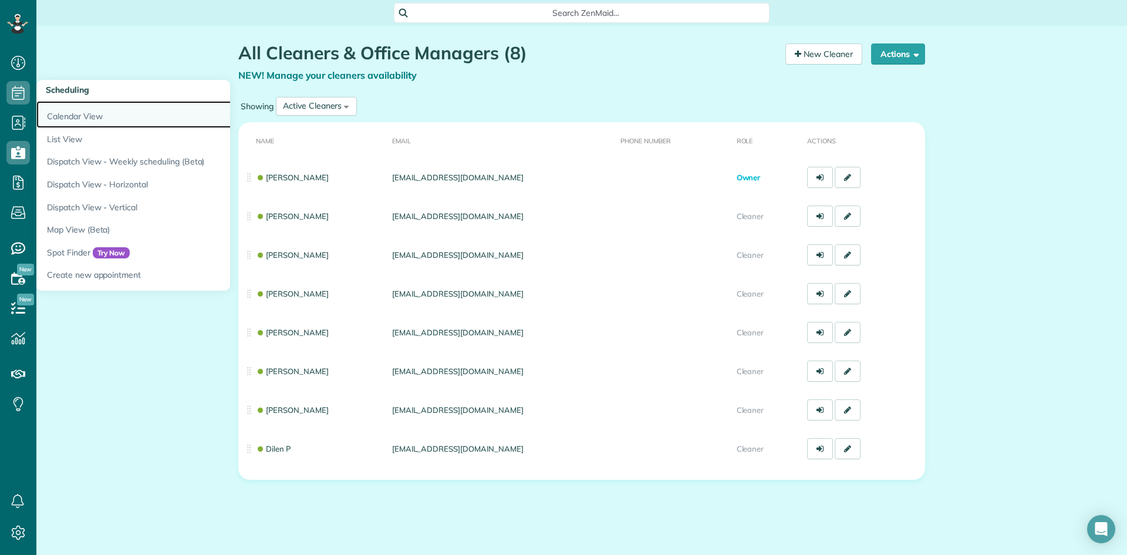
click at [87, 113] on link "Calendar View" at bounding box center [182, 114] width 293 height 27
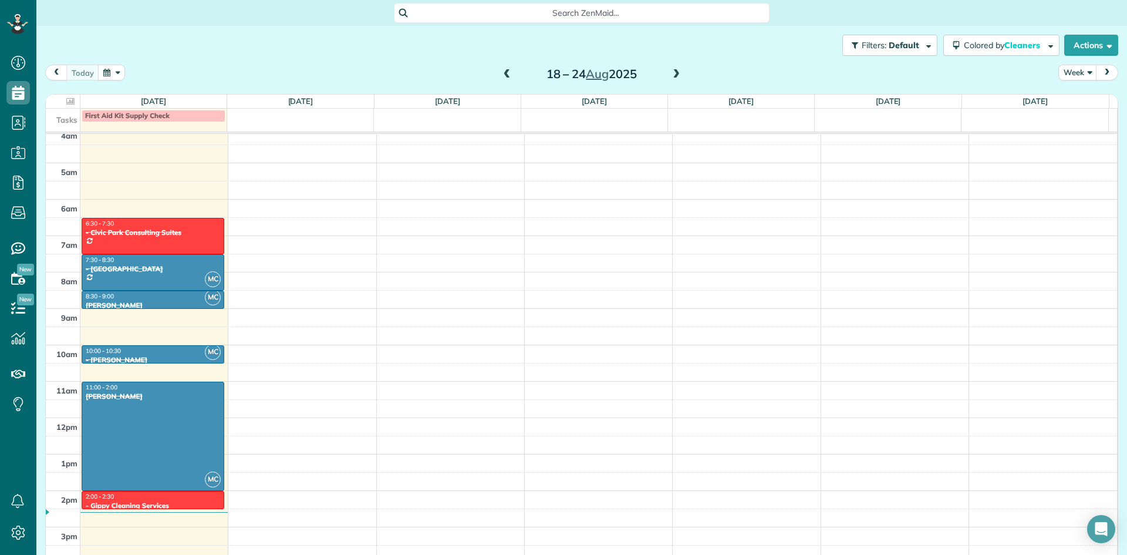
scroll to position [138, 0]
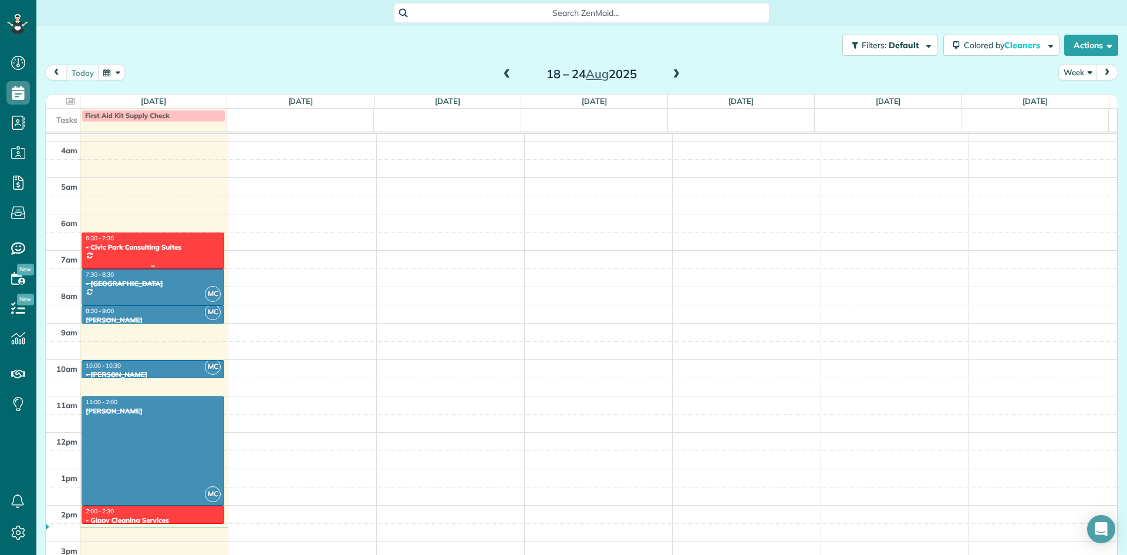
click at [170, 242] on div "6:30 - 7:30 - Civic Park Consulting Suites" at bounding box center [153, 242] width 136 height 17
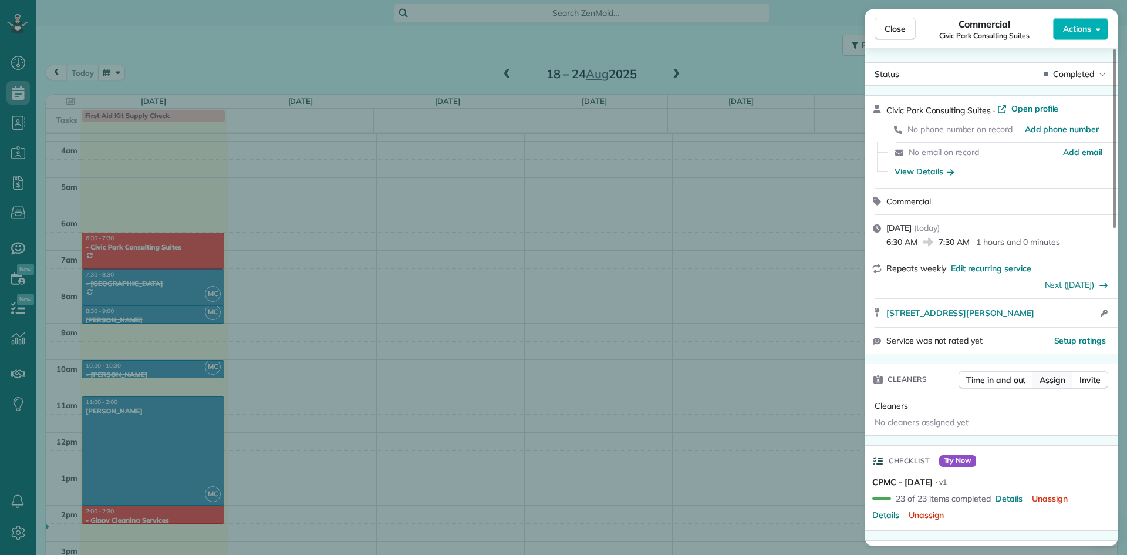
click at [1063, 386] on button "Assign" at bounding box center [1052, 380] width 41 height 18
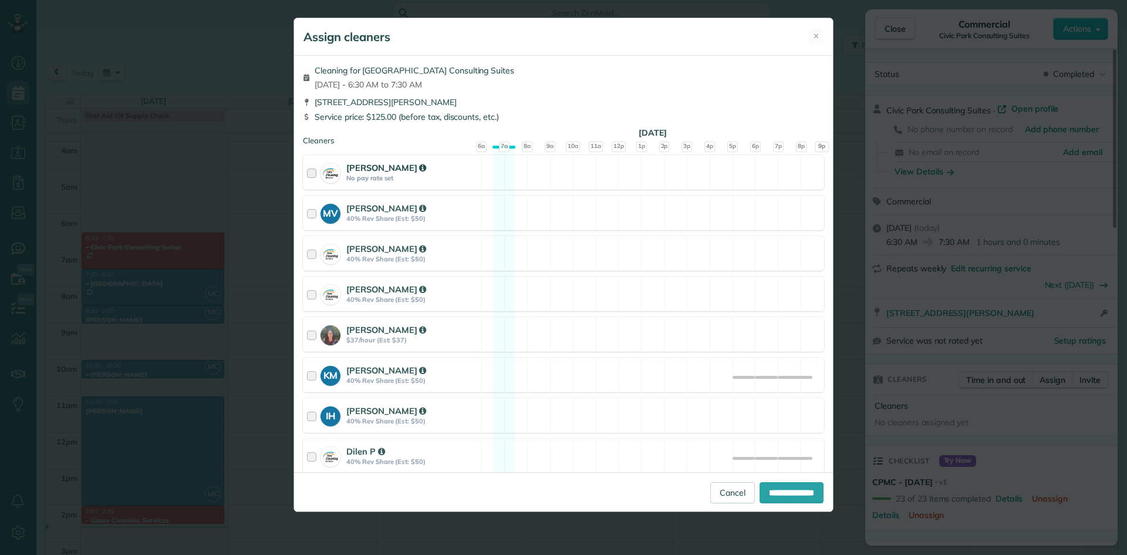
click at [312, 171] on div at bounding box center [314, 172] width 14 height 22
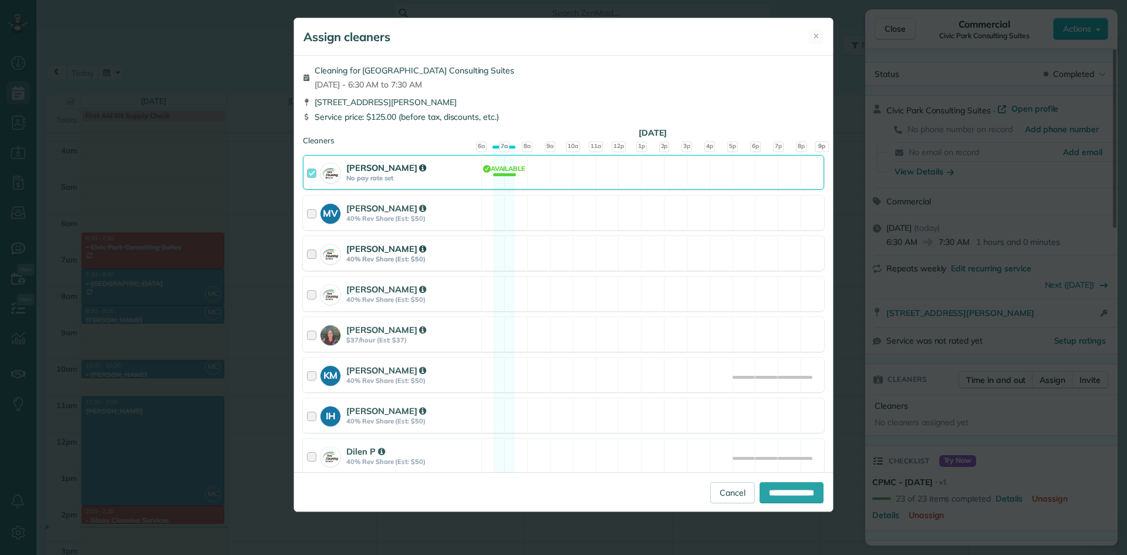
click at [313, 255] on div at bounding box center [314, 253] width 14 height 22
drag, startPoint x: 784, startPoint y: 492, endPoint x: 680, endPoint y: 471, distance: 106.6
click at [784, 493] on input "**********" at bounding box center [792, 492] width 64 height 21
type input "**********"
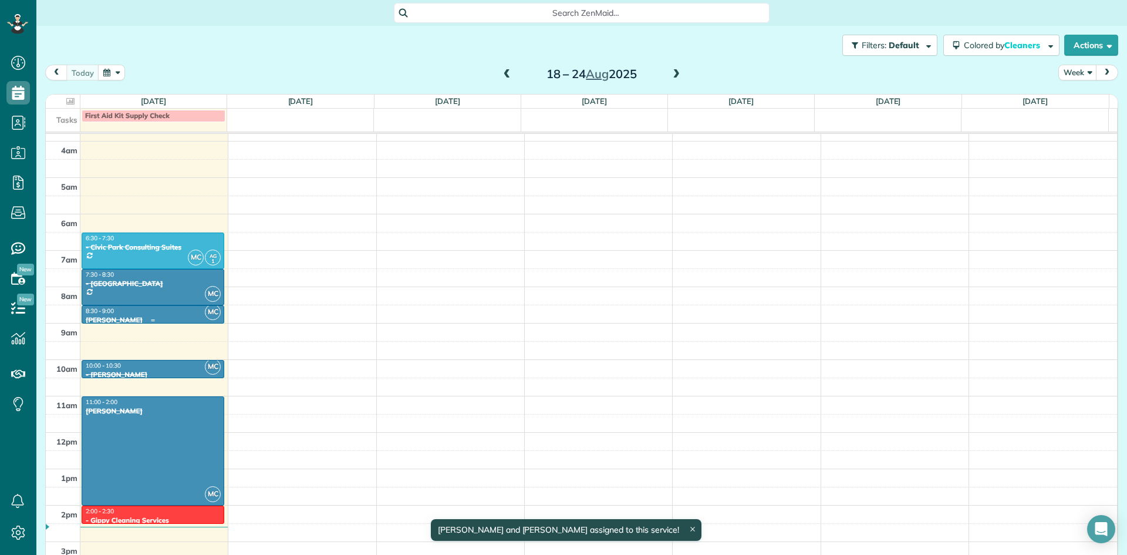
click at [161, 285] on div "- [GEOGRAPHIC_DATA]" at bounding box center [153, 283] width 136 height 8
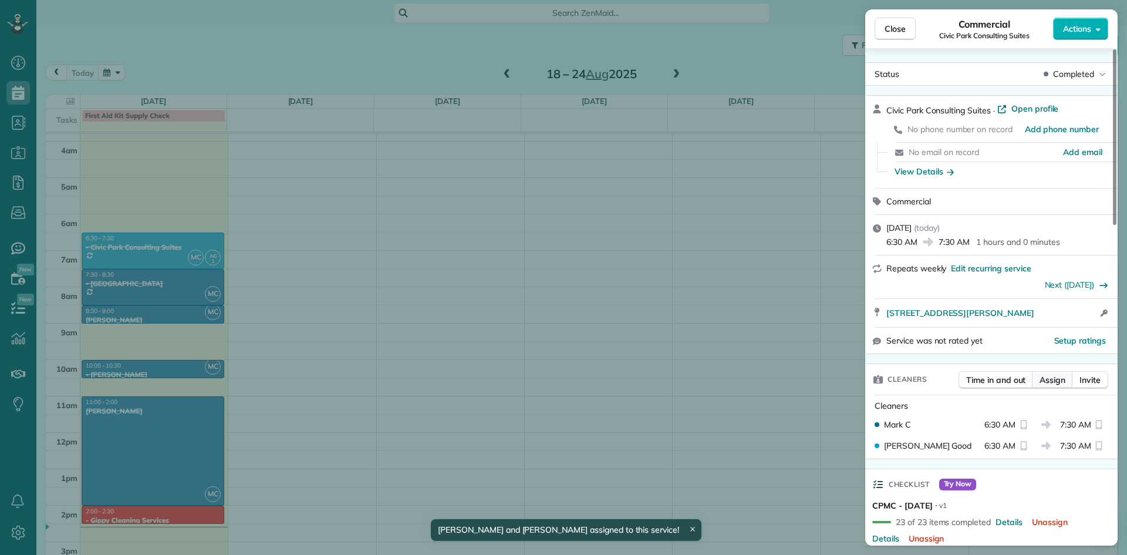
click at [1052, 388] on button "Assign" at bounding box center [1052, 380] width 41 height 18
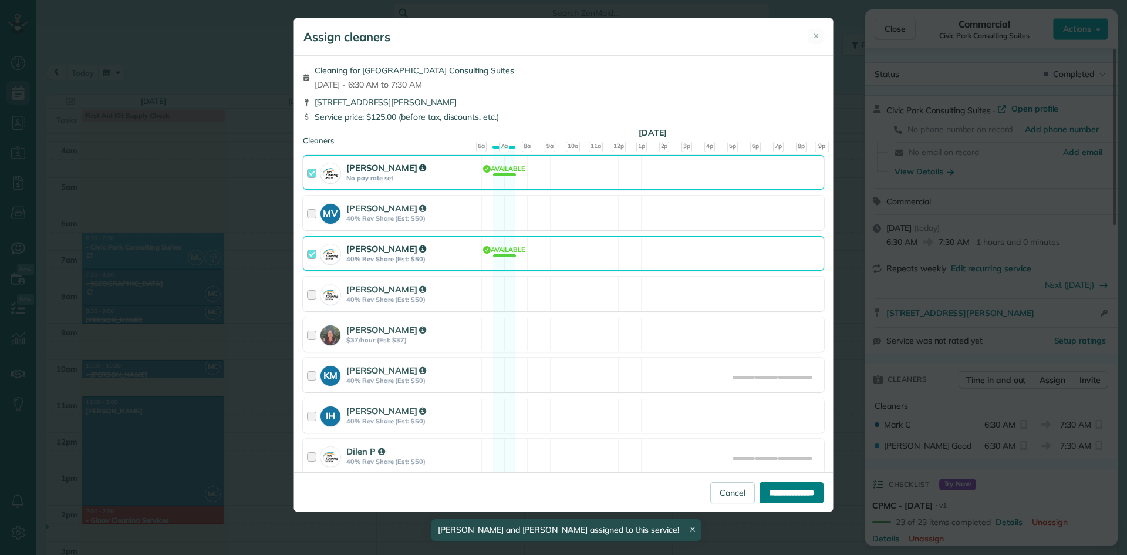
click at [791, 490] on input "**********" at bounding box center [792, 492] width 64 height 21
type input "**********"
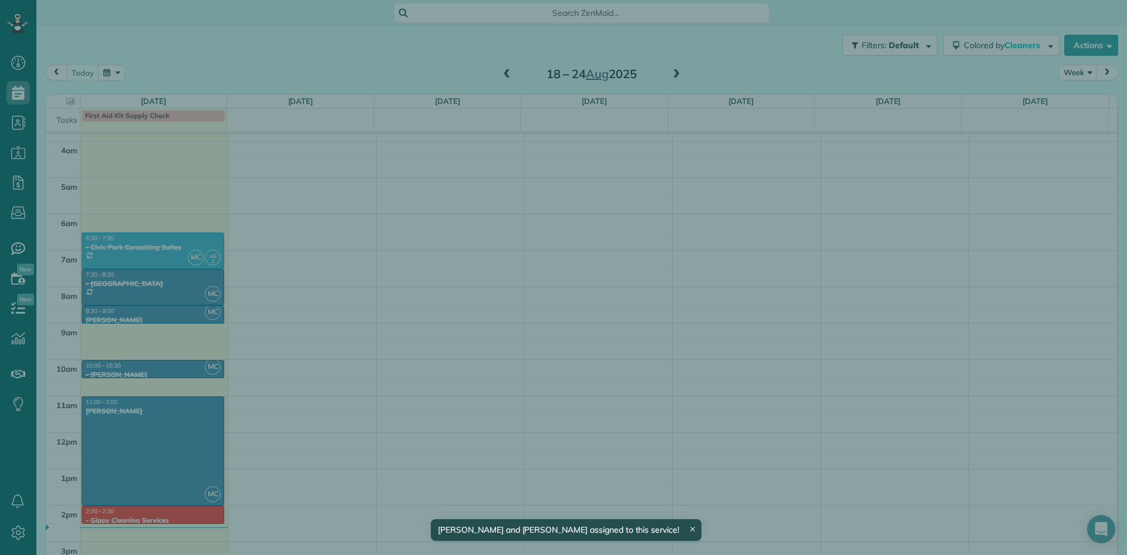
click at [173, 312] on div "Close Commercial Civic Park Consulting Suites Actions Status Completed Civic Pa…" at bounding box center [563, 277] width 1127 height 555
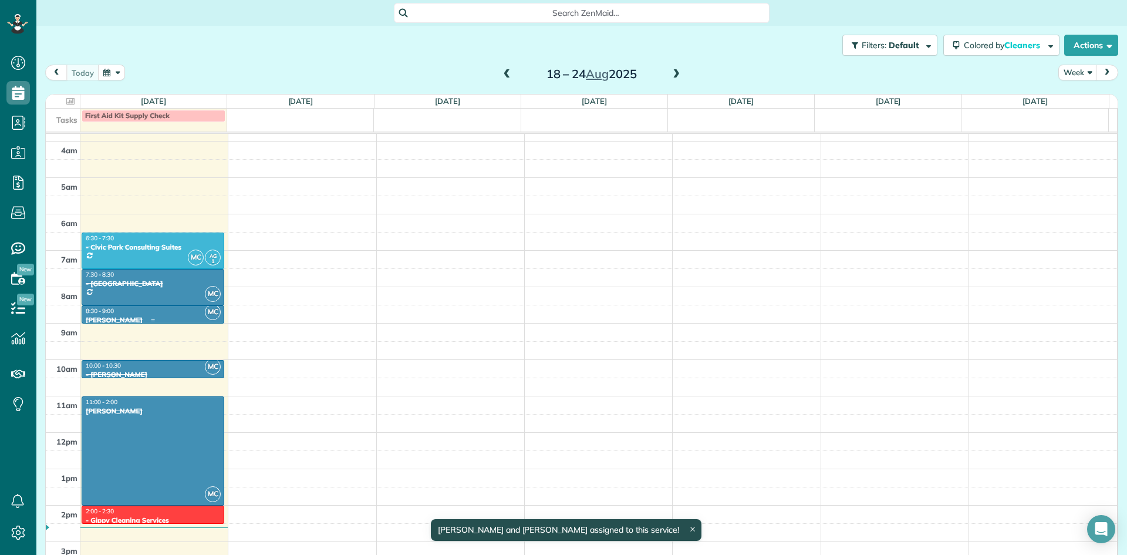
click at [173, 312] on div "8:30 - 9:00" at bounding box center [153, 311] width 136 height 8
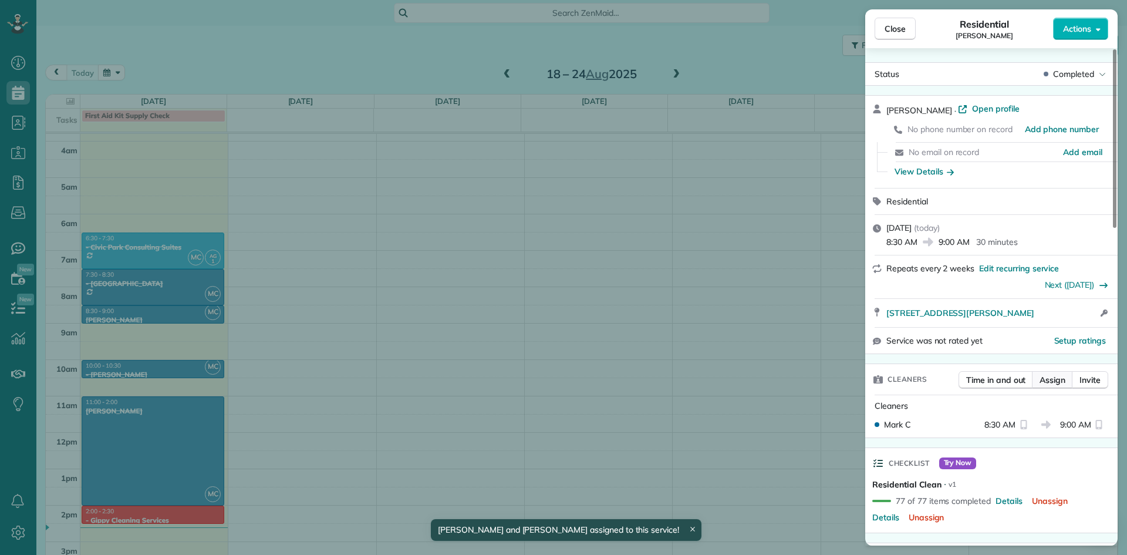
click at [1042, 382] on span "Assign" at bounding box center [1053, 380] width 26 height 12
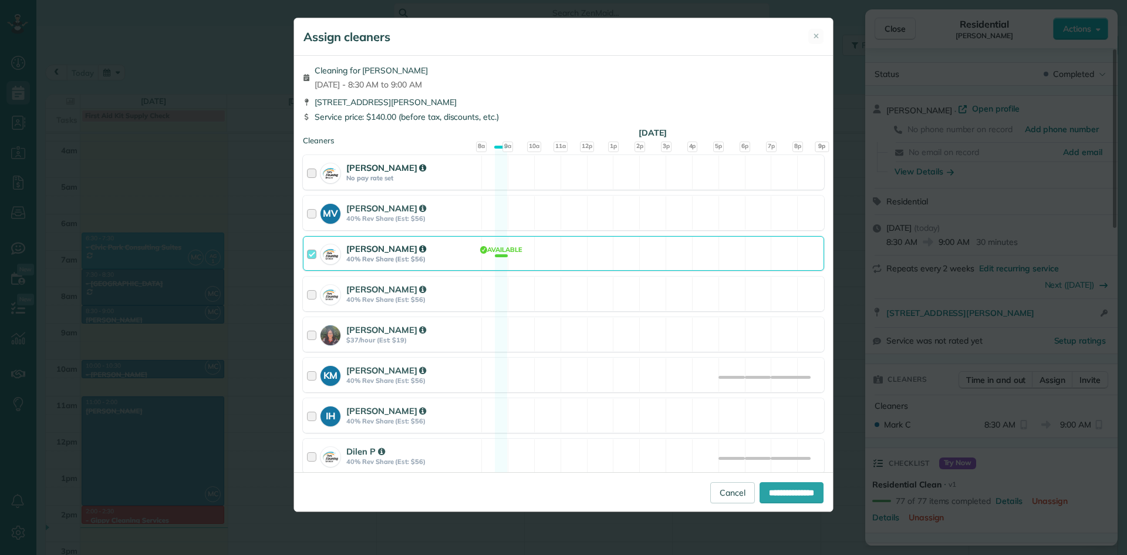
click at [312, 171] on div at bounding box center [314, 172] width 14 height 22
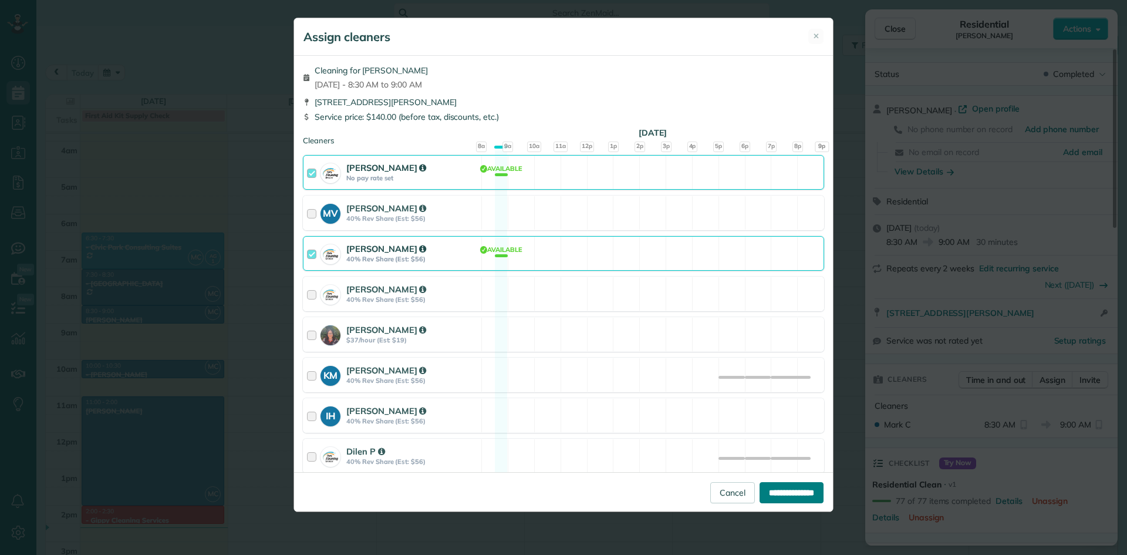
click at [791, 497] on input "**********" at bounding box center [792, 492] width 64 height 21
type input "**********"
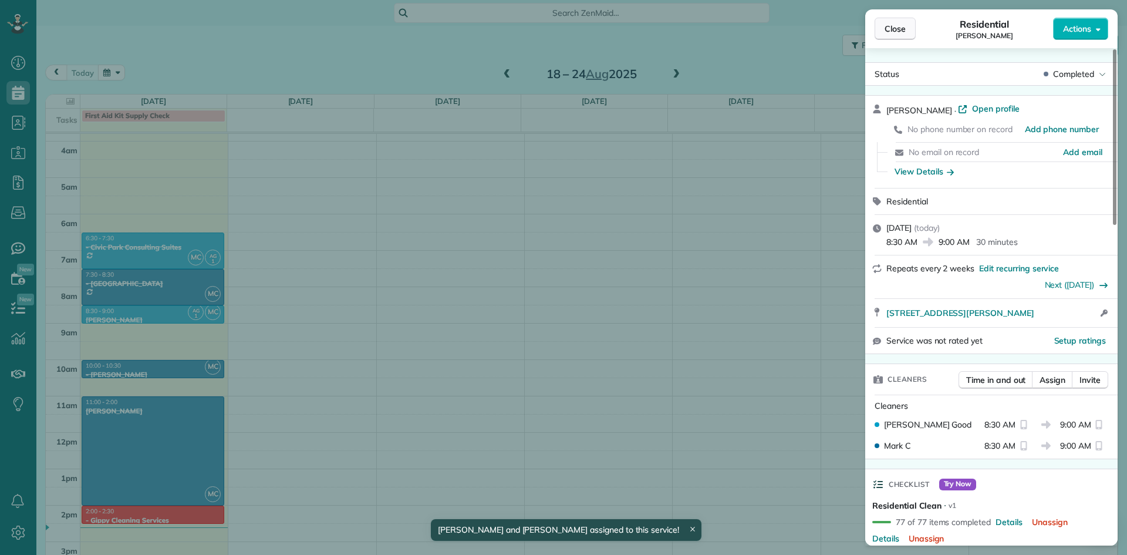
click at [904, 29] on span "Close" at bounding box center [895, 29] width 21 height 12
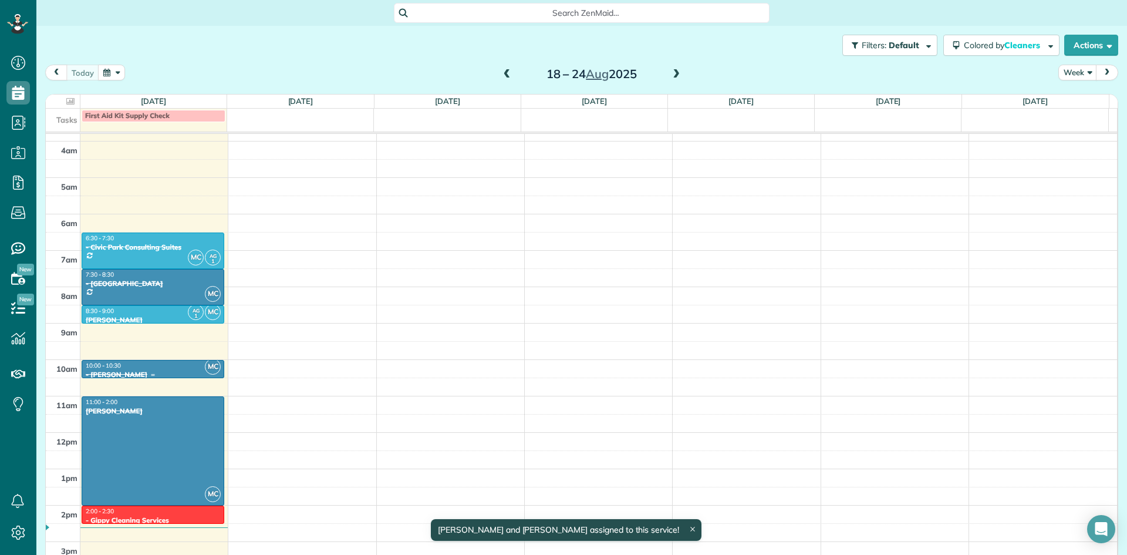
click at [156, 375] on div at bounding box center [152, 375] width 141 height 5
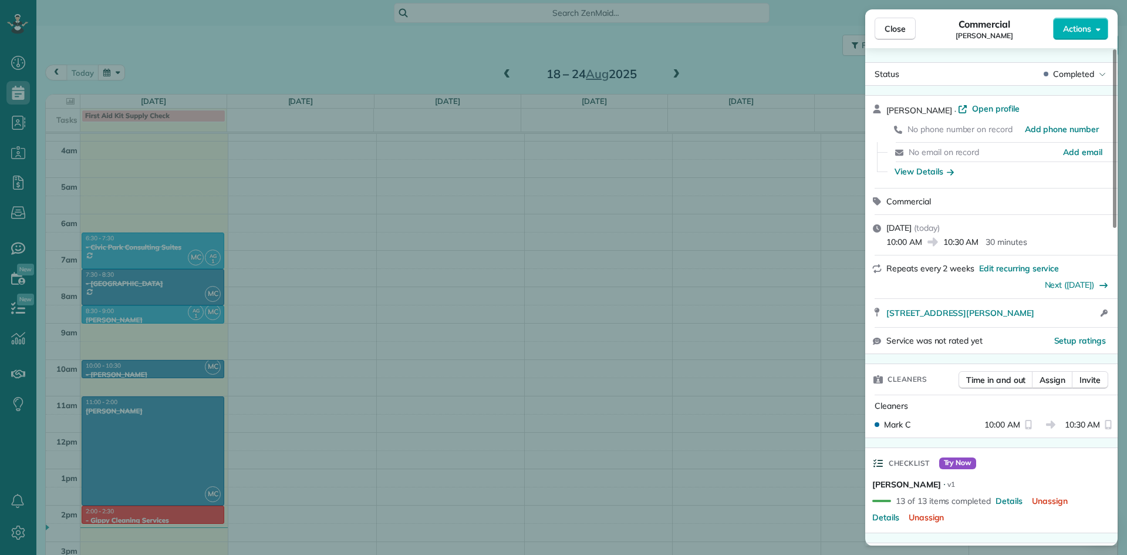
click at [162, 366] on div "Close Commercial [PERSON_NAME] Actions Status Completed [PERSON_NAME] · Open pr…" at bounding box center [563, 277] width 1127 height 555
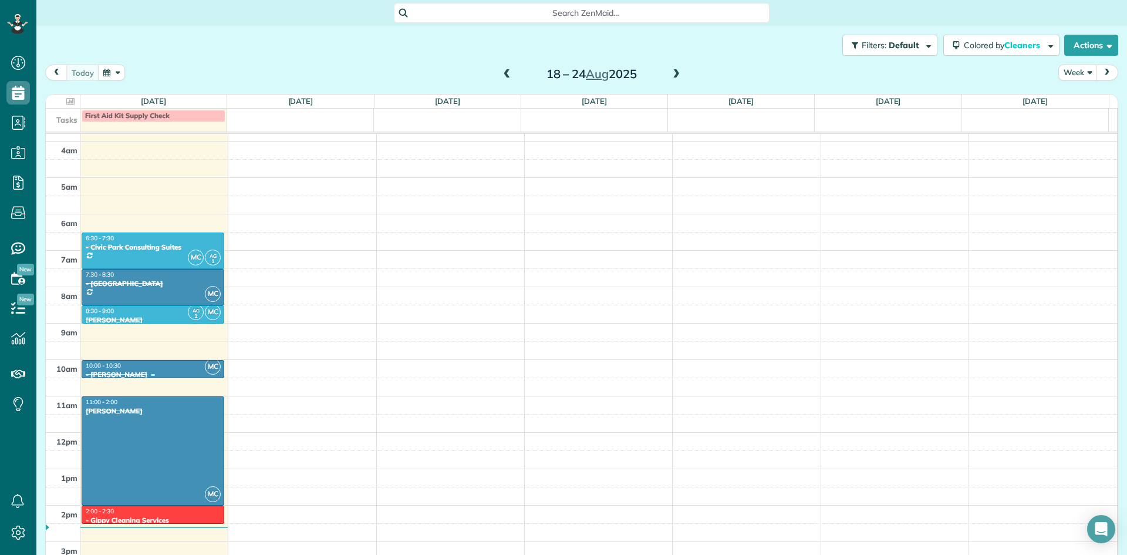
click at [161, 366] on div "10:00 - 10:30" at bounding box center [153, 366] width 136 height 8
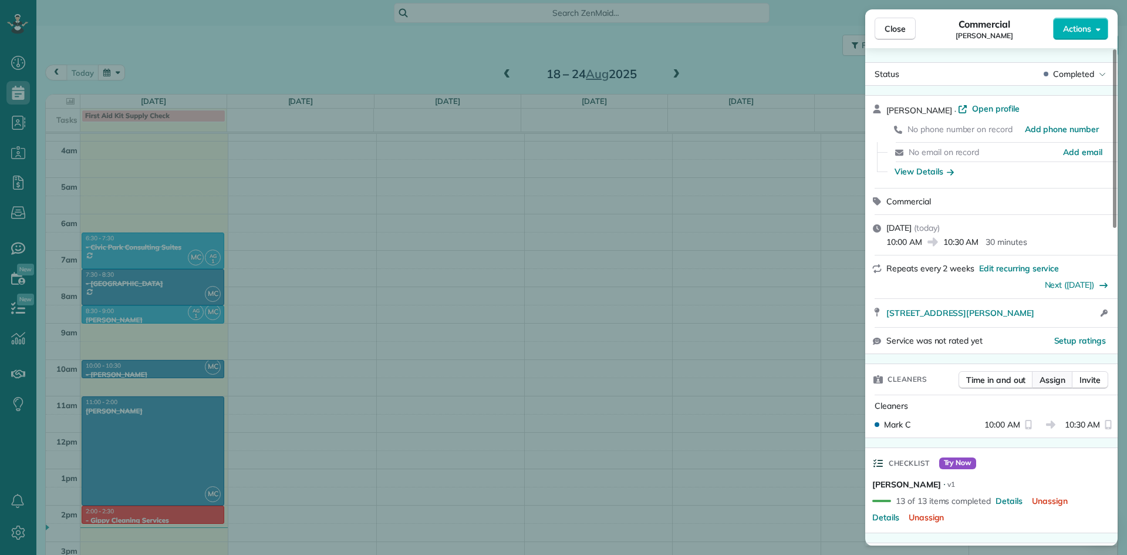
click at [1055, 383] on span "Assign" at bounding box center [1053, 380] width 26 height 12
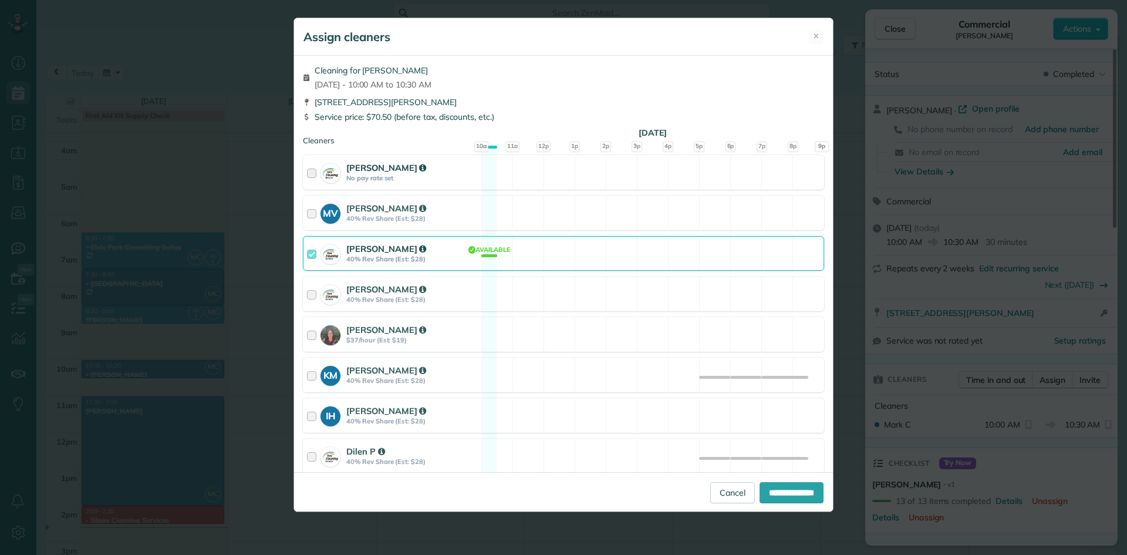
click at [308, 177] on div at bounding box center [314, 172] width 14 height 22
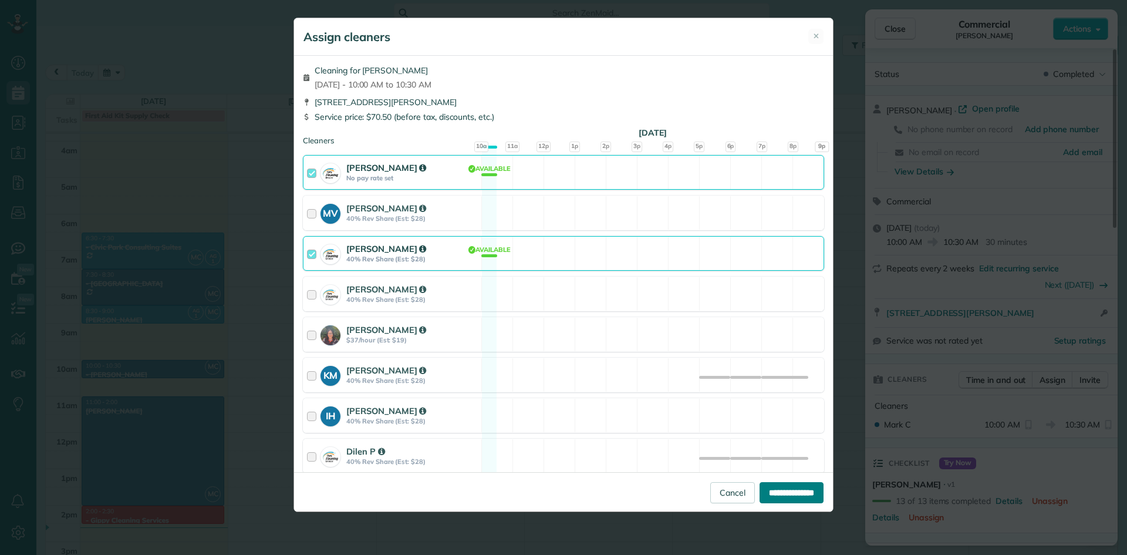
click at [782, 491] on input "**********" at bounding box center [792, 492] width 64 height 21
type input "**********"
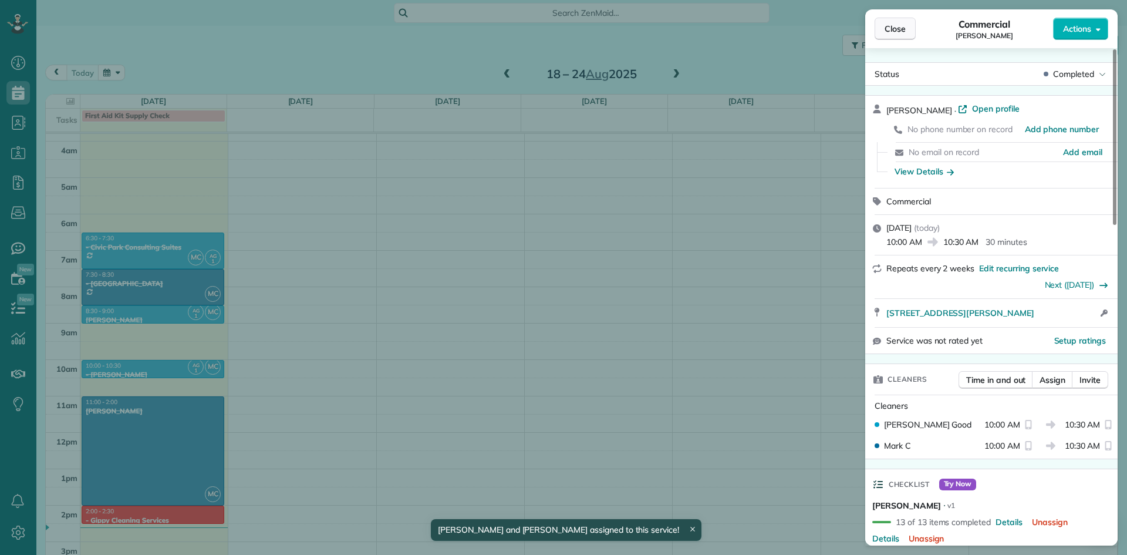
click at [884, 26] on button "Close" at bounding box center [895, 29] width 41 height 22
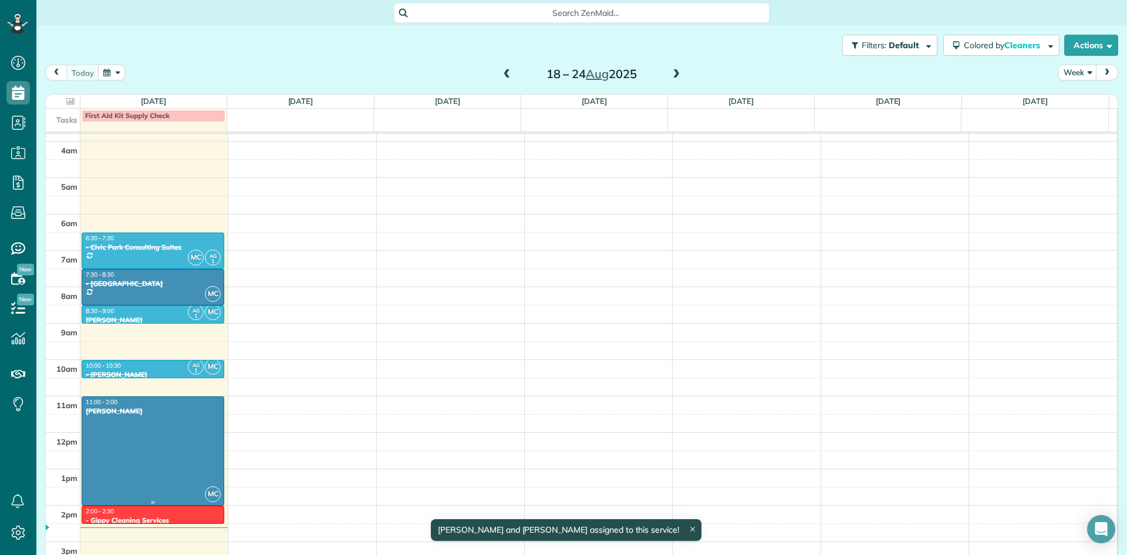
click at [172, 424] on div at bounding box center [152, 451] width 141 height 108
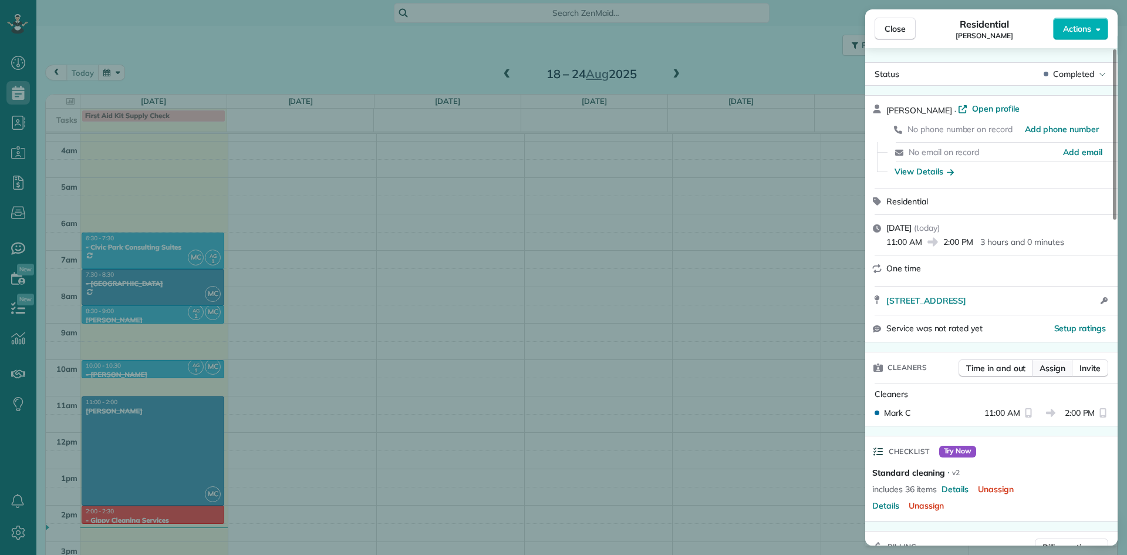
click at [1054, 363] on span "Assign" at bounding box center [1053, 368] width 26 height 12
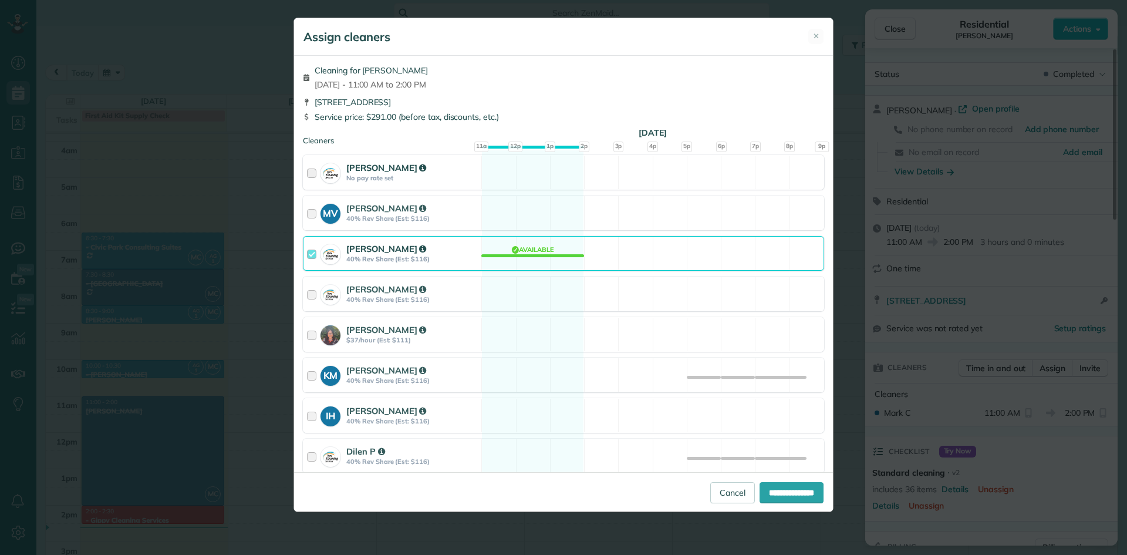
click at [314, 170] on div at bounding box center [314, 172] width 14 height 22
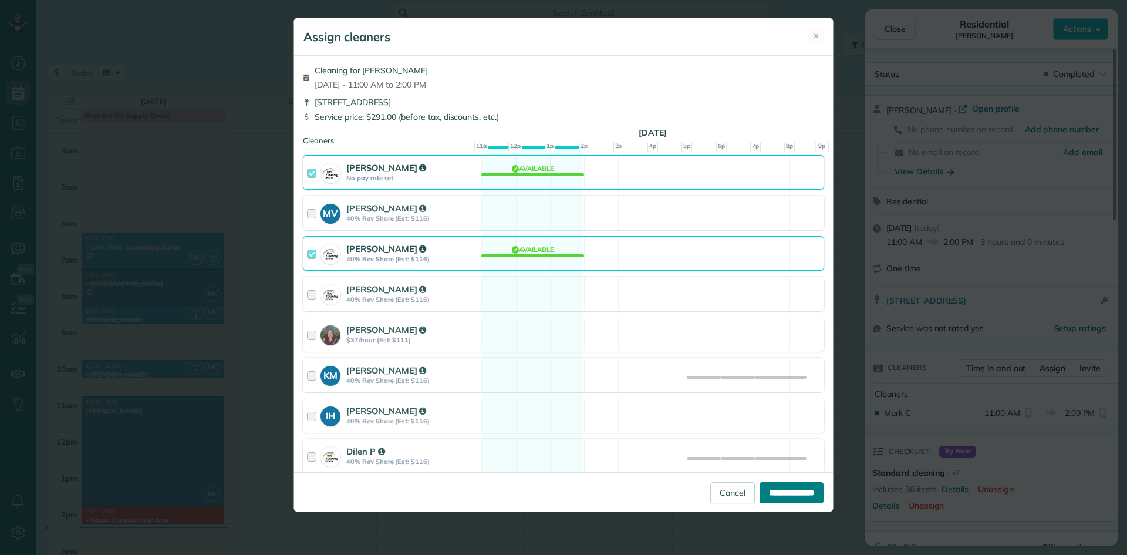
click at [789, 494] on input "**********" at bounding box center [792, 492] width 64 height 21
type input "**********"
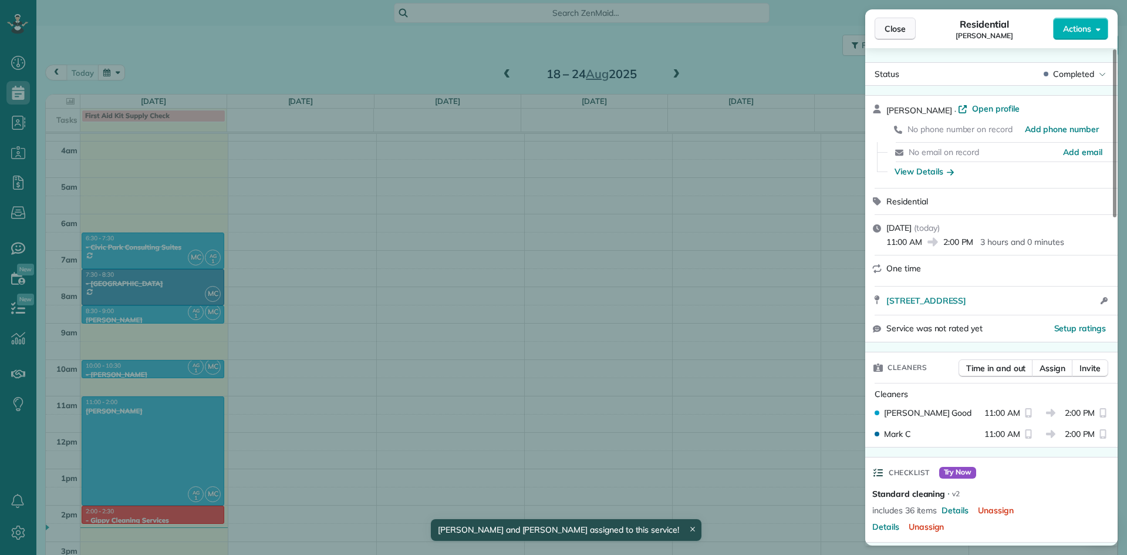
click at [895, 23] on span "Close" at bounding box center [895, 29] width 21 height 12
